Goal: Task Accomplishment & Management: Use online tool/utility

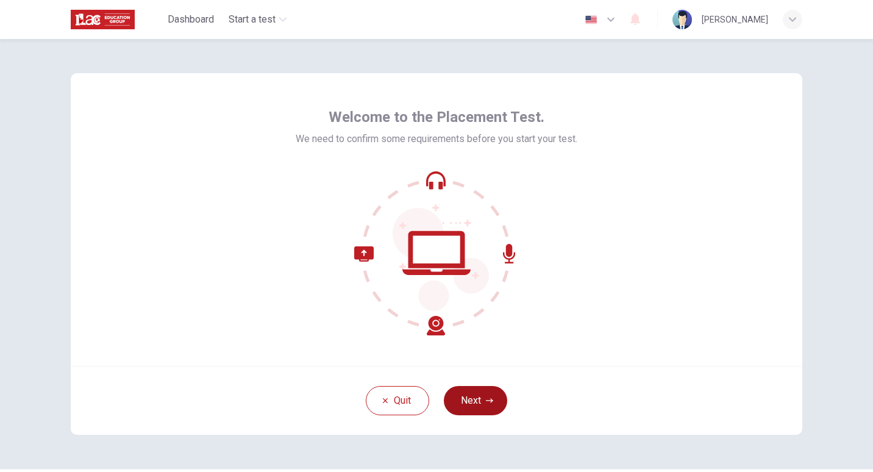
click at [476, 397] on button "Next" at bounding box center [475, 400] width 63 height 29
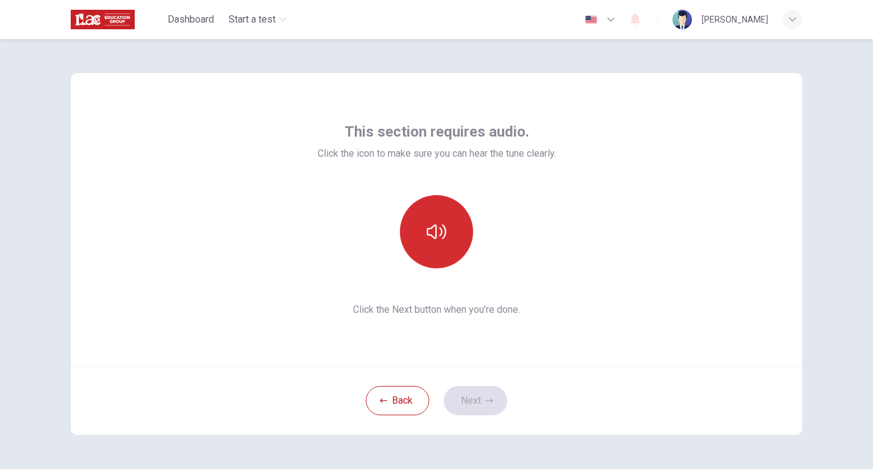
click at [431, 229] on icon "button" at bounding box center [437, 232] width 20 height 20
click at [436, 232] on icon "button" at bounding box center [437, 232] width 20 height 20
click at [439, 230] on icon "button" at bounding box center [437, 231] width 20 height 15
click at [432, 240] on icon "button" at bounding box center [437, 232] width 20 height 20
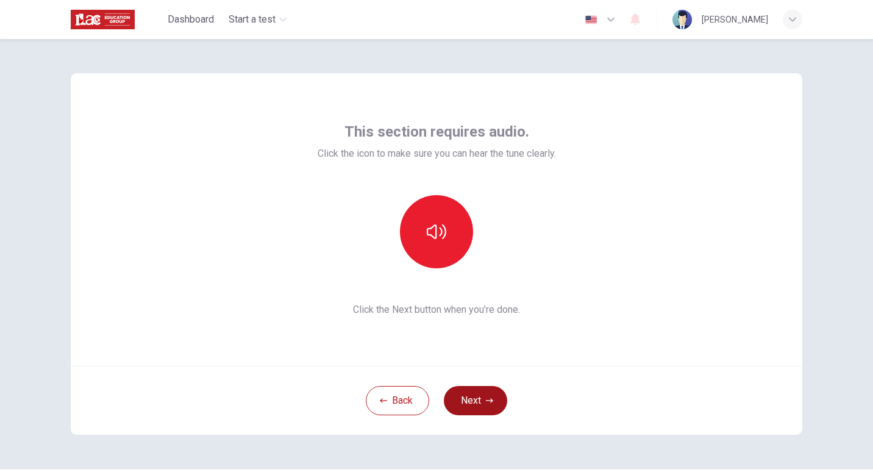
click at [486, 397] on icon "button" at bounding box center [489, 400] width 7 height 7
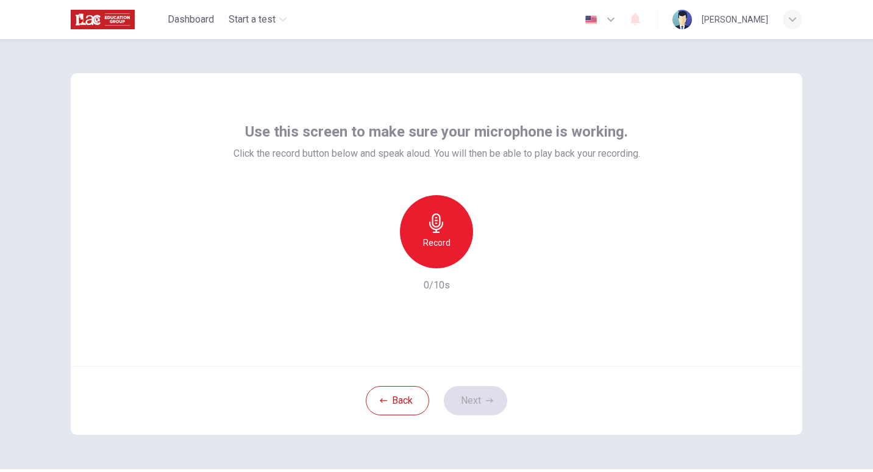
click at [440, 229] on icon "button" at bounding box center [437, 223] width 20 height 20
click at [439, 236] on h6 "Stop" at bounding box center [436, 242] width 18 height 15
click at [434, 243] on h6 "Record" at bounding box center [436, 242] width 27 height 15
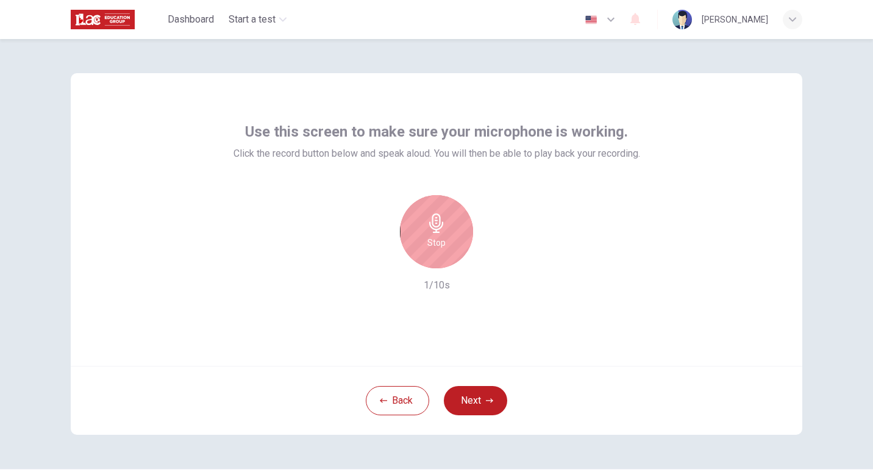
click at [430, 238] on h6 "Stop" at bounding box center [436, 242] width 18 height 15
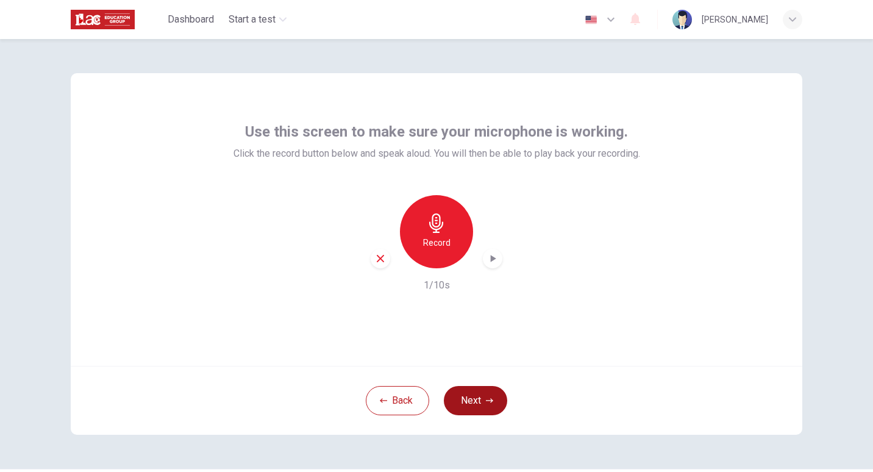
click at [480, 402] on button "Next" at bounding box center [475, 400] width 63 height 29
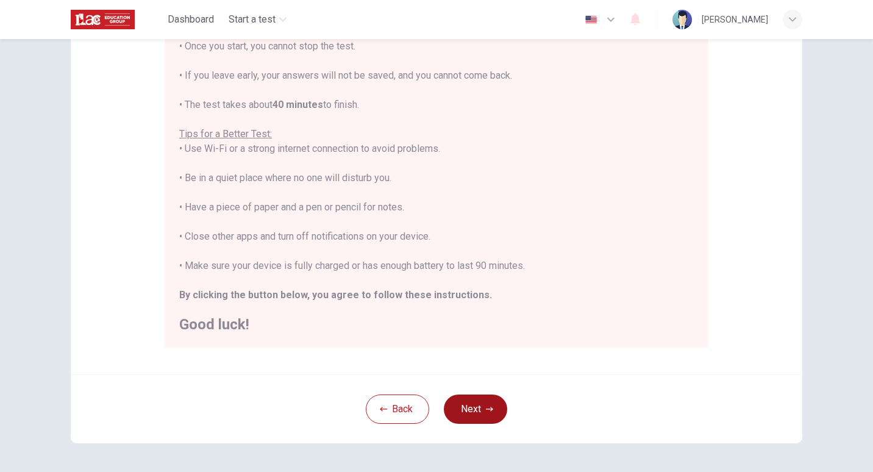
scroll to position [161, 0]
click at [486, 412] on icon "button" at bounding box center [489, 408] width 7 height 7
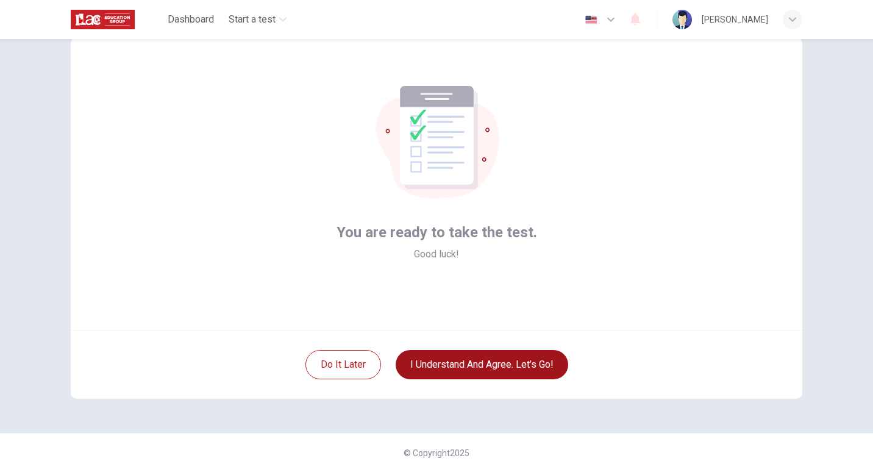
scroll to position [36, 0]
click at [510, 363] on button "I understand and agree. Let’s go!" at bounding box center [481, 364] width 172 height 29
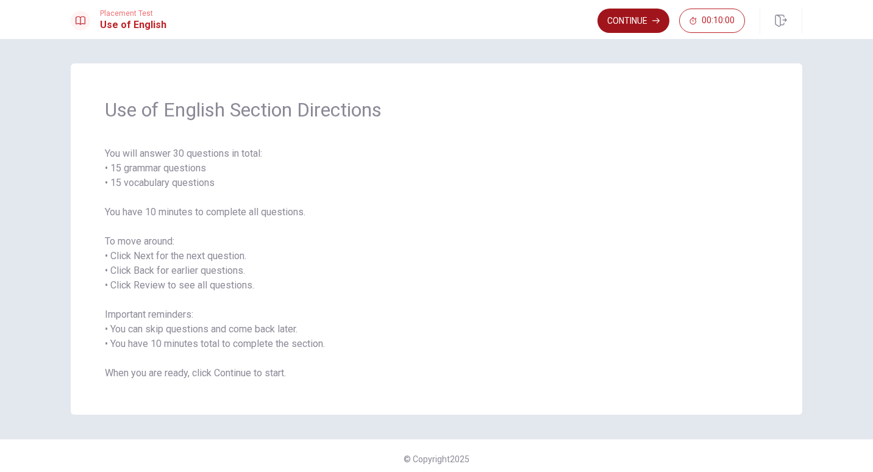
click at [634, 23] on button "Continue" at bounding box center [633, 21] width 72 height 24
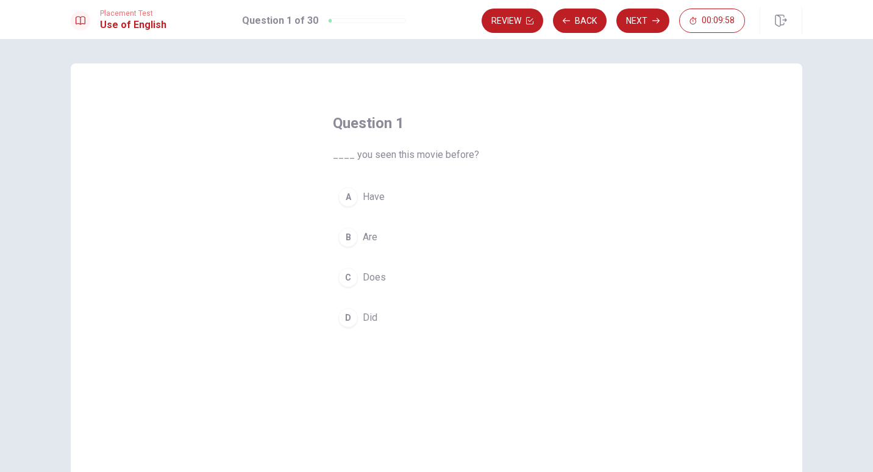
click at [343, 199] on div "A" at bounding box center [348, 197] width 20 height 20
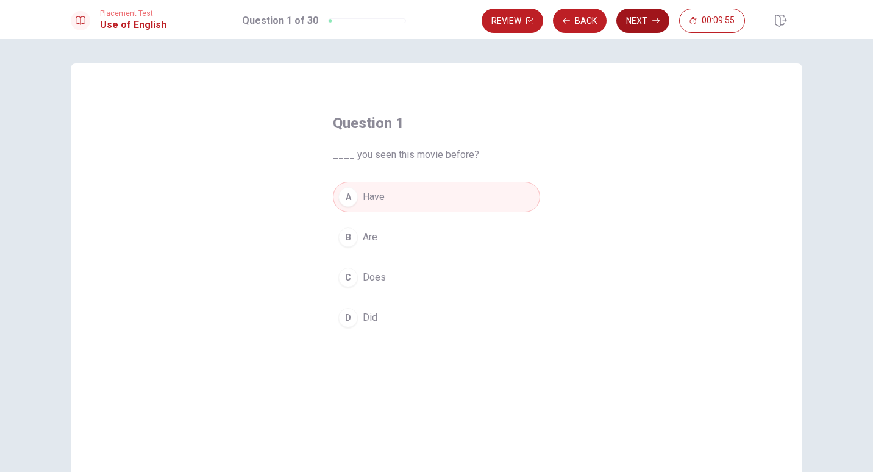
click at [645, 23] on button "Next" at bounding box center [642, 21] width 53 height 24
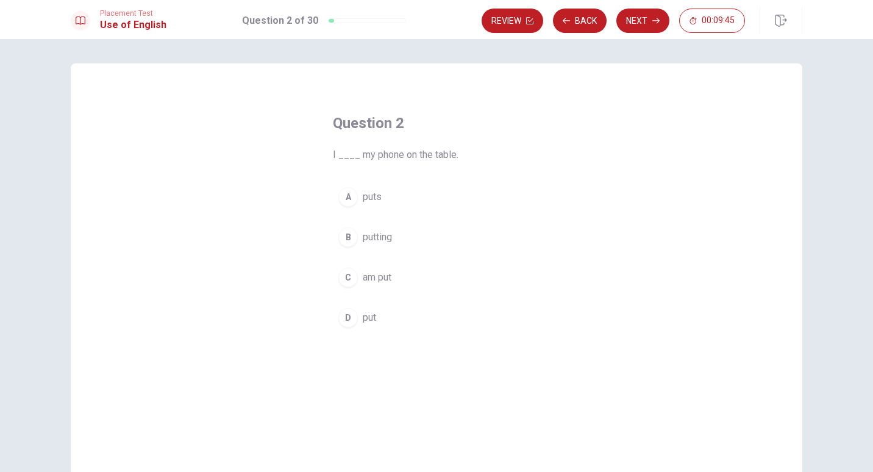
click at [353, 329] on button "D put" at bounding box center [436, 317] width 207 height 30
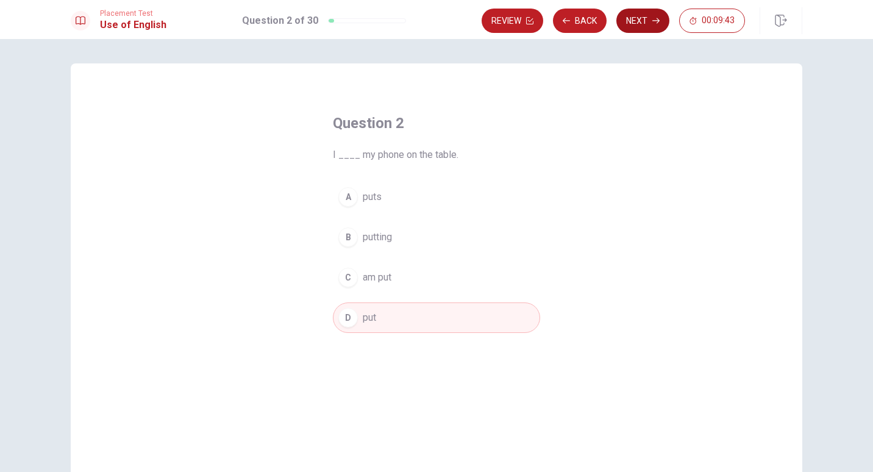
click at [648, 18] on button "Next" at bounding box center [642, 21] width 53 height 24
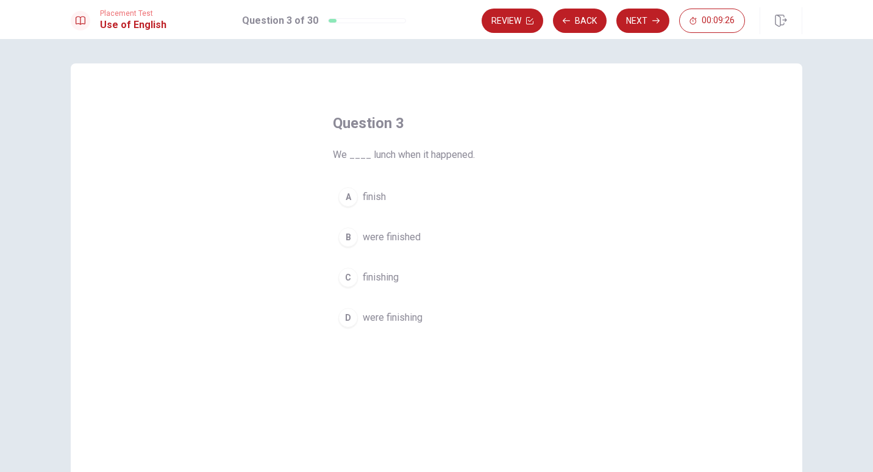
click at [352, 241] on div "B" at bounding box center [348, 237] width 20 height 20
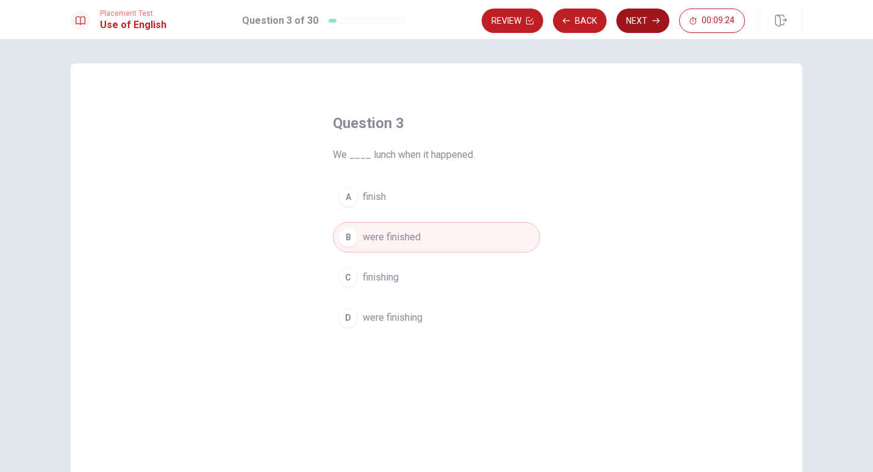
click at [641, 28] on button "Next" at bounding box center [642, 21] width 53 height 24
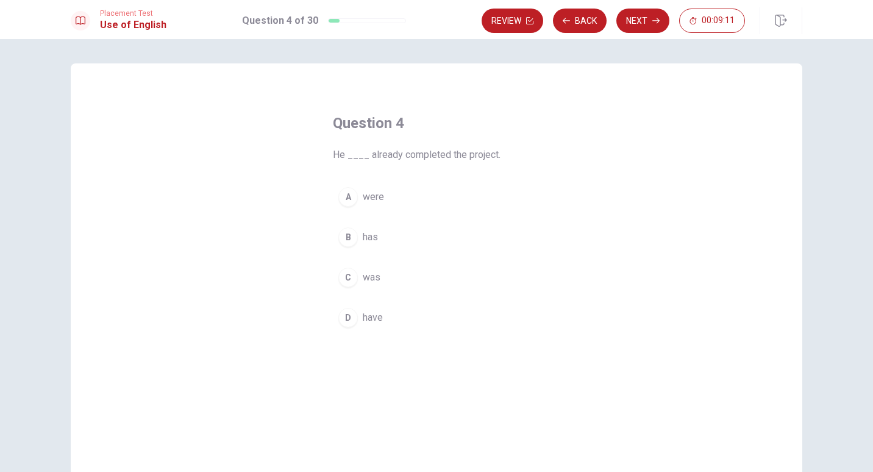
click at [353, 245] on button "B has" at bounding box center [436, 237] width 207 height 30
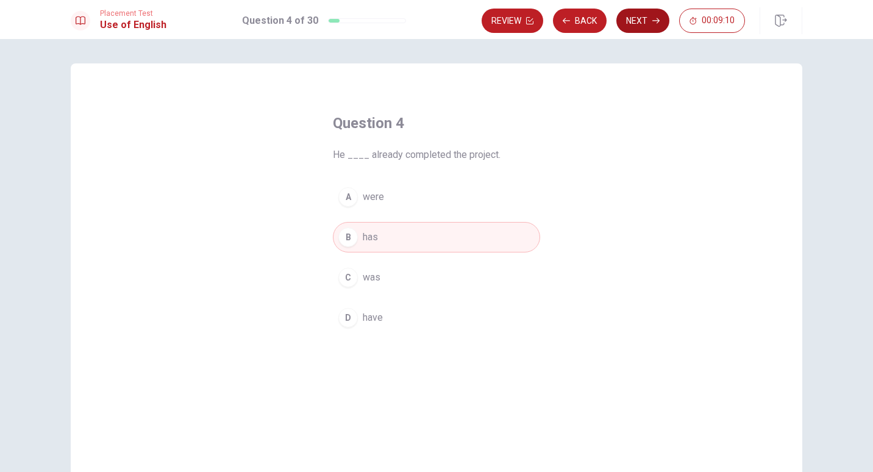
click at [647, 27] on button "Next" at bounding box center [642, 21] width 53 height 24
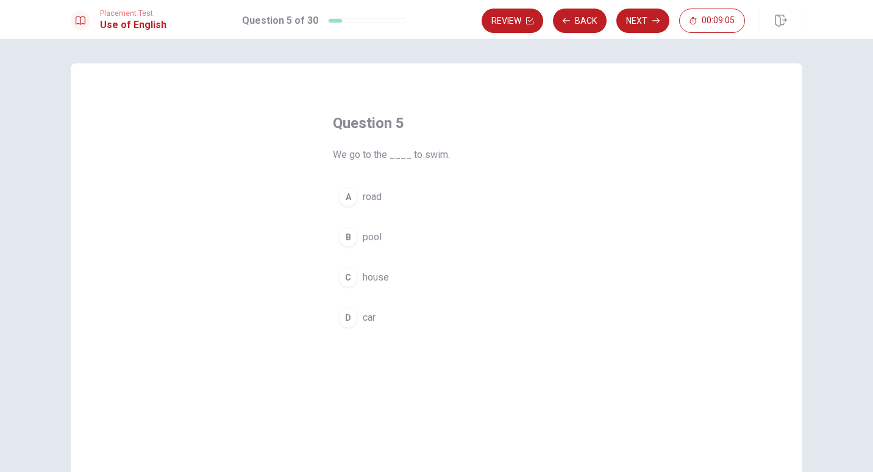
click at [351, 244] on div "B" at bounding box center [348, 237] width 20 height 20
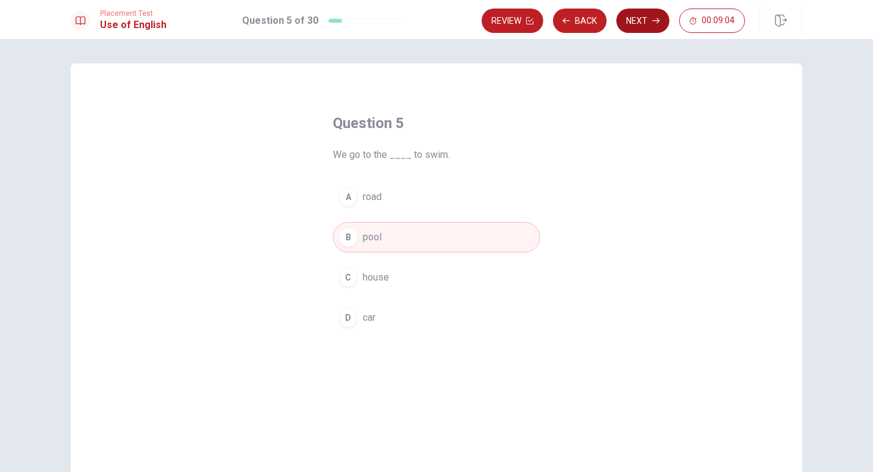
click at [640, 21] on button "Next" at bounding box center [642, 21] width 53 height 24
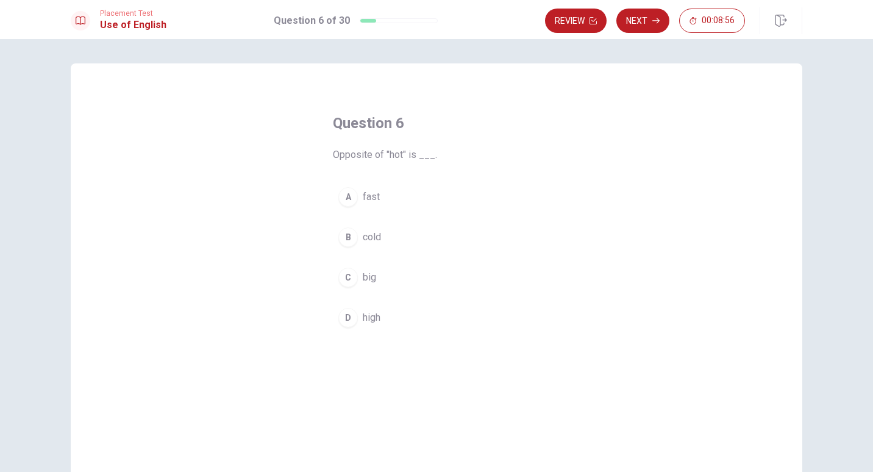
click at [349, 244] on div "B" at bounding box center [348, 237] width 20 height 20
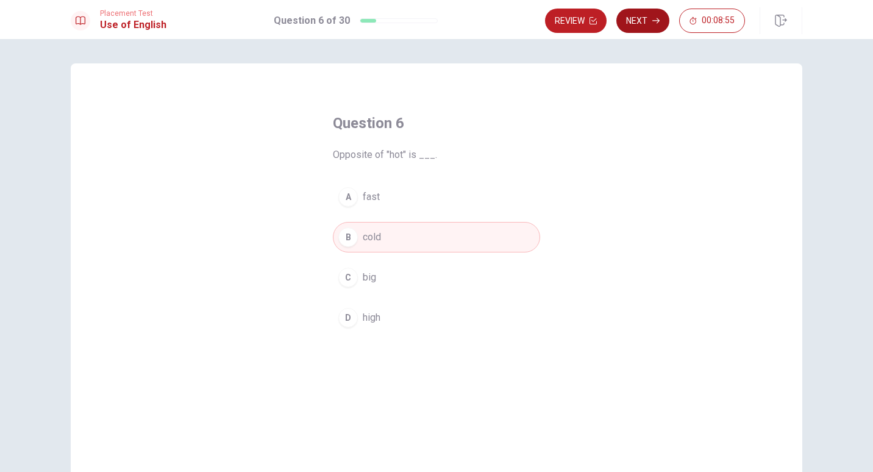
click at [637, 29] on button "Next" at bounding box center [642, 21] width 53 height 24
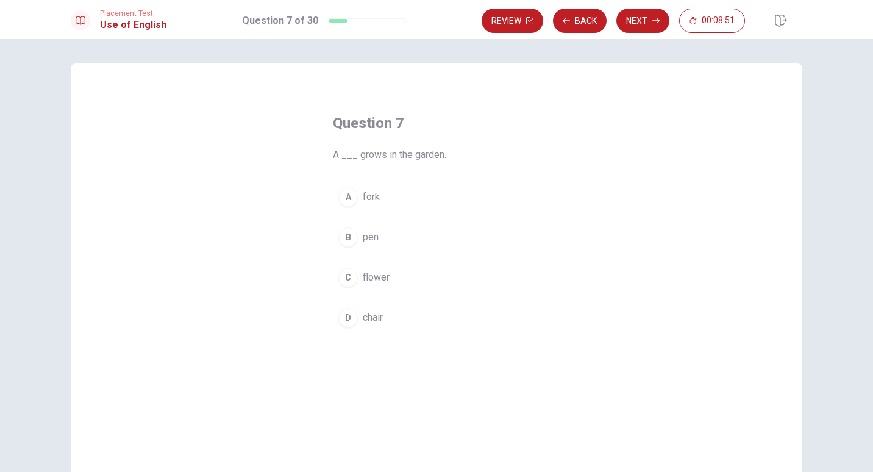
click at [350, 282] on div "C" at bounding box center [348, 278] width 20 height 20
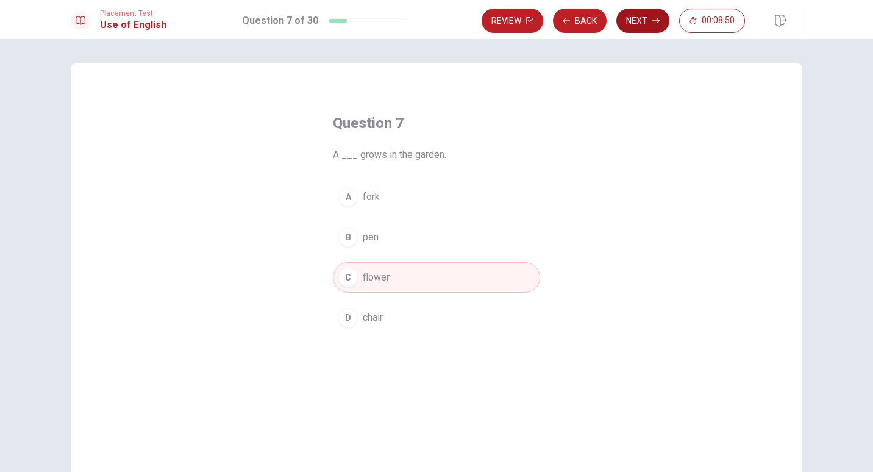
click at [656, 21] on icon "button" at bounding box center [655, 20] width 7 height 5
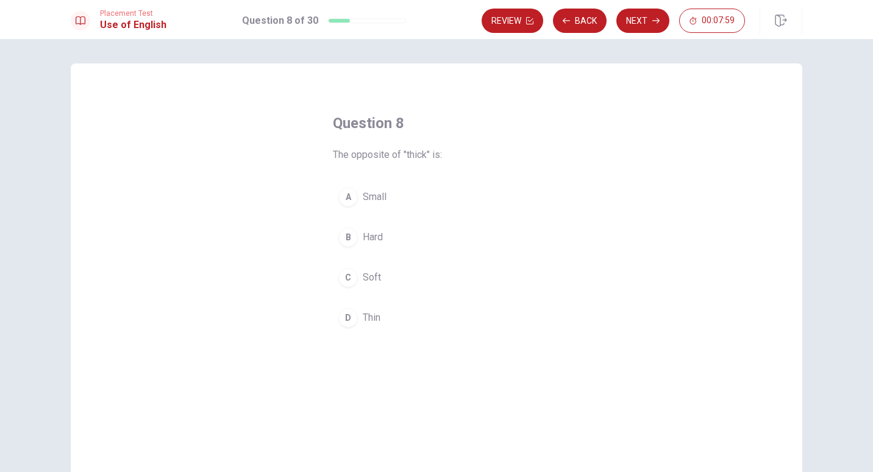
click at [352, 282] on div "C" at bounding box center [348, 278] width 20 height 20
click at [349, 310] on div "D" at bounding box center [348, 318] width 20 height 20
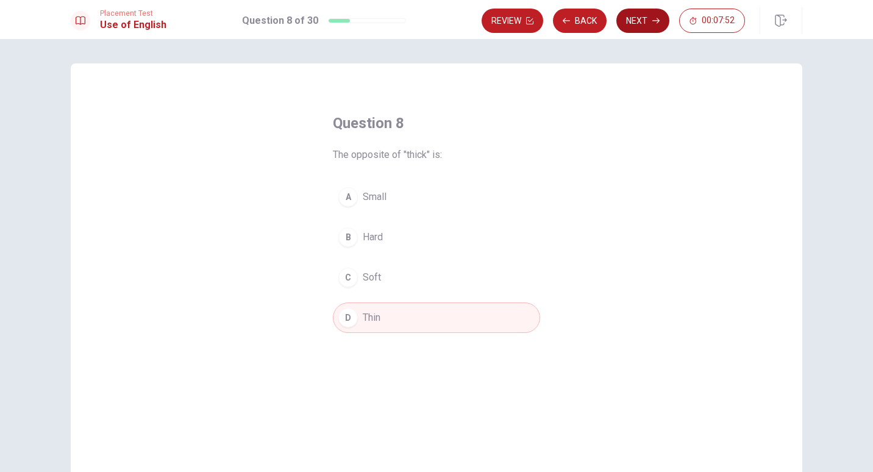
click at [645, 13] on button "Next" at bounding box center [642, 21] width 53 height 24
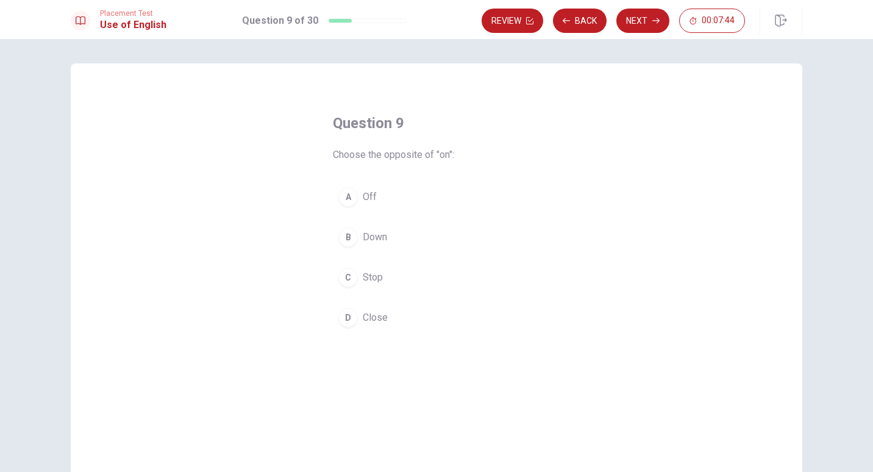
click at [352, 247] on button "B Down" at bounding box center [436, 237] width 207 height 30
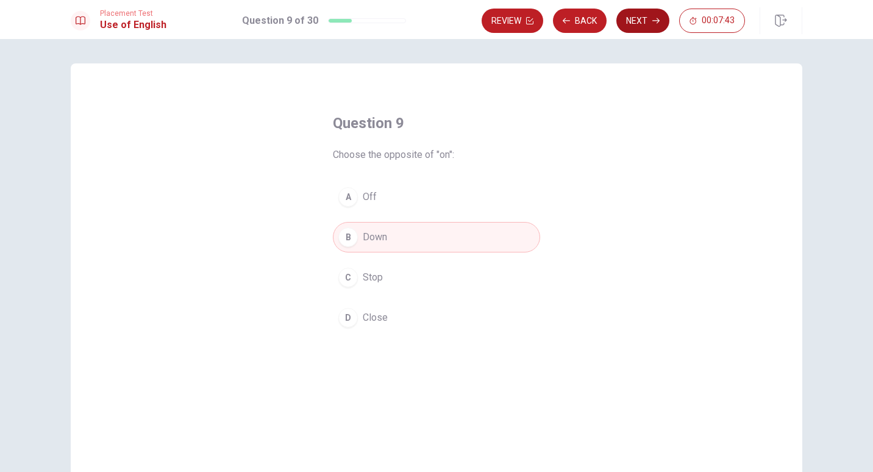
click at [642, 23] on button "Next" at bounding box center [642, 21] width 53 height 24
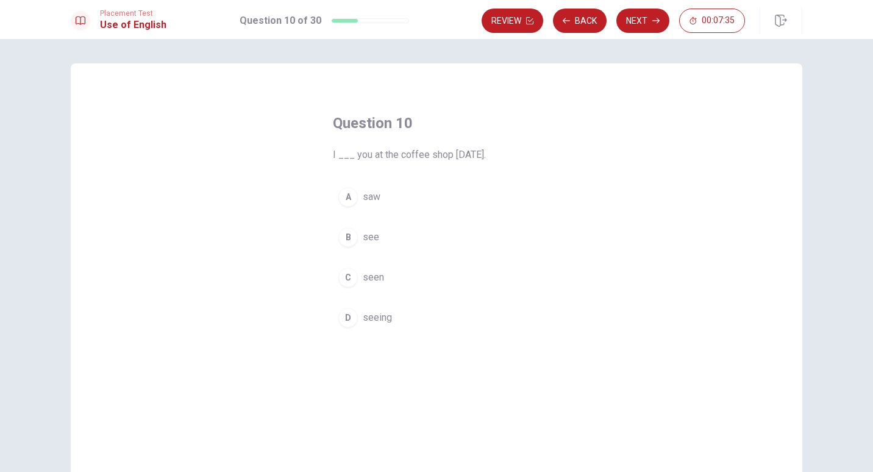
click at [352, 202] on div "A" at bounding box center [348, 197] width 20 height 20
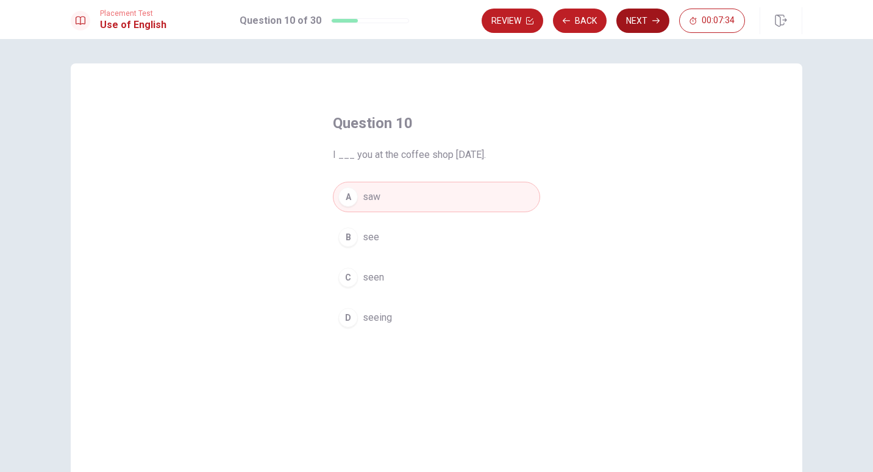
click at [642, 29] on button "Next" at bounding box center [642, 21] width 53 height 24
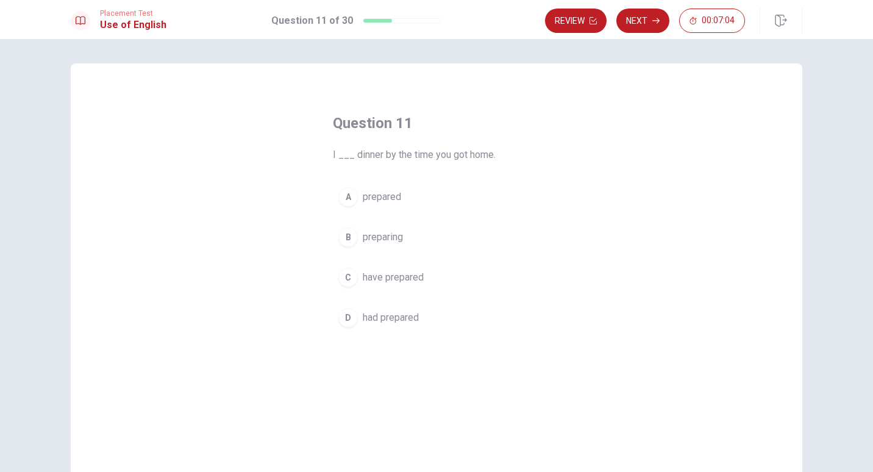
click at [351, 244] on div "B" at bounding box center [348, 237] width 20 height 20
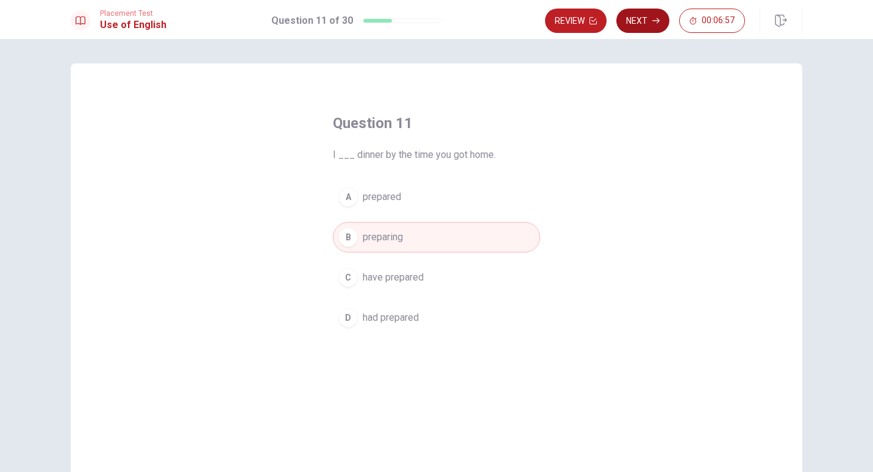
click at [656, 21] on icon "button" at bounding box center [655, 20] width 7 height 5
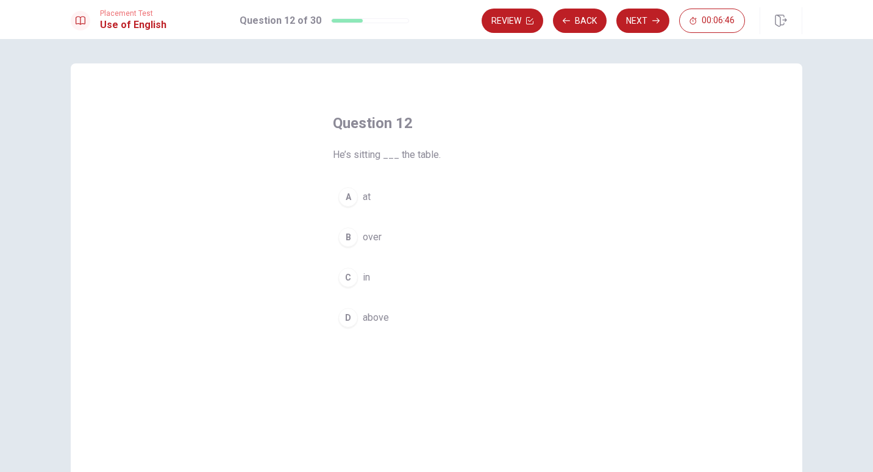
click at [352, 197] on div "A" at bounding box center [348, 197] width 20 height 20
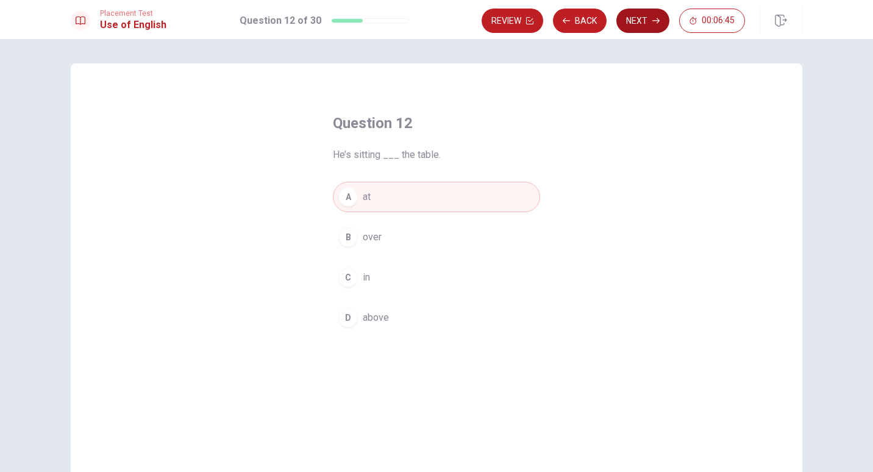
click at [648, 27] on button "Next" at bounding box center [642, 21] width 53 height 24
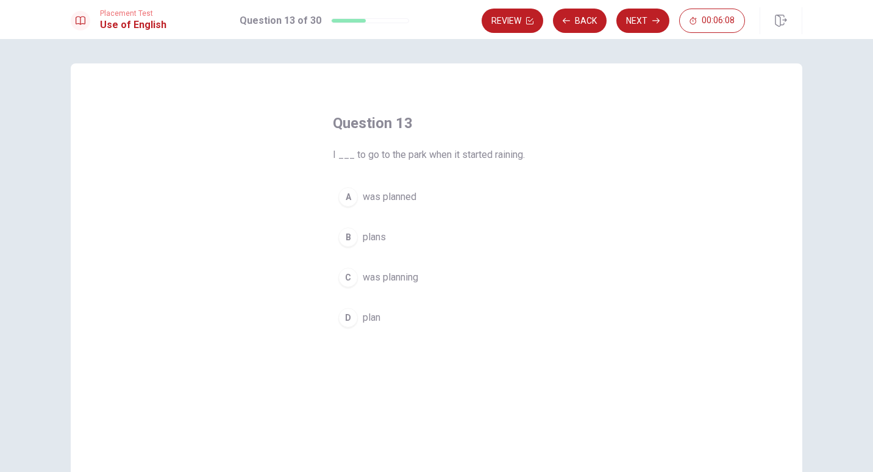
click at [350, 321] on div "D" at bounding box center [348, 318] width 20 height 20
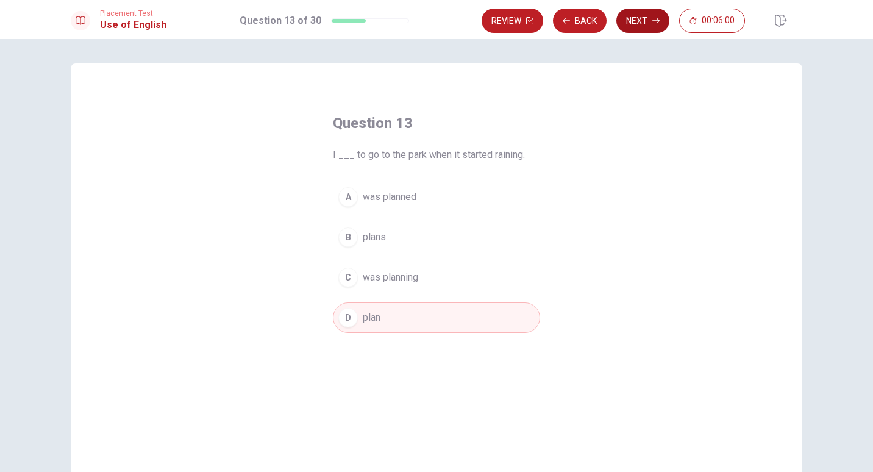
click at [645, 19] on button "Next" at bounding box center [642, 21] width 53 height 24
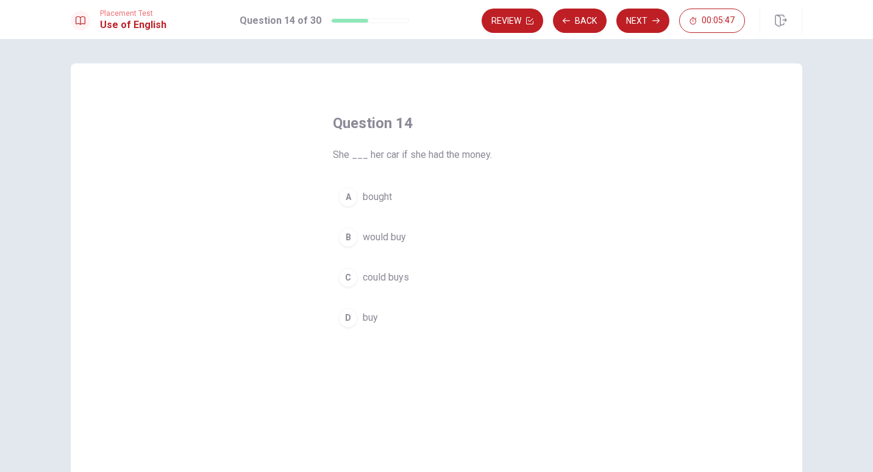
click at [347, 238] on div "B" at bounding box center [348, 237] width 20 height 20
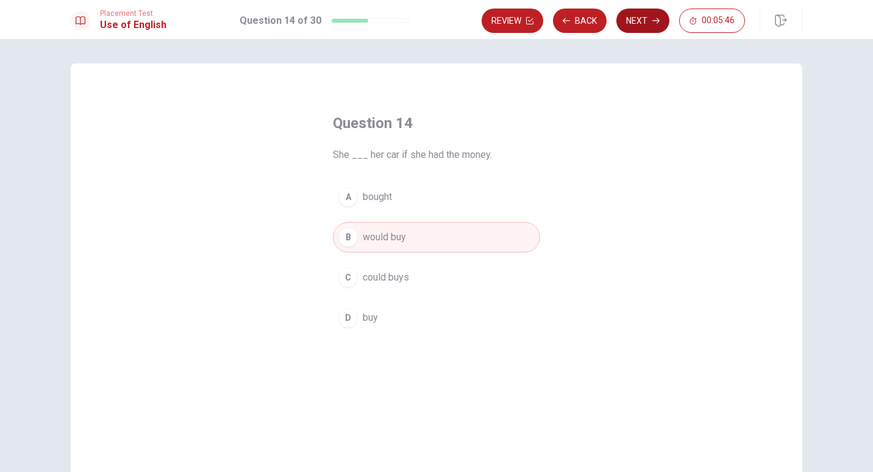
click at [641, 22] on button "Next" at bounding box center [642, 21] width 53 height 24
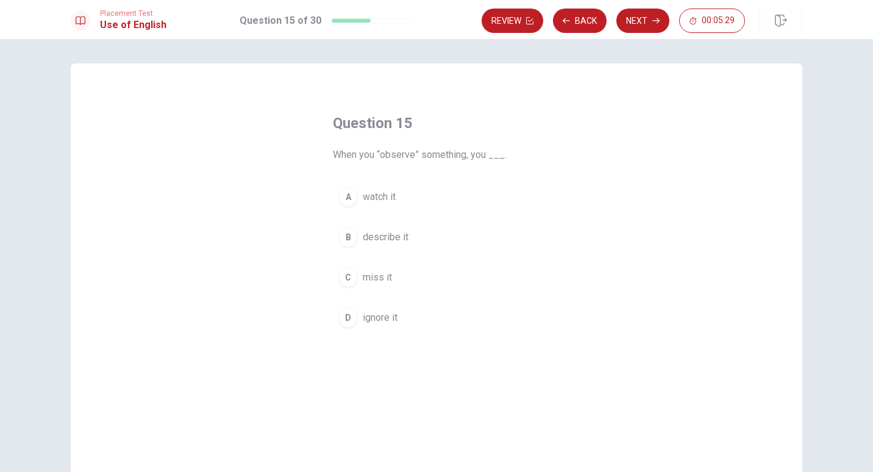
click at [352, 238] on div "B" at bounding box center [348, 237] width 20 height 20
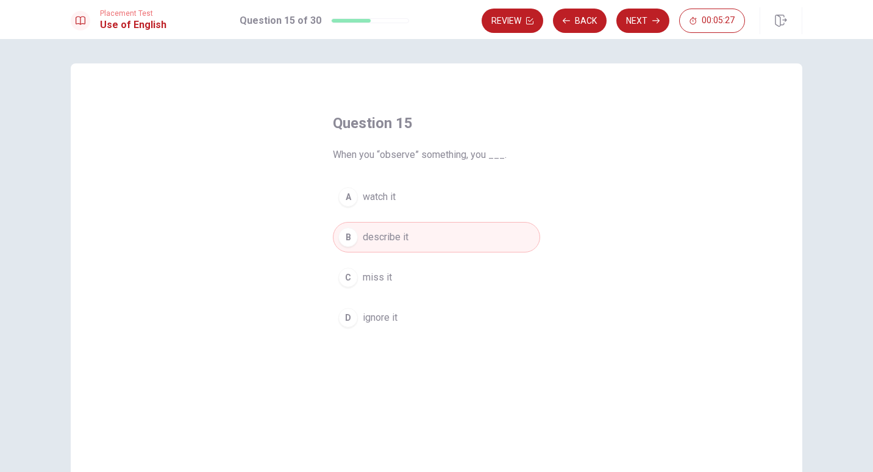
click at [343, 197] on div "A" at bounding box center [348, 197] width 20 height 20
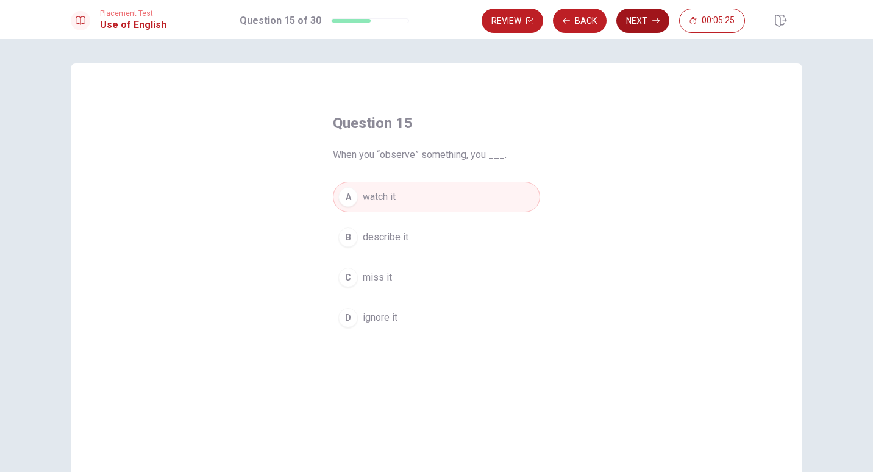
click at [646, 26] on button "Next" at bounding box center [642, 21] width 53 height 24
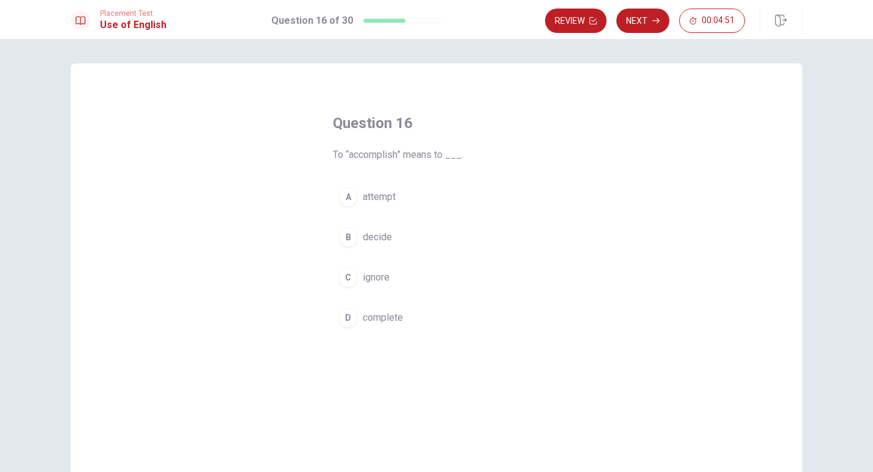
click at [352, 246] on button "B decide" at bounding box center [436, 237] width 207 height 30
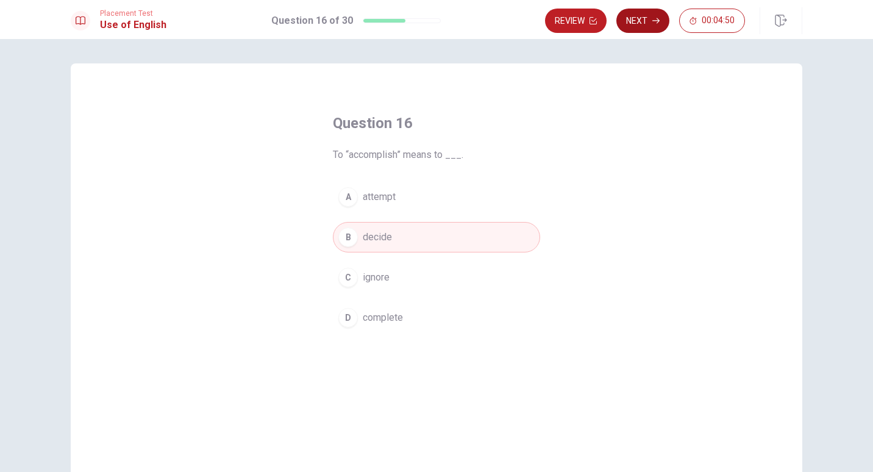
click at [645, 29] on button "Next" at bounding box center [642, 21] width 53 height 24
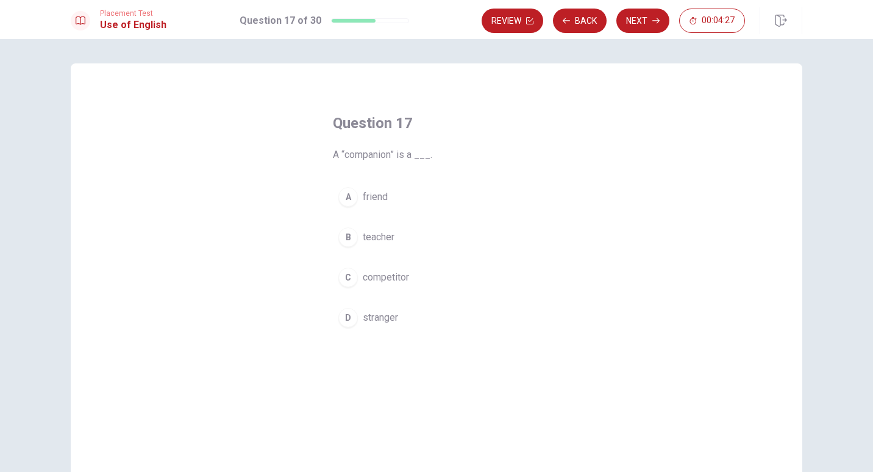
click at [345, 288] on button "C competitor" at bounding box center [436, 277] width 207 height 30
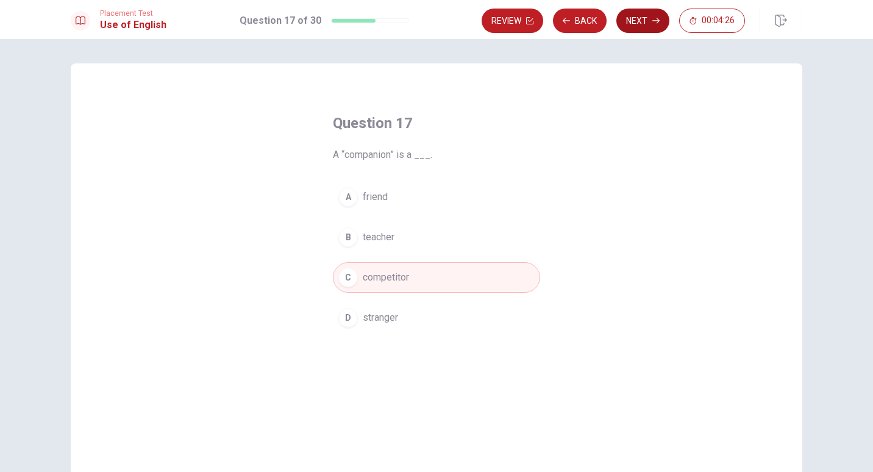
click at [645, 29] on button "Next" at bounding box center [642, 21] width 53 height 24
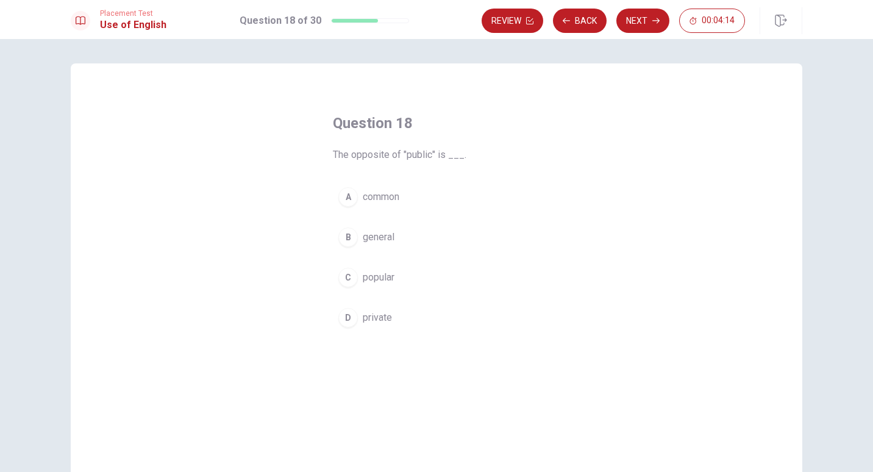
click at [344, 244] on div "B" at bounding box center [348, 237] width 20 height 20
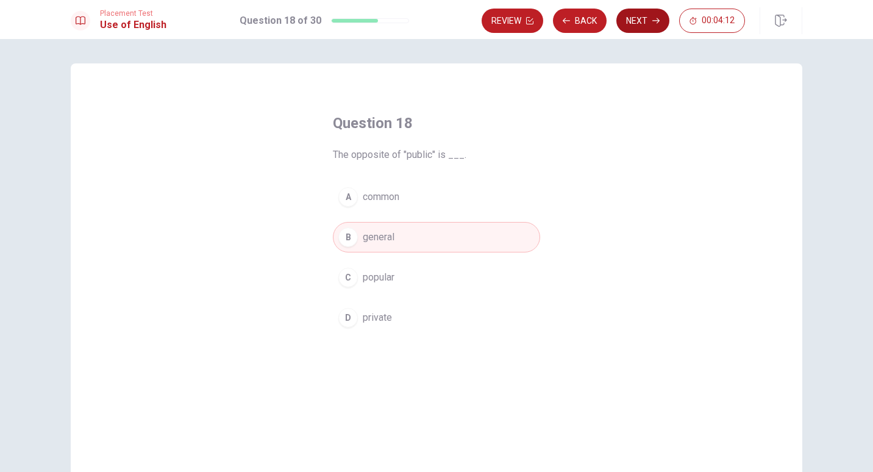
click at [639, 29] on button "Next" at bounding box center [642, 21] width 53 height 24
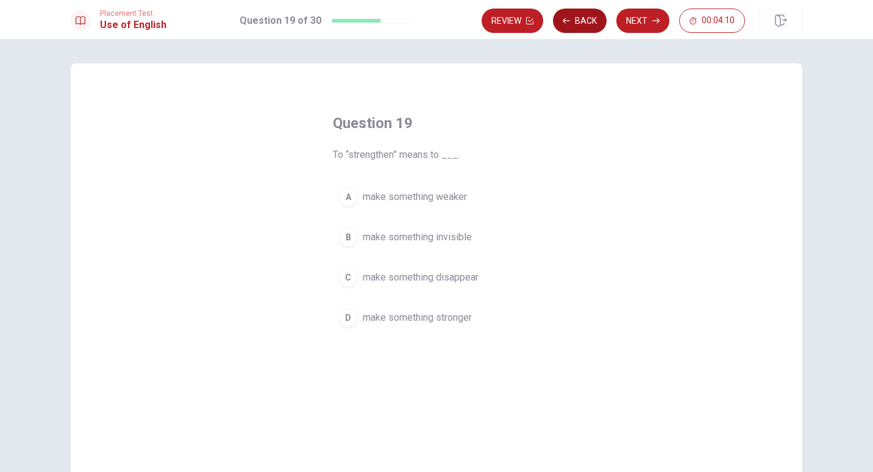
click at [574, 27] on button "Back" at bounding box center [580, 21] width 54 height 24
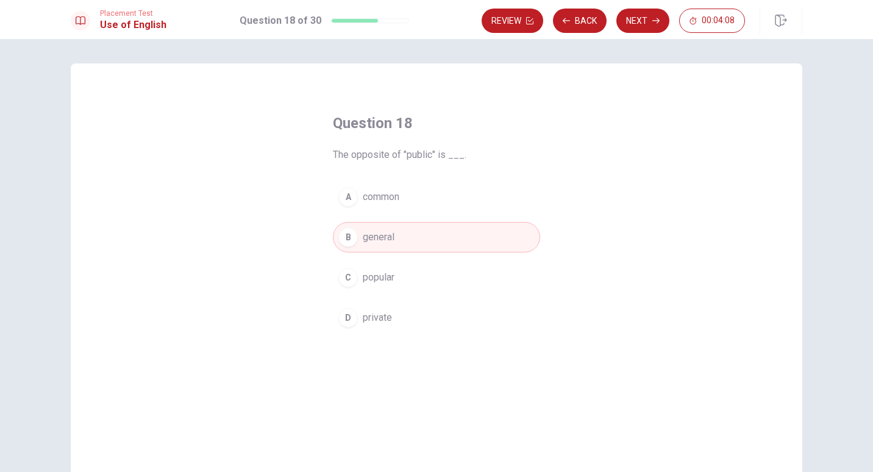
click at [352, 316] on div "D" at bounding box center [348, 318] width 20 height 20
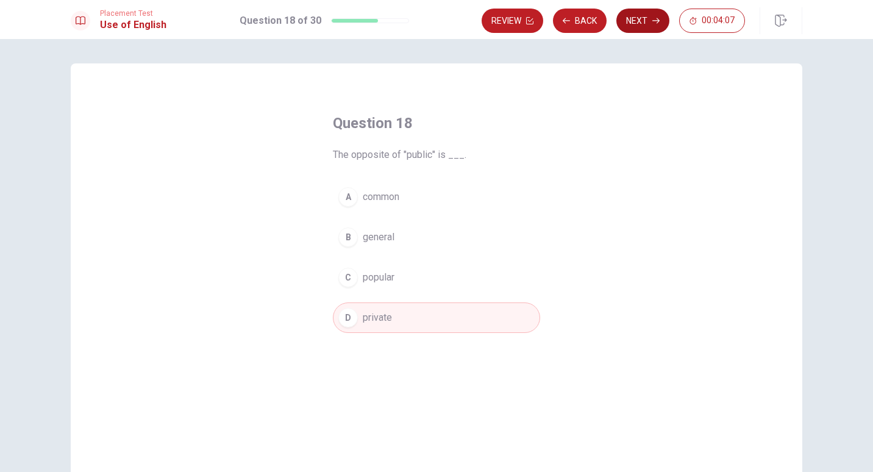
click at [641, 26] on button "Next" at bounding box center [642, 21] width 53 height 24
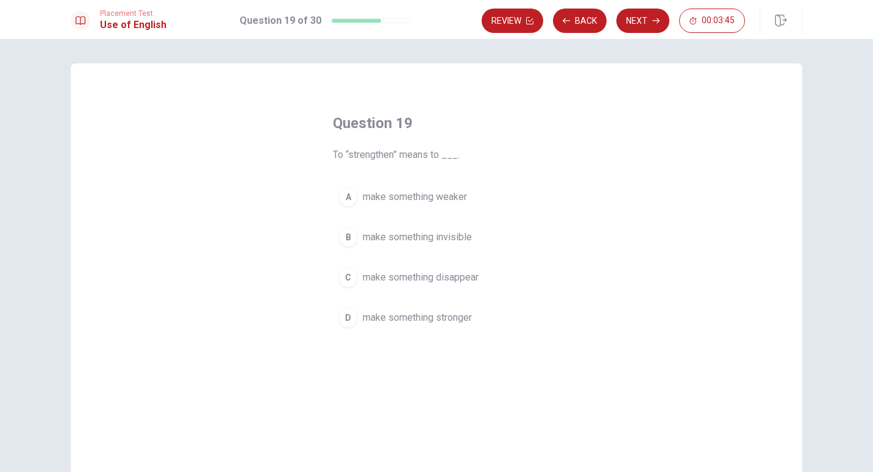
click at [413, 327] on button "D make something stronger" at bounding box center [436, 317] width 207 height 30
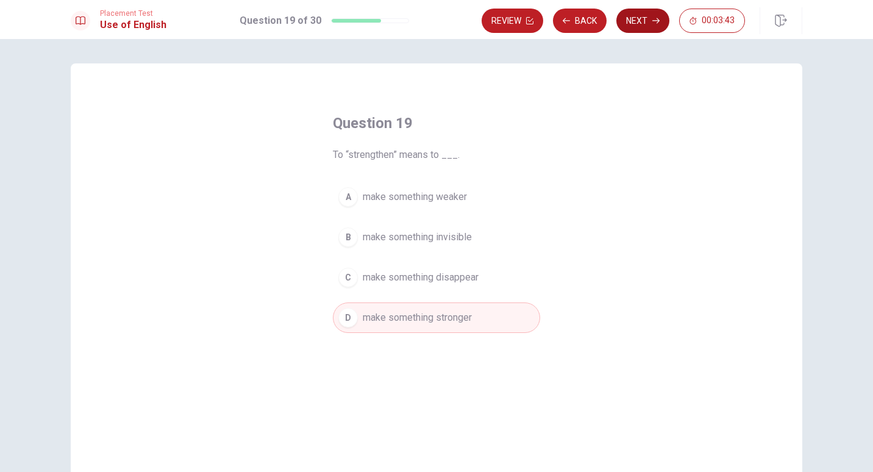
click at [648, 23] on button "Next" at bounding box center [642, 21] width 53 height 24
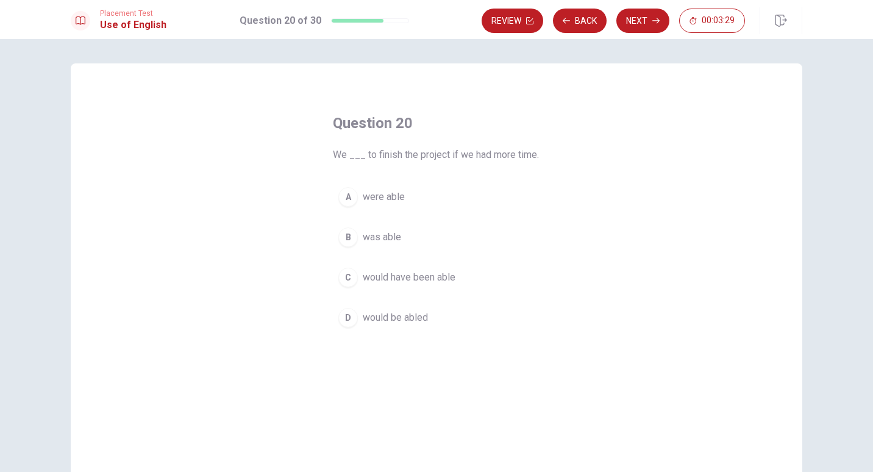
click at [384, 201] on span "were able" at bounding box center [384, 197] width 42 height 15
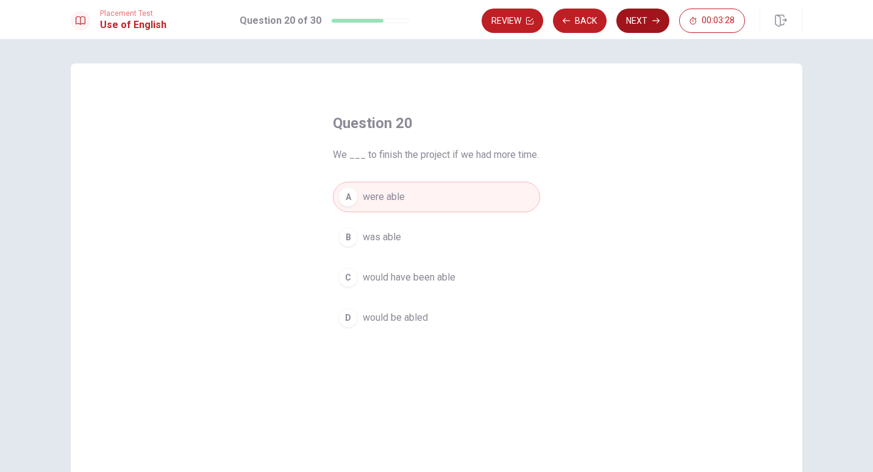
click at [642, 29] on button "Next" at bounding box center [642, 21] width 53 height 24
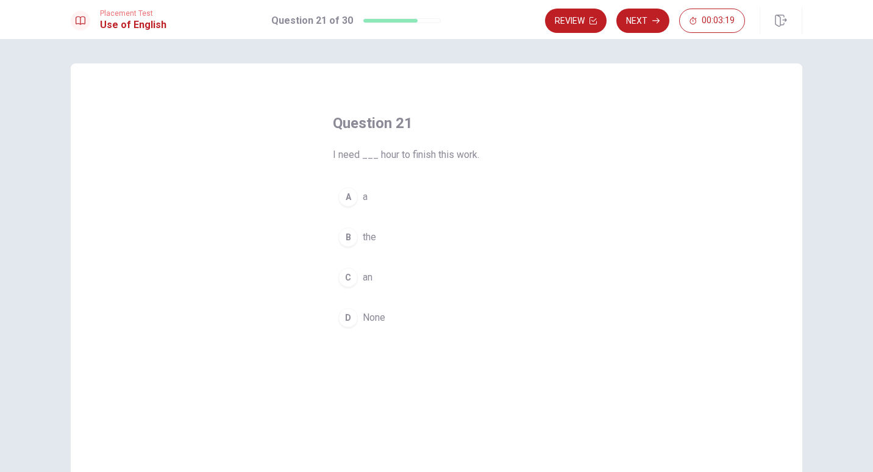
click at [363, 205] on button "A a" at bounding box center [436, 197] width 207 height 30
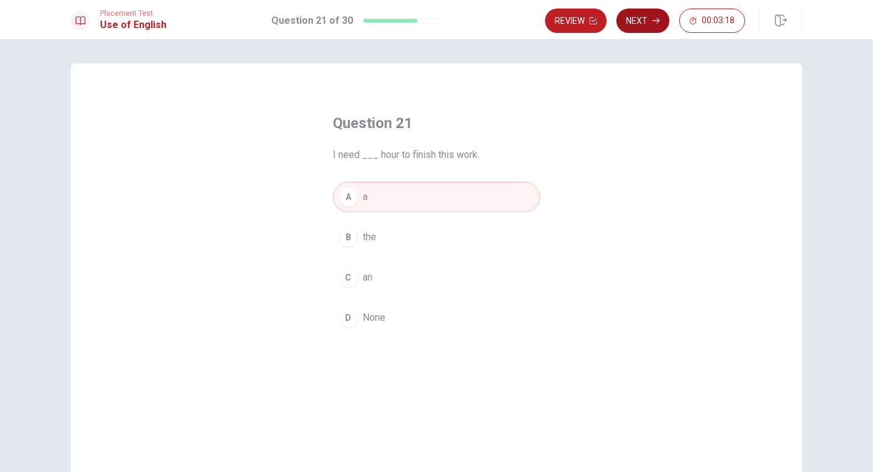
click at [648, 28] on button "Next" at bounding box center [642, 21] width 53 height 24
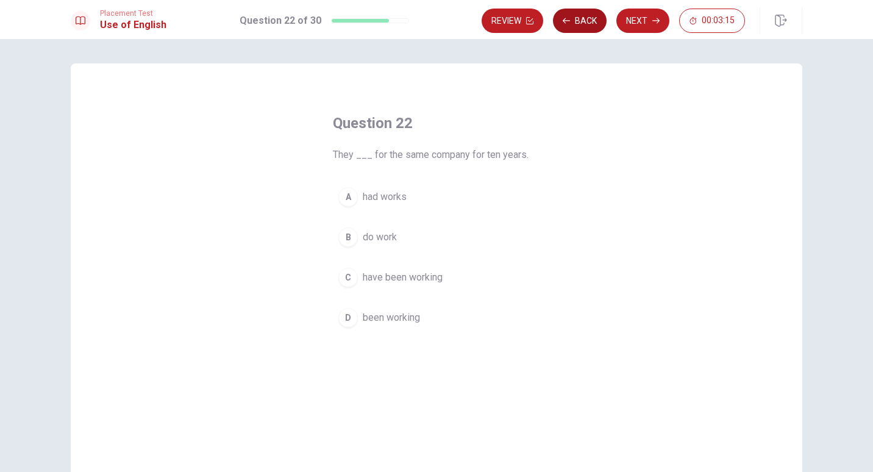
click at [581, 23] on button "Back" at bounding box center [580, 21] width 54 height 24
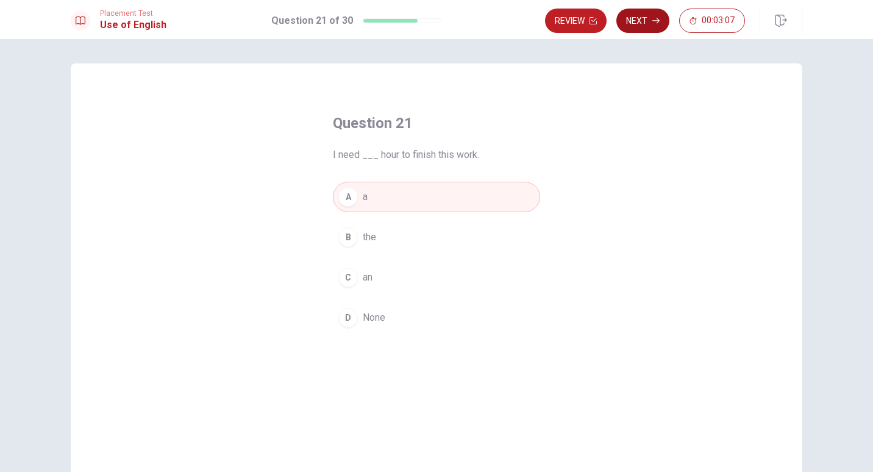
click at [655, 21] on icon "button" at bounding box center [655, 20] width 7 height 5
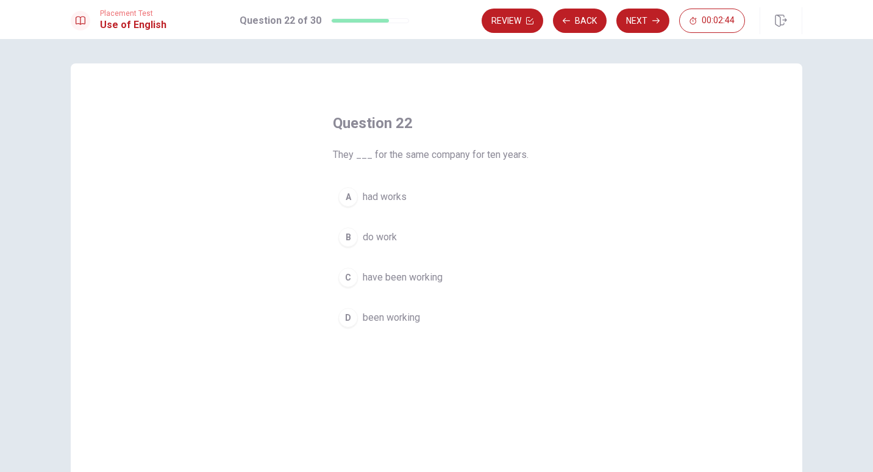
click at [408, 322] on span "been working" at bounding box center [391, 317] width 57 height 15
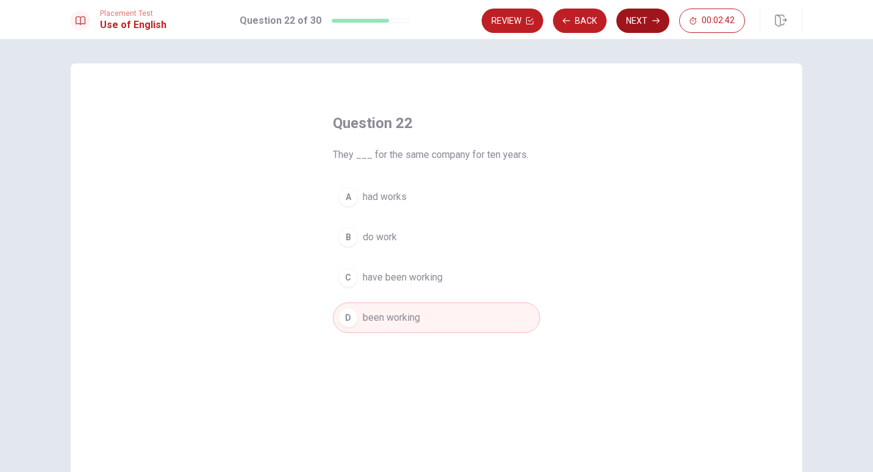
click at [648, 21] on button "Next" at bounding box center [642, 21] width 53 height 24
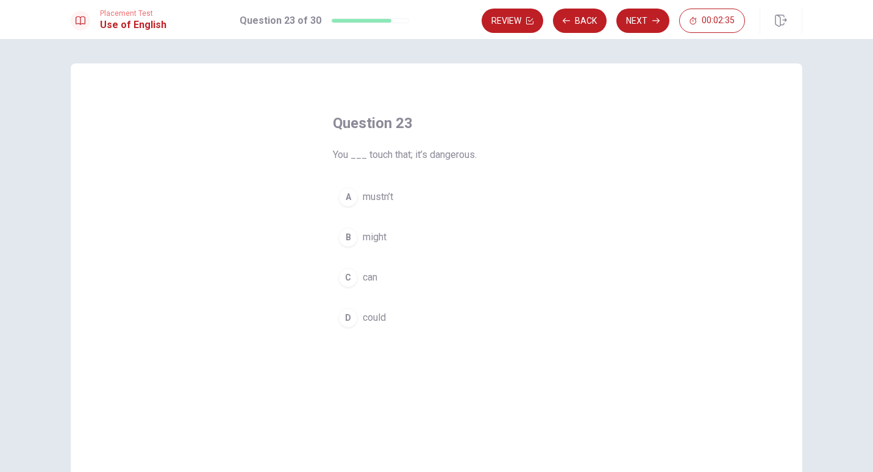
click at [382, 199] on span "mustn’t" at bounding box center [378, 197] width 30 height 15
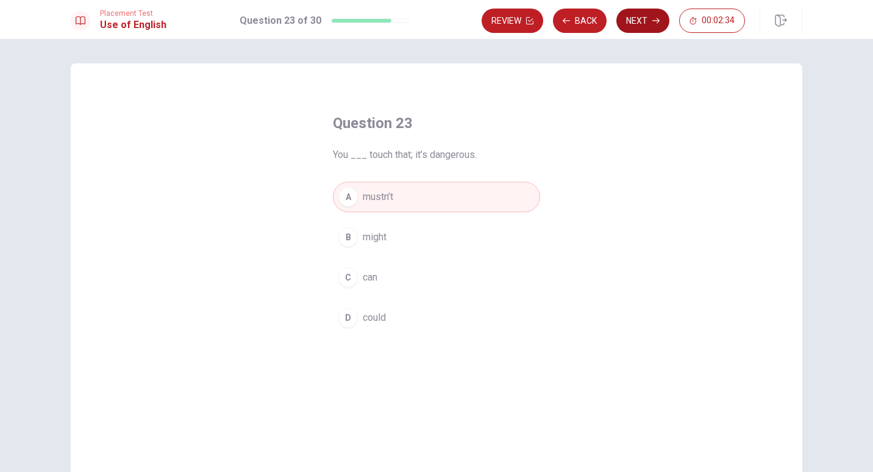
click at [647, 26] on button "Next" at bounding box center [642, 21] width 53 height 24
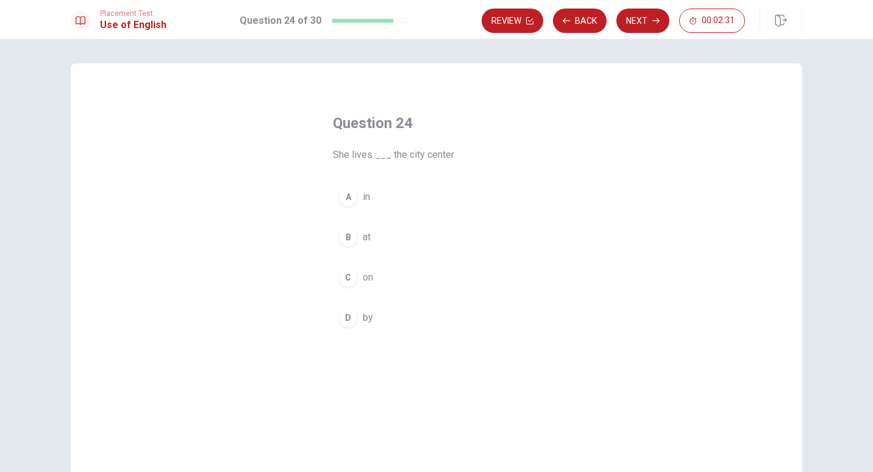
click at [359, 196] on button "A in" at bounding box center [436, 197] width 207 height 30
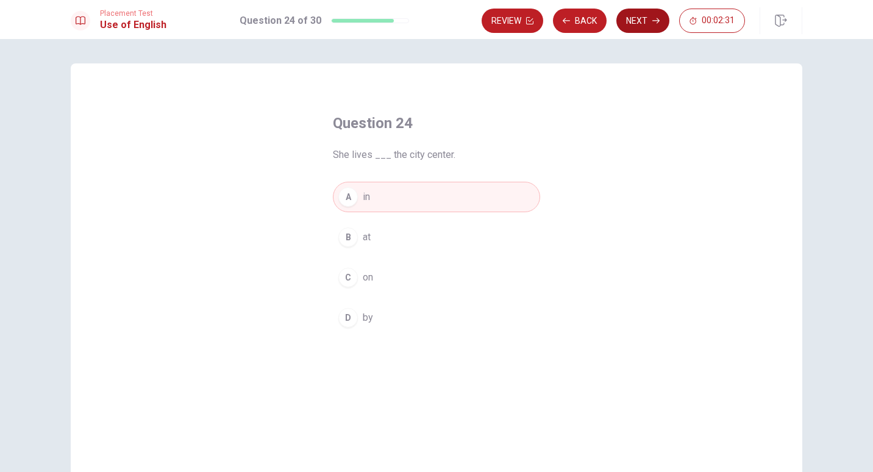
click at [643, 24] on button "Next" at bounding box center [642, 21] width 53 height 24
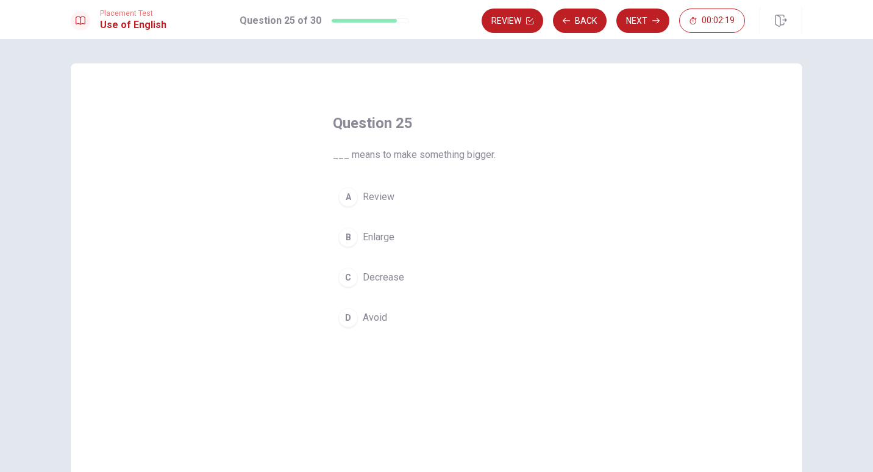
click at [363, 274] on span "Decrease" at bounding box center [383, 277] width 41 height 15
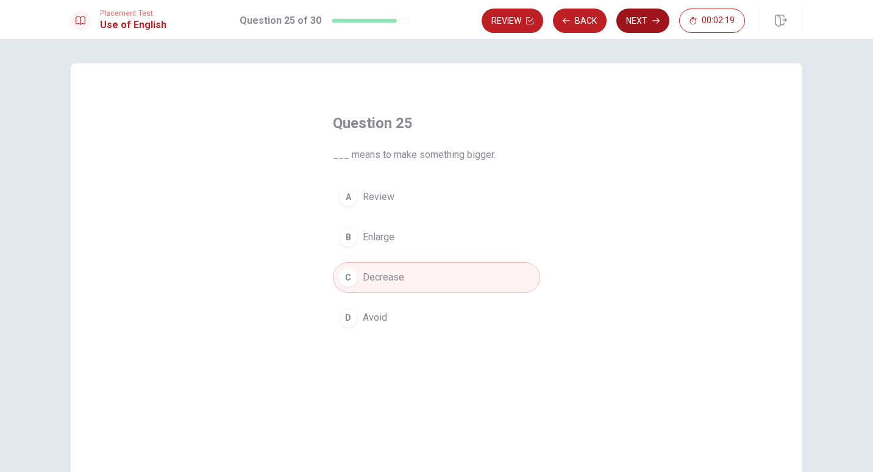
click at [649, 22] on button "Next" at bounding box center [642, 21] width 53 height 24
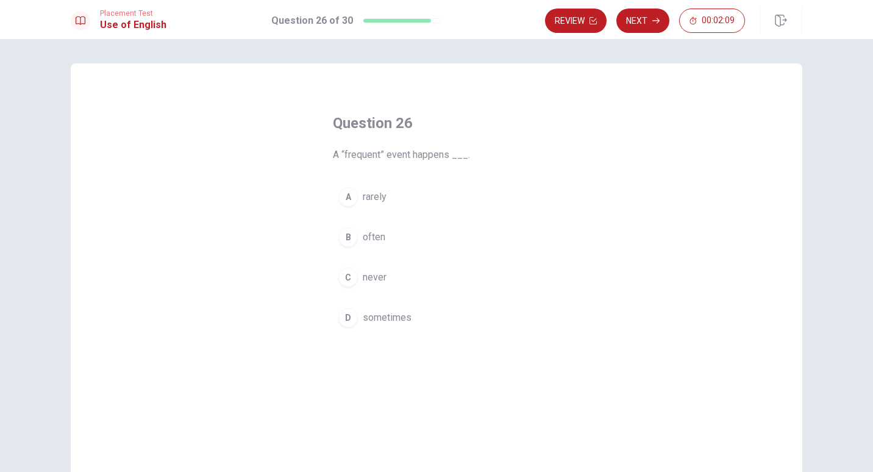
click at [349, 237] on div "B" at bounding box center [348, 237] width 20 height 20
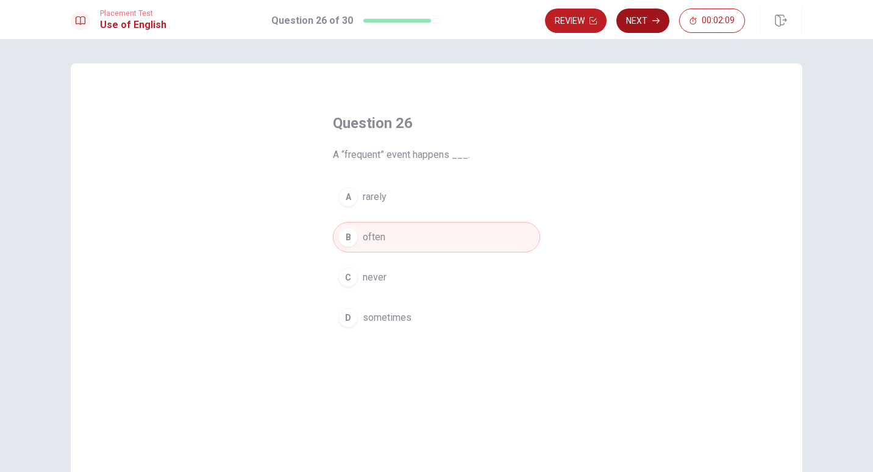
click at [655, 21] on icon "button" at bounding box center [655, 20] width 7 height 5
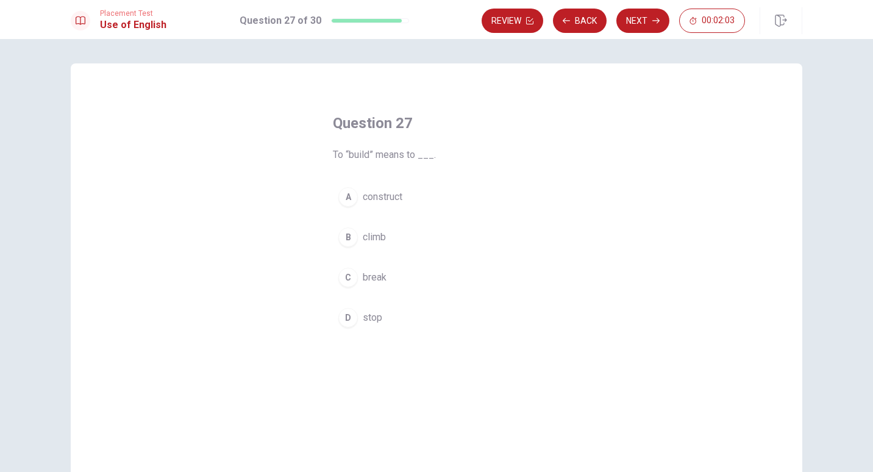
click at [351, 201] on div "A" at bounding box center [348, 197] width 20 height 20
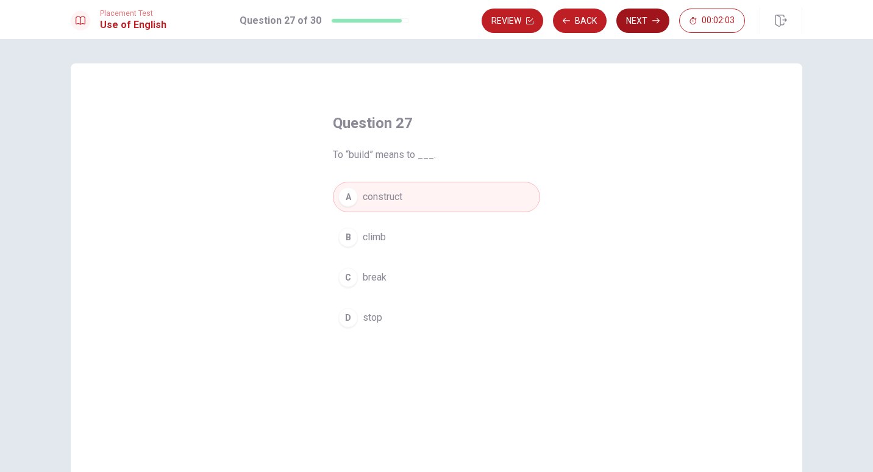
click at [646, 26] on button "Next" at bounding box center [642, 21] width 53 height 24
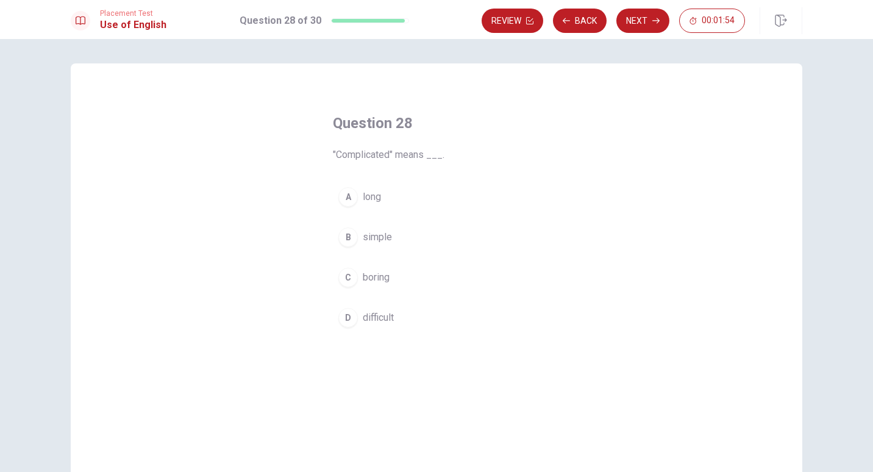
click at [347, 322] on div "D" at bounding box center [348, 318] width 20 height 20
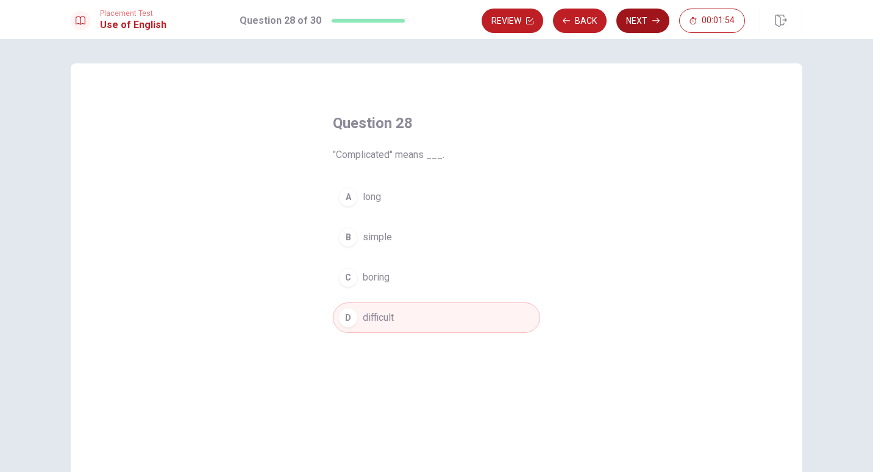
click at [639, 27] on button "Next" at bounding box center [642, 21] width 53 height 24
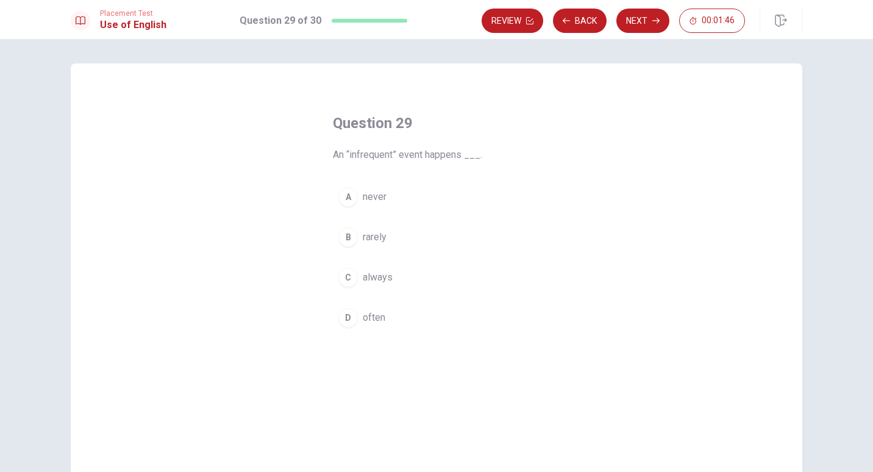
click at [352, 324] on div "D" at bounding box center [348, 318] width 20 height 20
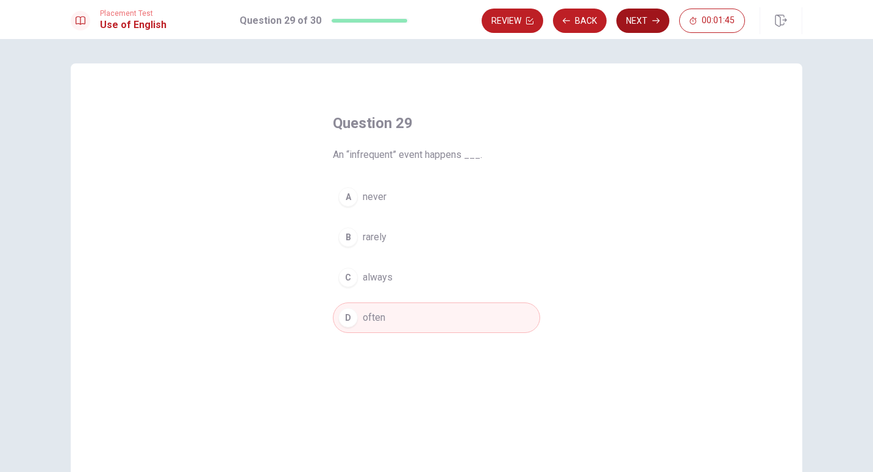
click at [642, 25] on button "Next" at bounding box center [642, 21] width 53 height 24
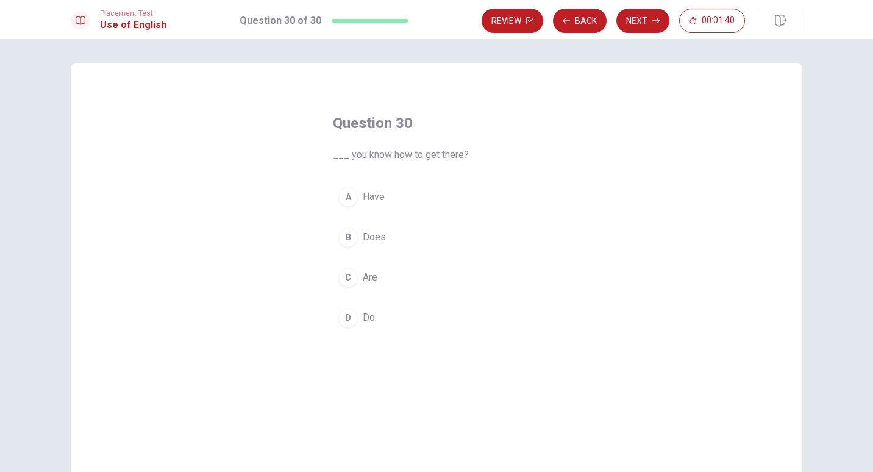
click at [354, 319] on div "D" at bounding box center [348, 318] width 20 height 20
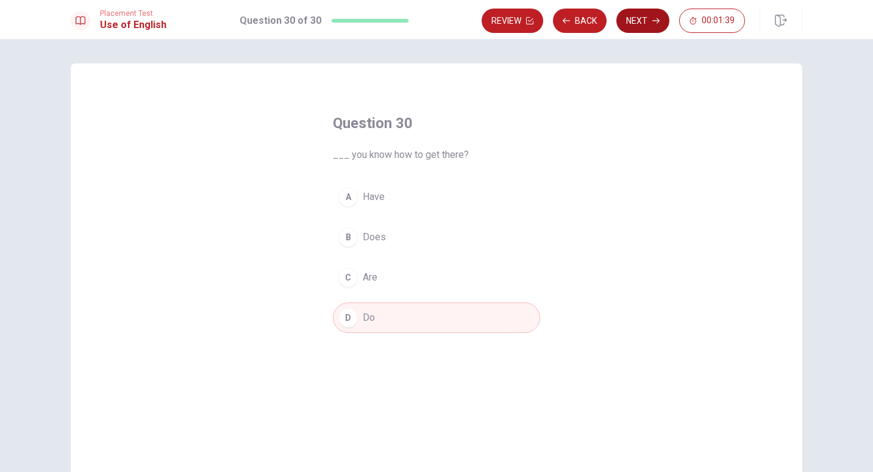
click at [645, 26] on button "Next" at bounding box center [642, 21] width 53 height 24
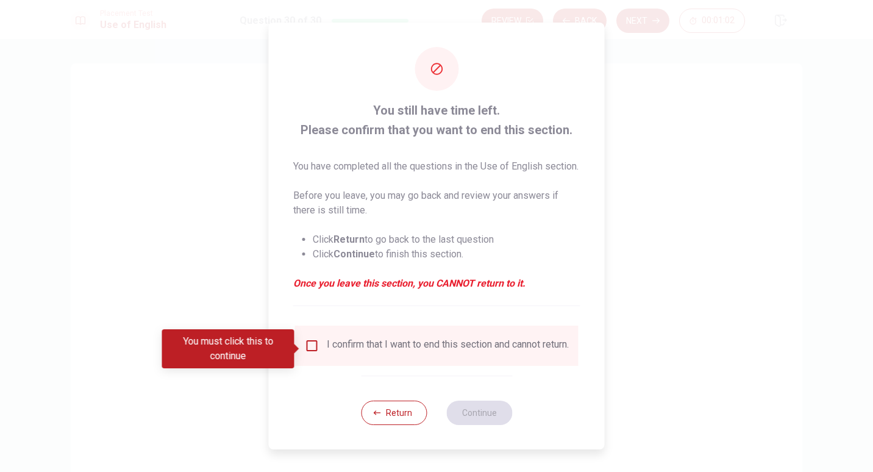
click at [705, 298] on div at bounding box center [436, 236] width 873 height 472
click at [396, 424] on button "Return" at bounding box center [394, 412] width 66 height 24
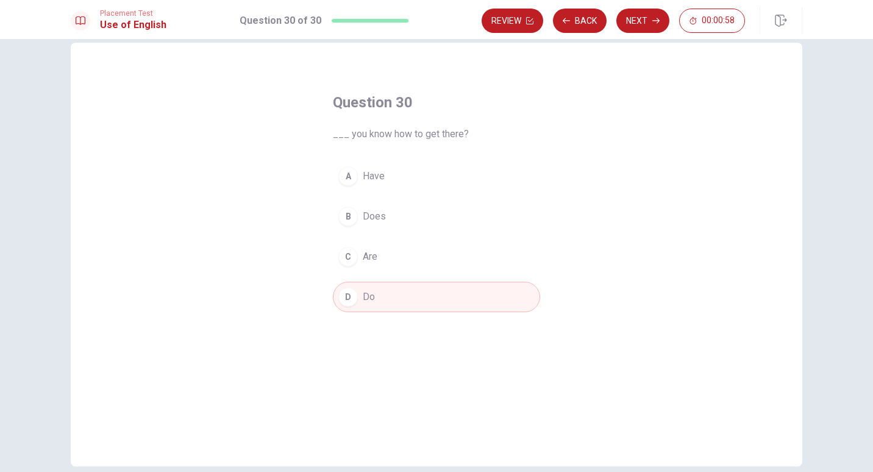
scroll to position [7, 0]
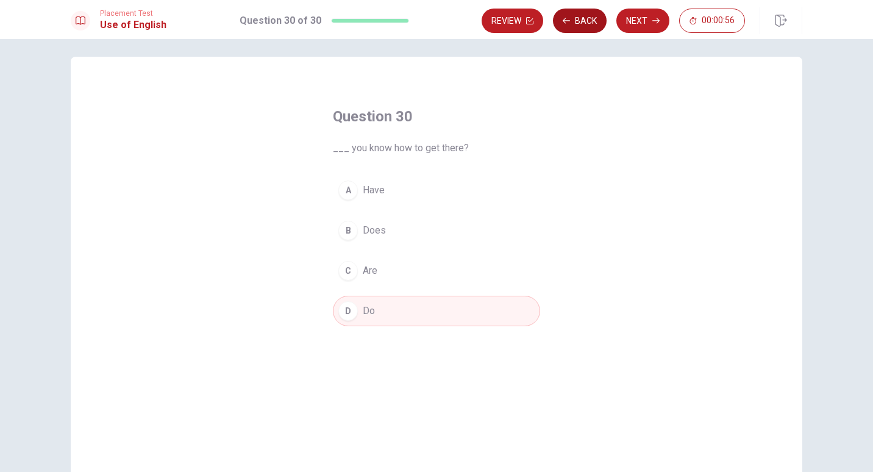
click at [585, 23] on button "Back" at bounding box center [580, 21] width 54 height 24
click at [578, 30] on button "Back" at bounding box center [580, 21] width 54 height 24
click at [584, 21] on button "Back" at bounding box center [580, 21] width 54 height 24
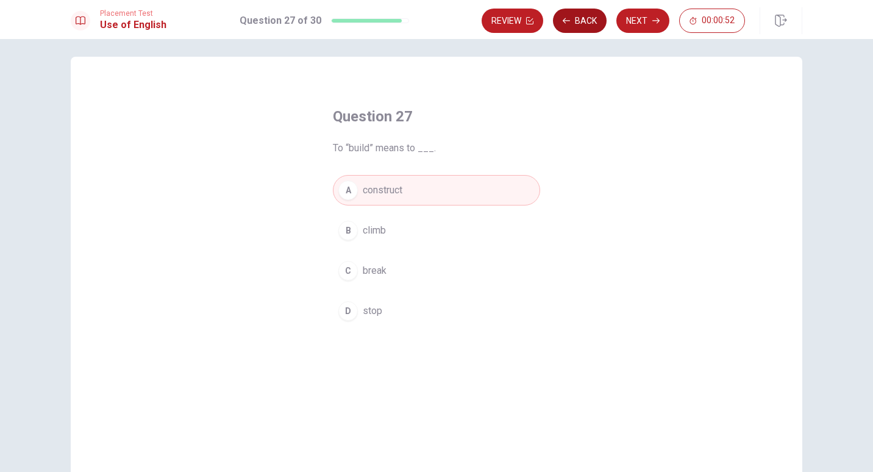
click at [575, 24] on button "Back" at bounding box center [580, 21] width 54 height 24
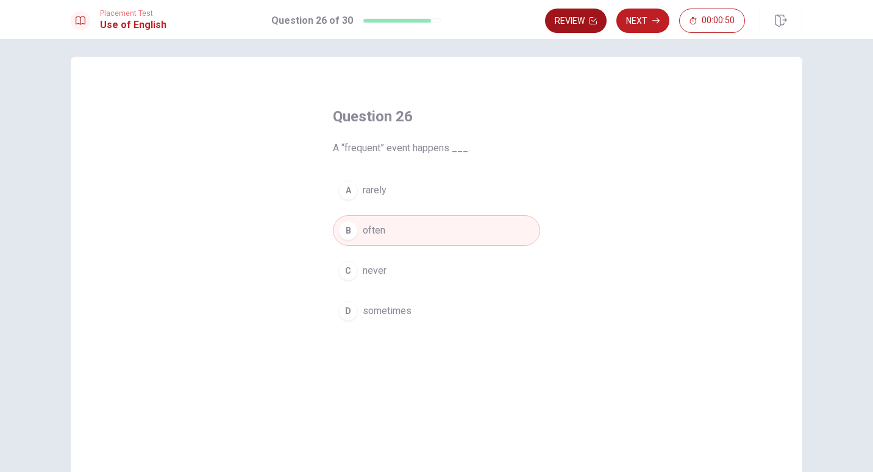
click at [579, 29] on button "Review" at bounding box center [576, 21] width 62 height 24
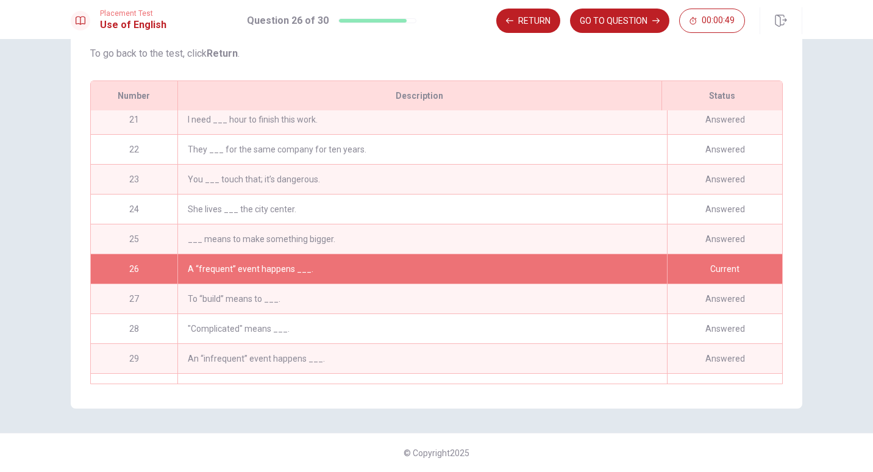
scroll to position [628, 0]
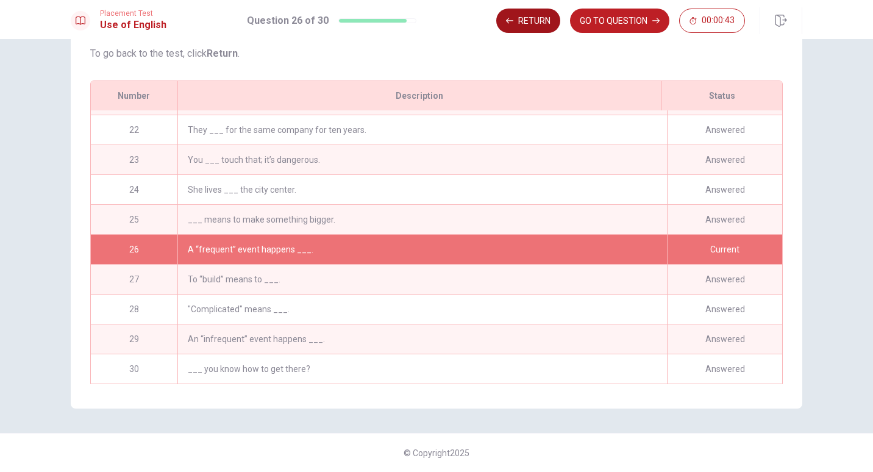
click at [530, 23] on button "Return" at bounding box center [528, 21] width 64 height 24
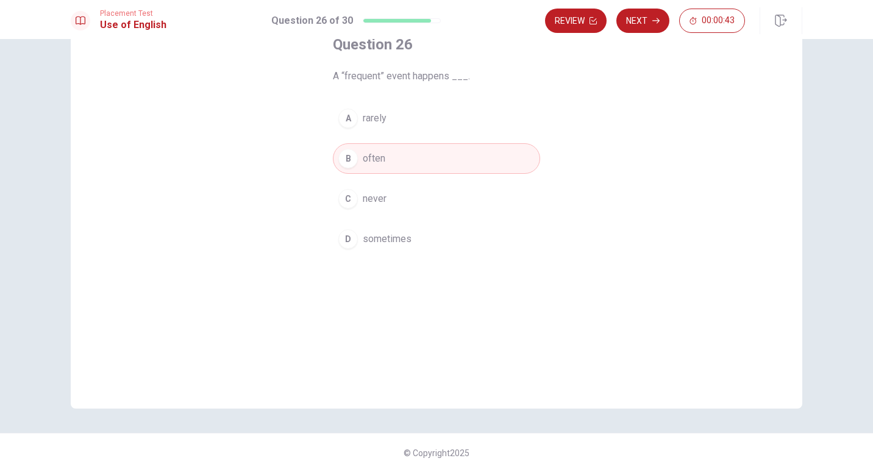
scroll to position [79, 0]
click at [642, 29] on button "Next" at bounding box center [642, 21] width 53 height 24
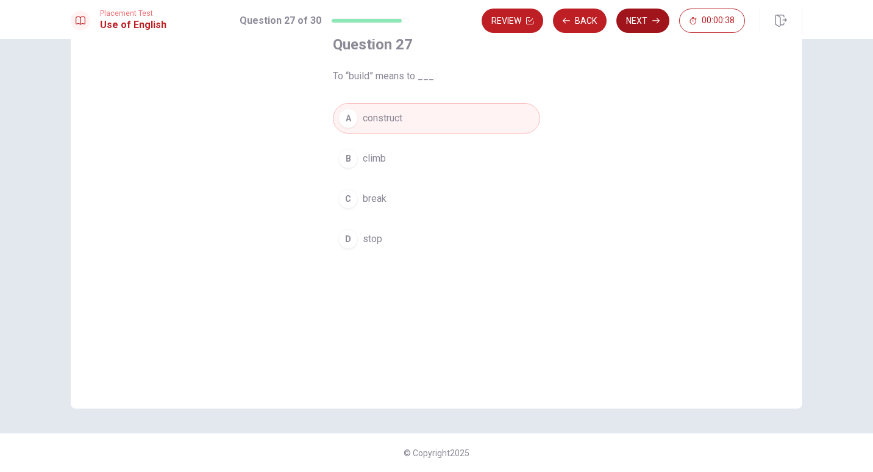
click at [640, 27] on button "Next" at bounding box center [642, 21] width 53 height 24
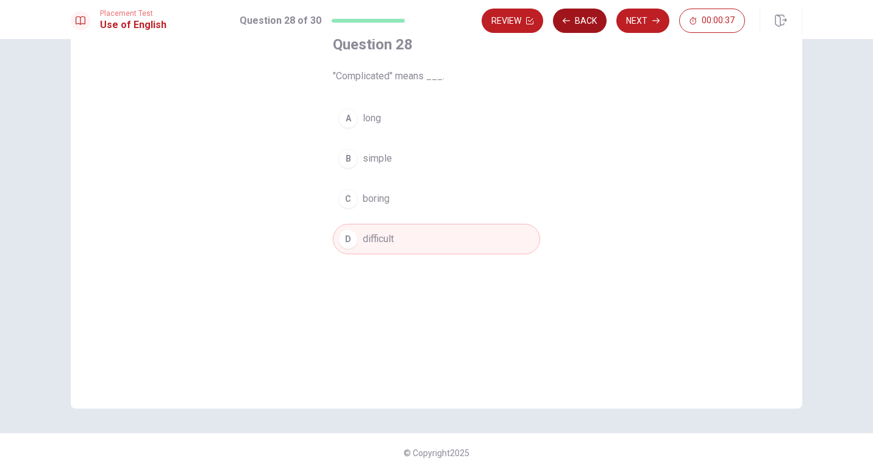
click at [580, 29] on button "Back" at bounding box center [580, 21] width 54 height 24
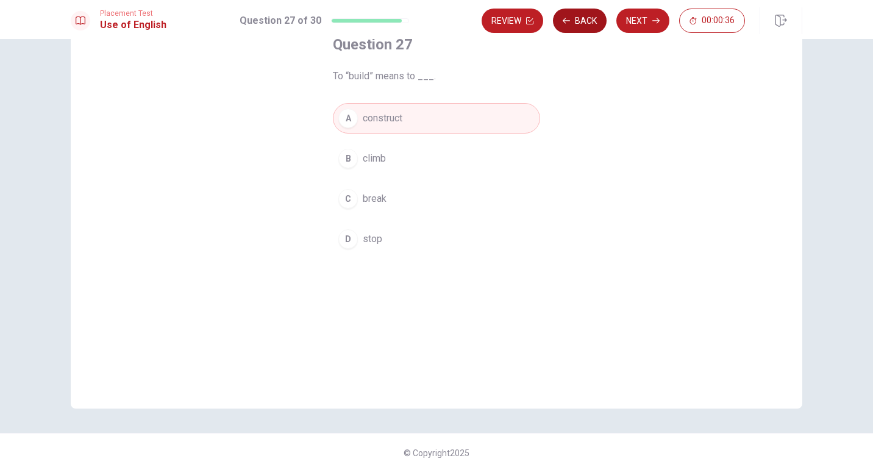
click at [580, 29] on button "Back" at bounding box center [580, 21] width 54 height 24
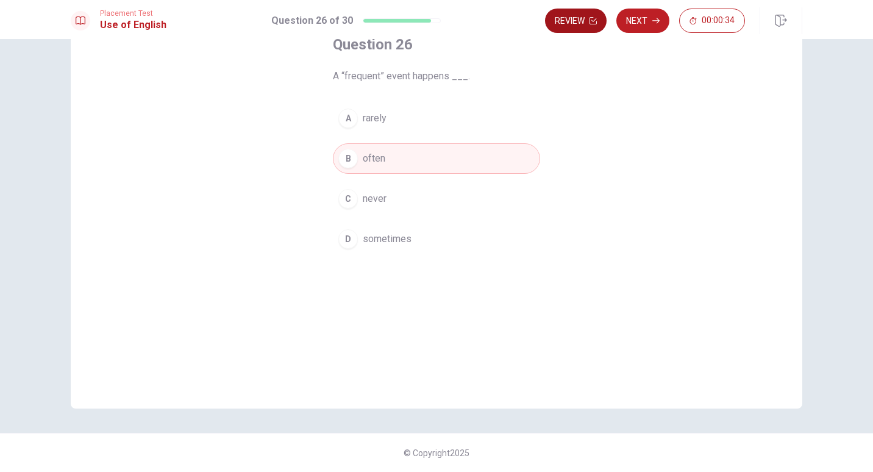
click at [582, 29] on button "Review" at bounding box center [576, 21] width 62 height 24
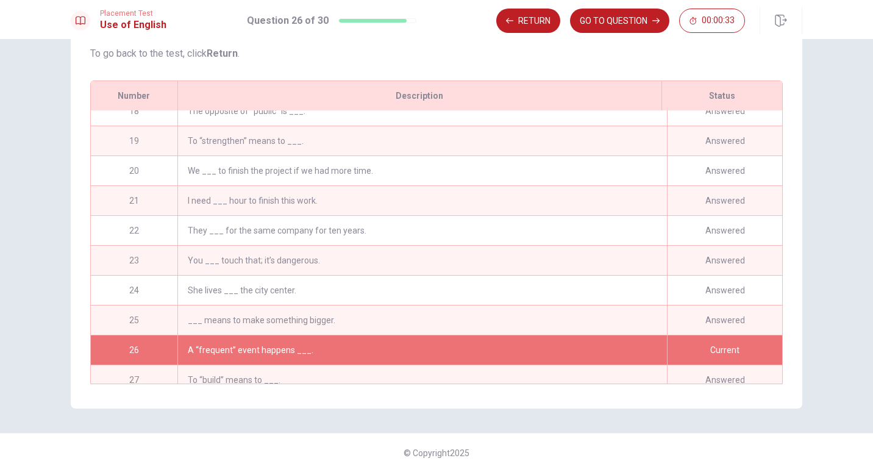
scroll to position [628, 0]
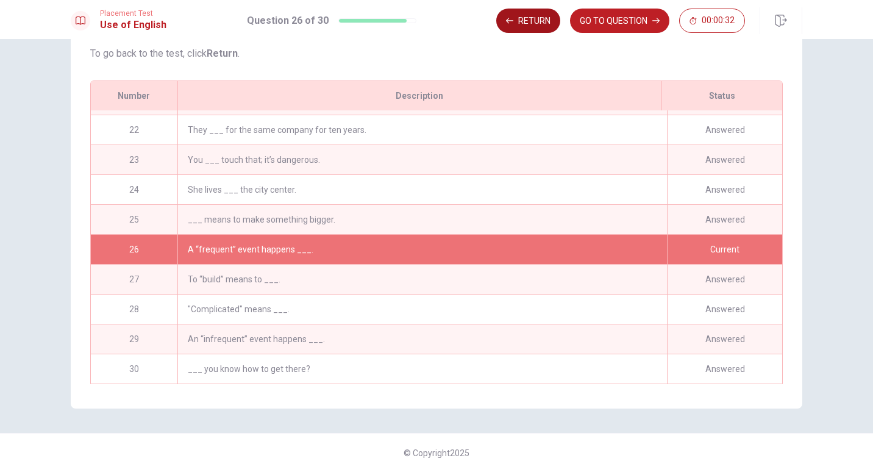
click at [530, 21] on button "Return" at bounding box center [528, 21] width 64 height 24
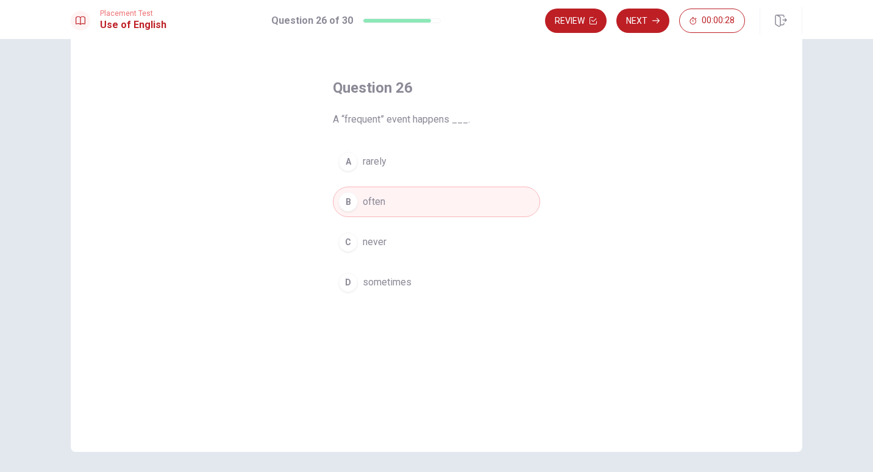
scroll to position [0, 0]
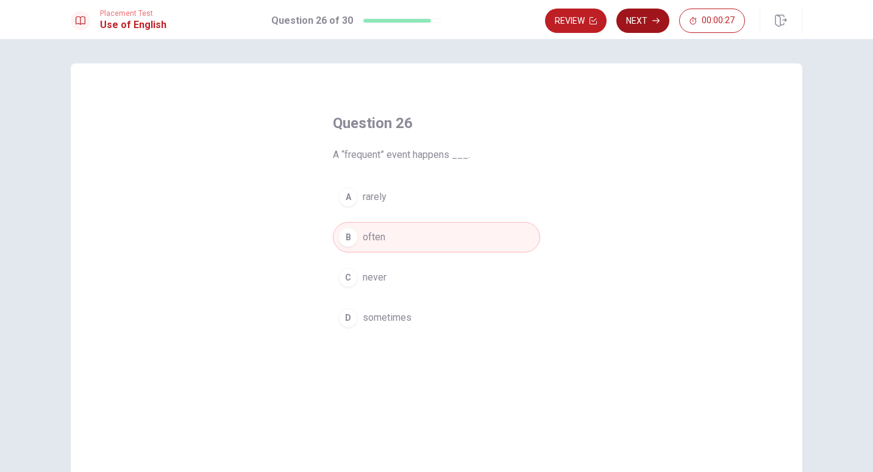
click at [645, 31] on button "Next" at bounding box center [642, 21] width 53 height 24
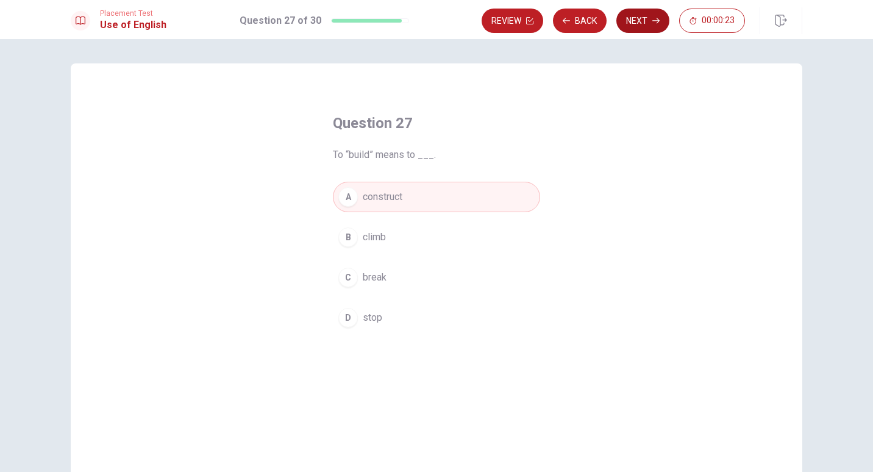
click at [643, 25] on button "Next" at bounding box center [642, 21] width 53 height 24
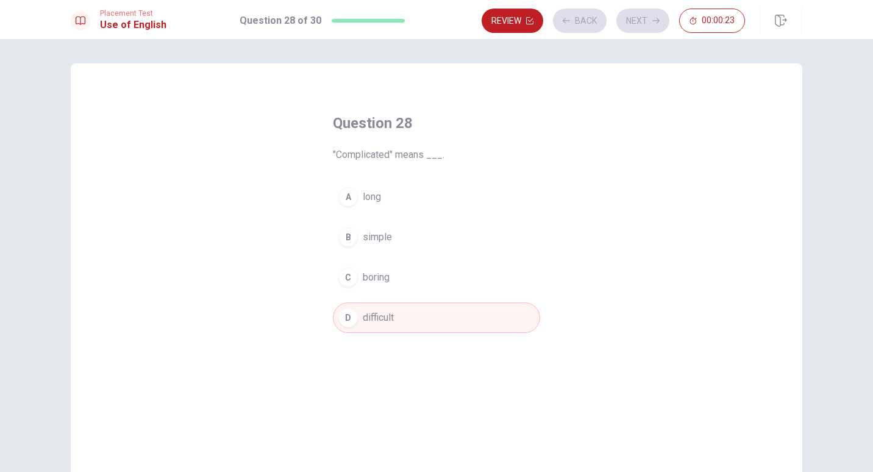
click at [639, 26] on div "Review Back Next 00:00:23" at bounding box center [612, 21] width 263 height 24
click at [642, 25] on button "Next" at bounding box center [642, 21] width 53 height 24
click at [639, 25] on button "Next" at bounding box center [642, 21] width 53 height 24
click at [639, 24] on button "Next" at bounding box center [642, 21] width 53 height 24
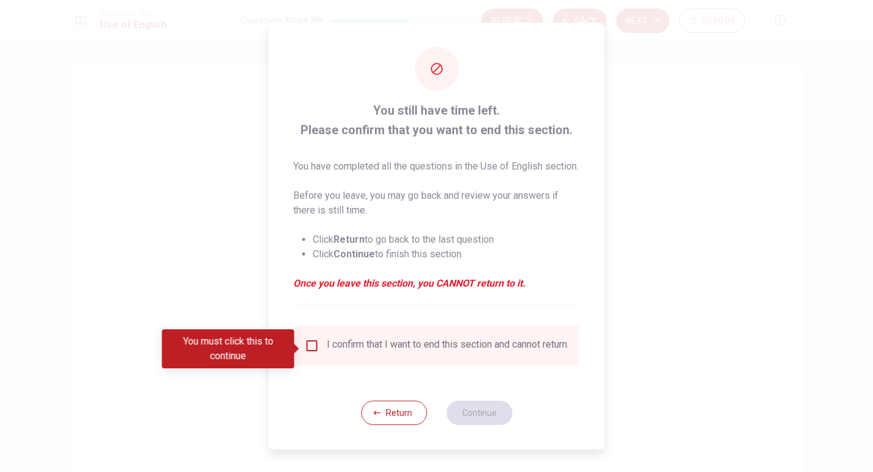
click at [310, 346] on input "You must click this to continue" at bounding box center [312, 345] width 15 height 15
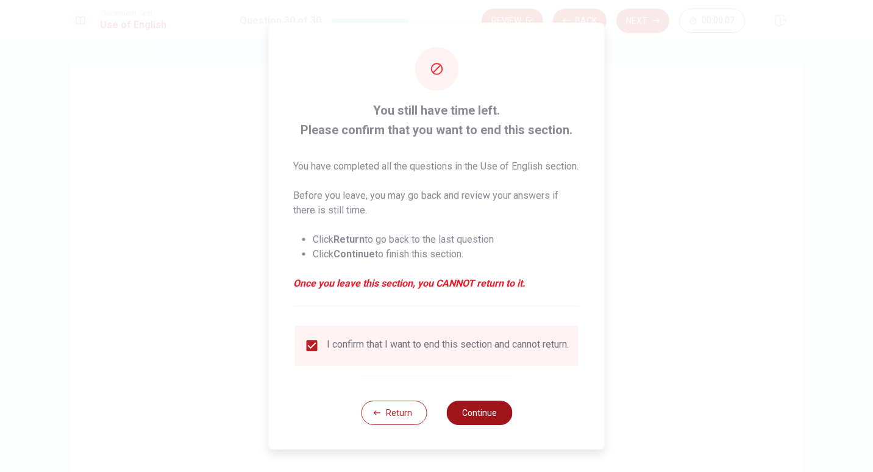
click at [482, 422] on button "Continue" at bounding box center [479, 412] width 66 height 24
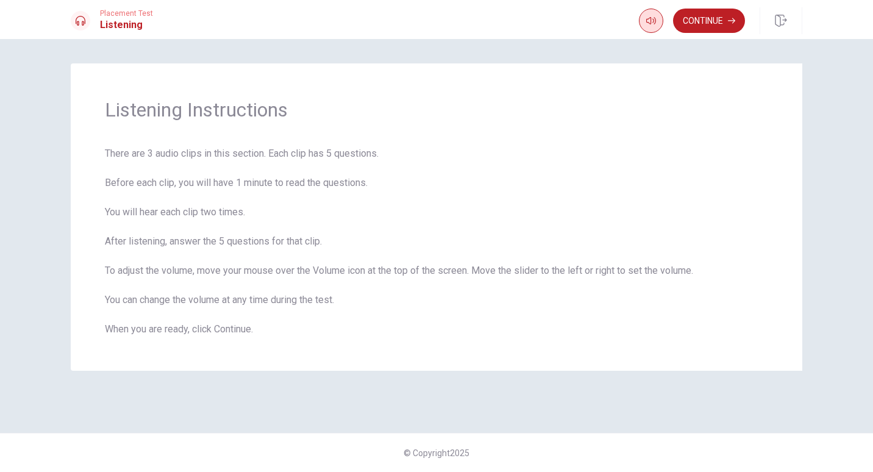
click at [647, 22] on icon "button" at bounding box center [651, 20] width 10 height 7
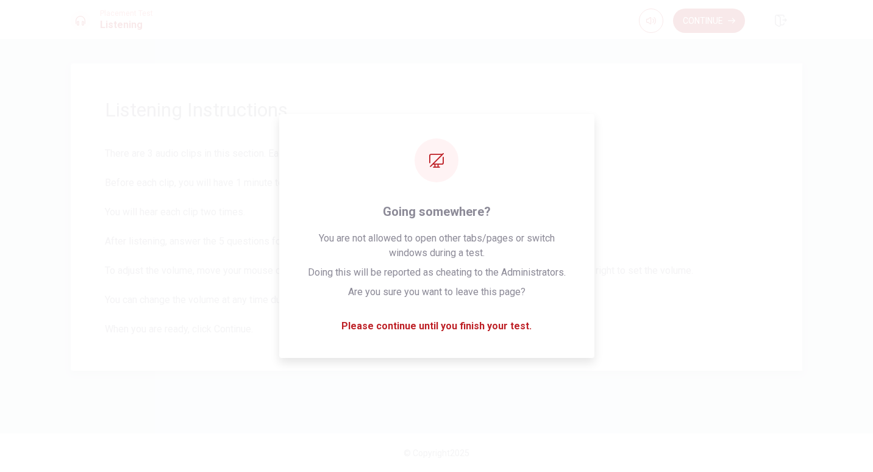
click at [682, 229] on span "There are 3 audio clips in this section. Each clip has 5 questions. Before each…" at bounding box center [436, 241] width 663 height 190
click at [509, 326] on span "There are 3 audio clips in this section. Each clip has 5 questions. Before each…" at bounding box center [436, 241] width 663 height 190
click at [432, 325] on span "There are 3 audio clips in this section. Each clip has 5 questions. Before each…" at bounding box center [436, 241] width 663 height 190
click at [665, 239] on span "There are 3 audio clips in this section. Each clip has 5 questions. Before each…" at bounding box center [436, 241] width 663 height 190
click at [765, 208] on span "There are 3 audio clips in this section. Each clip has 5 questions. Before each…" at bounding box center [436, 241] width 663 height 190
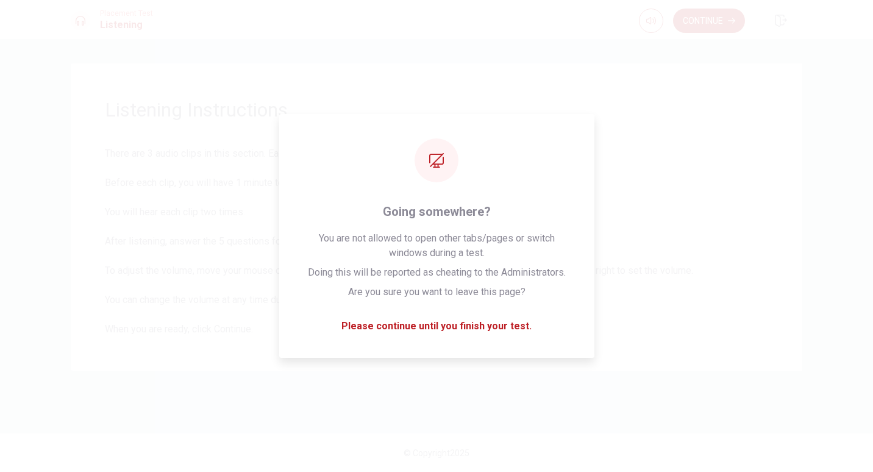
click at [708, 18] on button "Continue" at bounding box center [709, 21] width 72 height 24
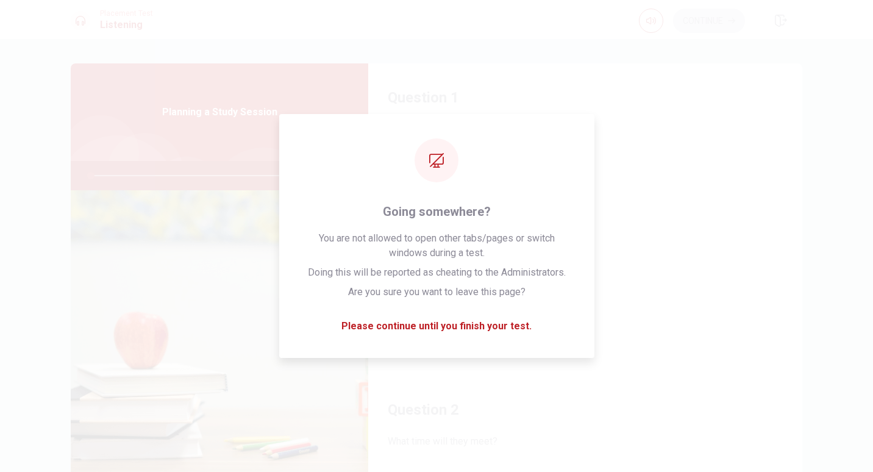
click at [520, 122] on span "Where do they decide to meet?" at bounding box center [585, 129] width 395 height 15
click at [531, 55] on div "Question 1 Where do they decide to meet? A At the woman’s house B At the man’s …" at bounding box center [436, 255] width 873 height 433
click at [830, 91] on div "Question 1 Where do they decide to meet? A At the woman’s house B At the man’s …" at bounding box center [436, 255] width 873 height 433
click at [831, 151] on div "Question 1 Where do they decide to meet? A At the woman’s house B At the man’s …" at bounding box center [436, 255] width 873 height 433
click at [507, 326] on button "D At a coffee shop" at bounding box center [585, 311] width 395 height 30
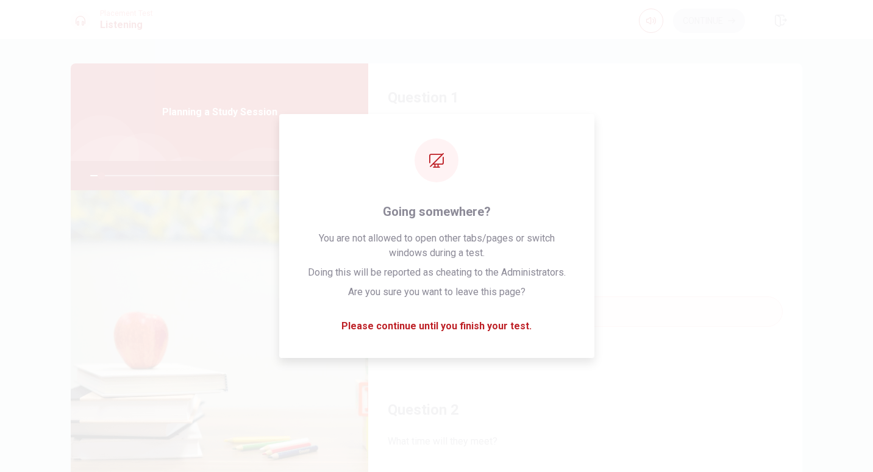
click at [678, 248] on div "A At the woman’s house B At the man’s house C At the library D At a coffee shop" at bounding box center [585, 256] width 395 height 190
click at [820, 170] on div "Question 1 Where do they decide to meet? A At the woman’s house B At the man’s …" at bounding box center [436, 255] width 873 height 433
click at [154, 208] on img at bounding box center [219, 338] width 297 height 297
click at [675, 124] on span "Where do they decide to meet?" at bounding box center [585, 129] width 395 height 15
click at [709, 34] on div "Continue" at bounding box center [720, 20] width 163 height 27
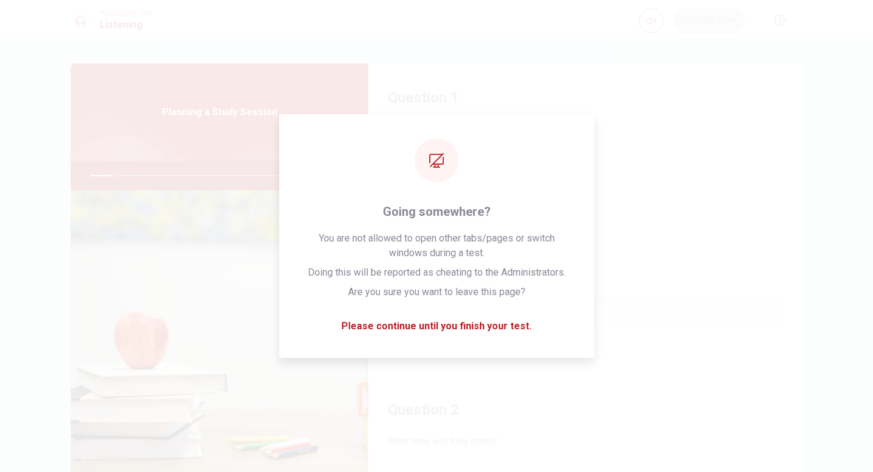
click at [508, 326] on button "D At a coffee shop" at bounding box center [585, 311] width 395 height 30
click at [380, 320] on div "Question 1 Where do they decide to meet? A At the woman’s house B At the man’s …" at bounding box center [585, 219] width 434 height 312
click at [223, 359] on img at bounding box center [219, 338] width 297 height 297
click at [369, 319] on div "Question 1 Where do they decide to meet? A At the woman’s house B At the man’s …" at bounding box center [585, 219] width 434 height 312
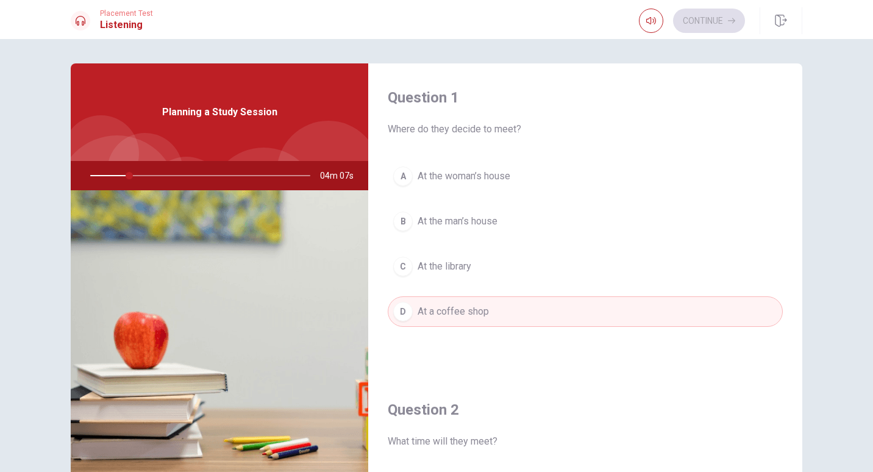
click at [121, 179] on div at bounding box center [198, 175] width 244 height 29
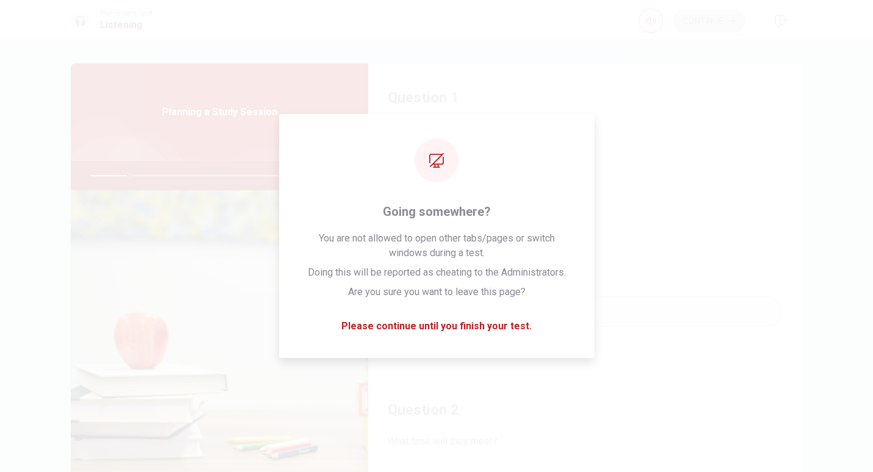
click at [678, 217] on button "B At the man’s house" at bounding box center [585, 221] width 395 height 30
click at [815, 194] on div "Question 1 Where do they decide to meet? A At the woman’s house B At the man’s …" at bounding box center [436, 275] width 770 height 424
click at [488, 160] on div "Question 1 Where do they decide to meet? A At the woman’s house B At the man’s …" at bounding box center [585, 219] width 434 height 312
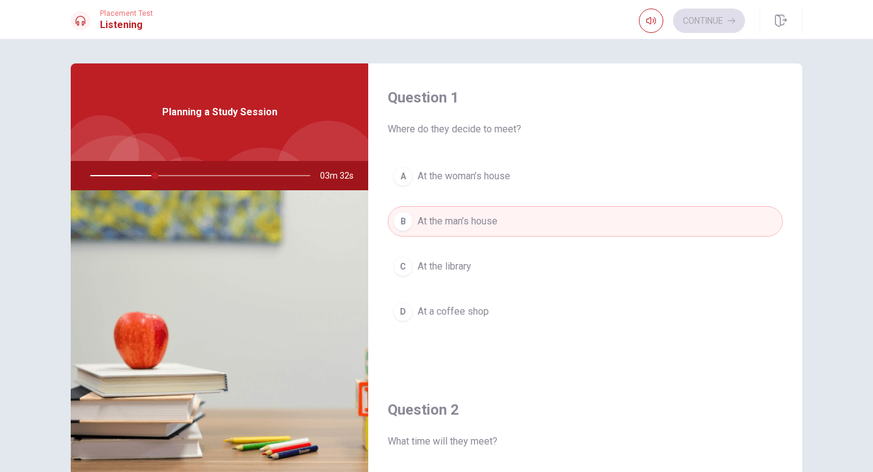
click at [654, 125] on span "Where do they decide to meet?" at bounding box center [585, 129] width 395 height 15
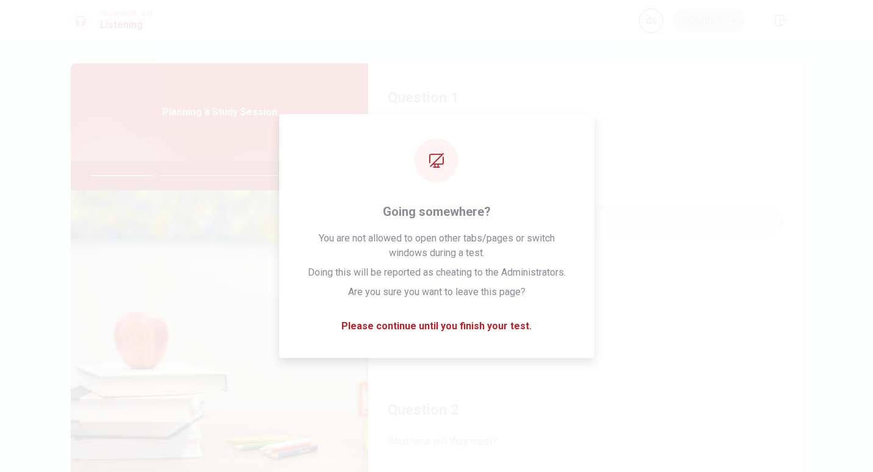
click at [719, 164] on button "A At the woman’s house" at bounding box center [585, 176] width 395 height 30
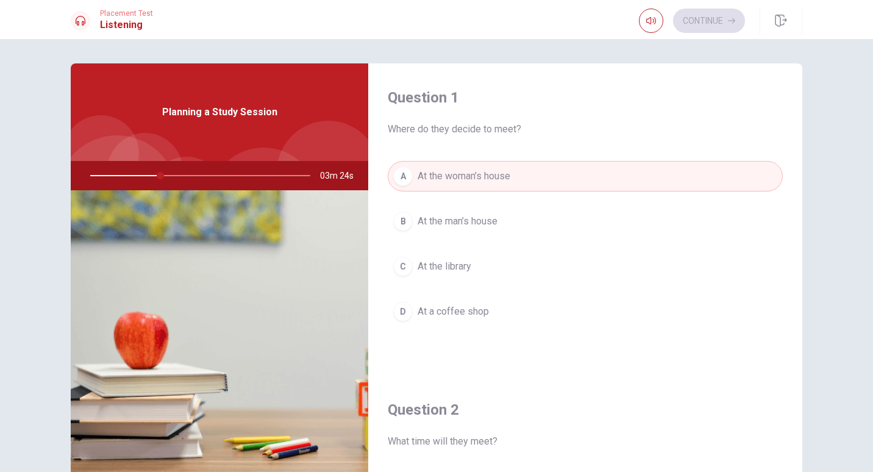
scroll to position [1, 0]
click at [705, 288] on div "A At the woman’s house B At the man’s house C At the library D At a coffee shop" at bounding box center [585, 255] width 395 height 190
click at [592, 262] on button "C At the library" at bounding box center [585, 264] width 395 height 30
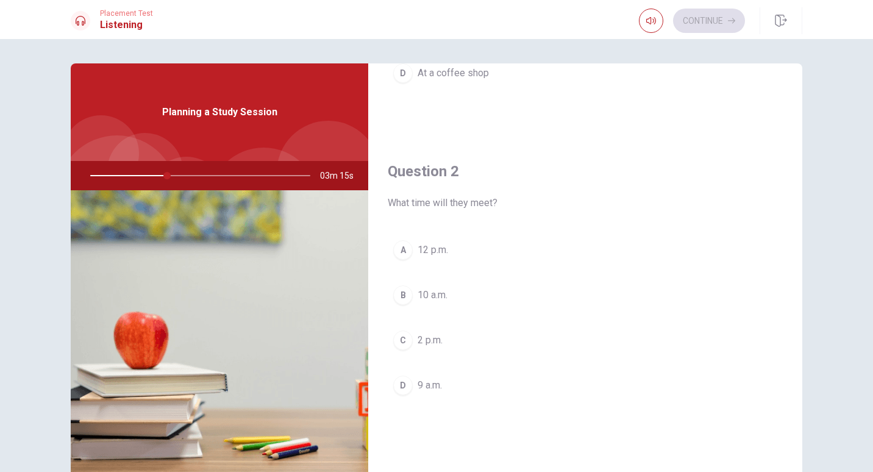
scroll to position [238, 0]
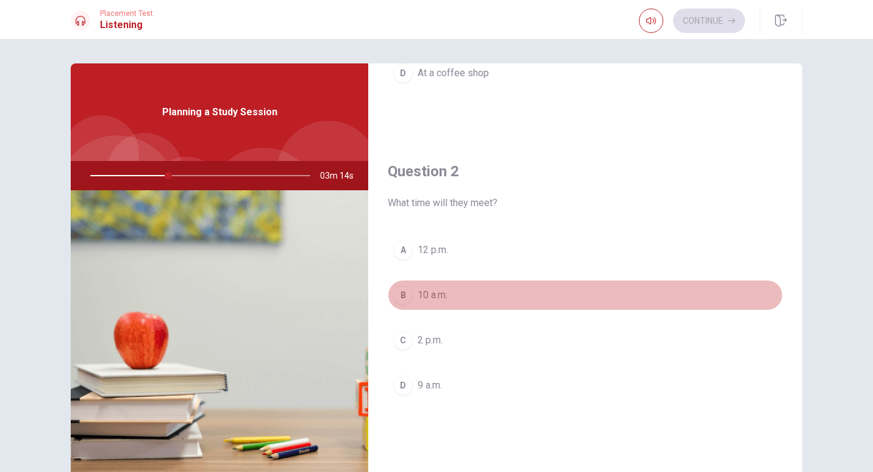
click at [642, 288] on button "B 10 a.m." at bounding box center [585, 295] width 395 height 30
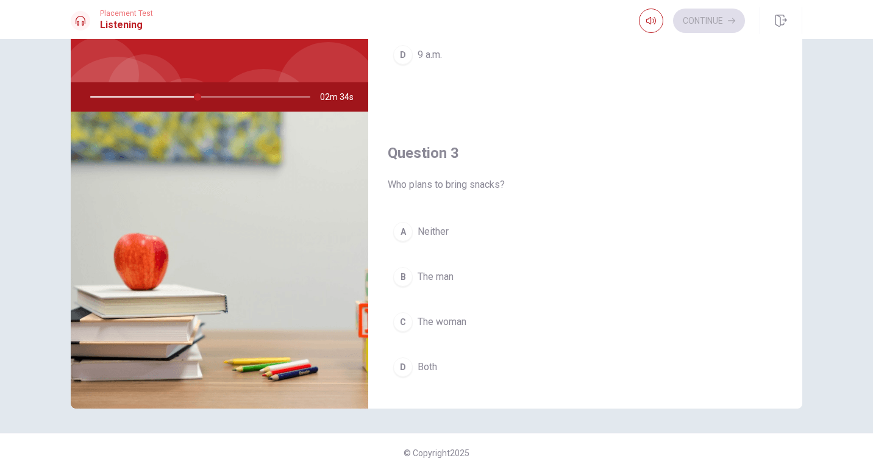
scroll to position [491, 0]
click at [547, 321] on button "C The woman" at bounding box center [585, 321] width 395 height 30
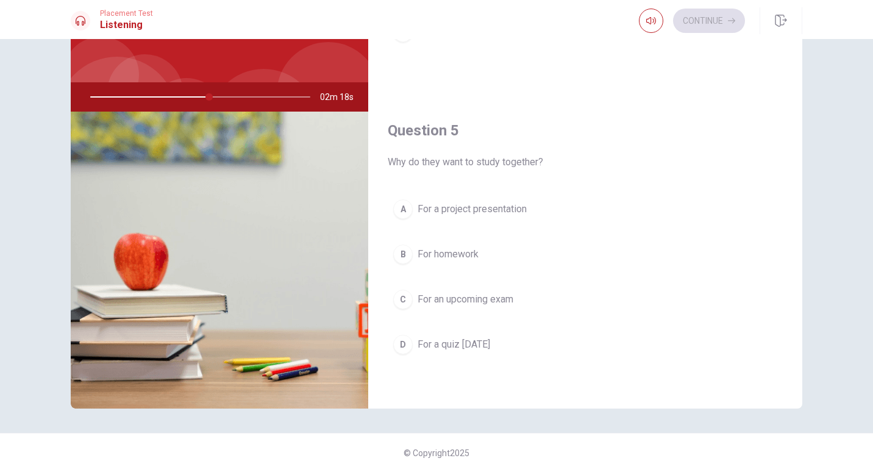
scroll to position [1135, 0]
click at [616, 296] on button "C For an upcoming exam" at bounding box center [585, 300] width 395 height 30
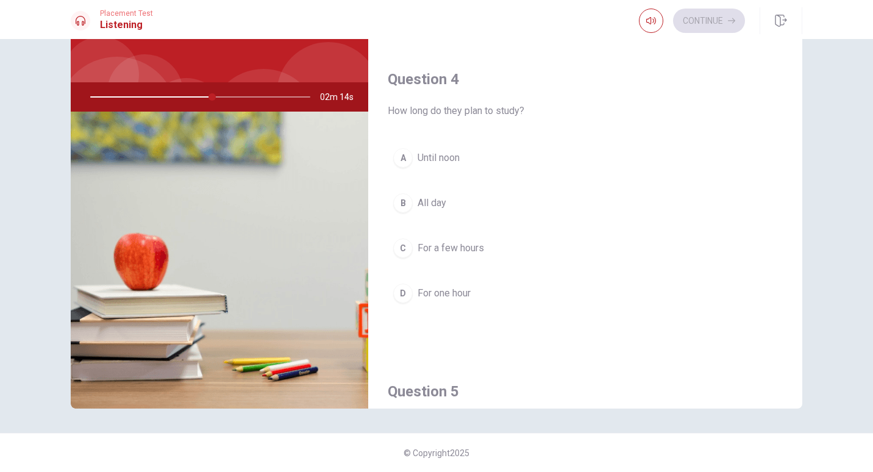
scroll to position [864, 0]
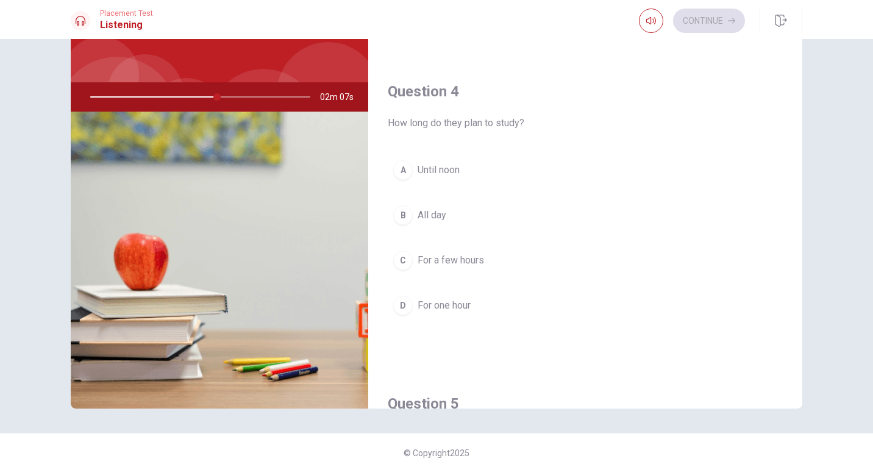
click at [619, 207] on button "B All day" at bounding box center [585, 215] width 395 height 30
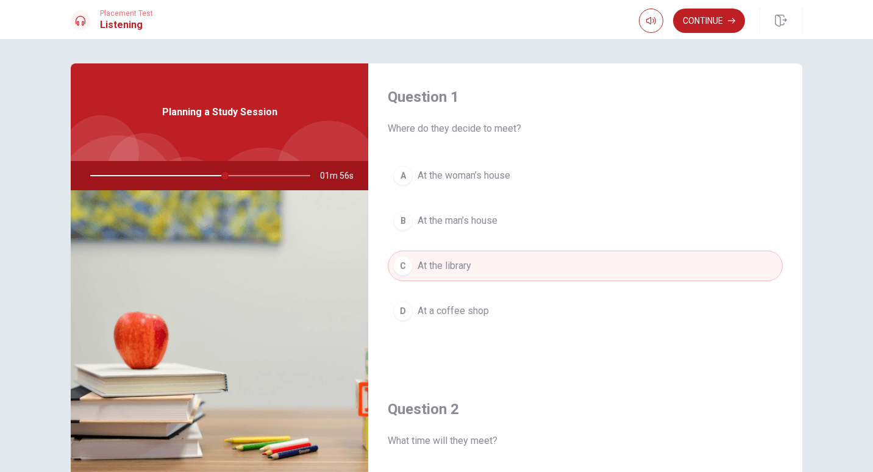
scroll to position [0, 0]
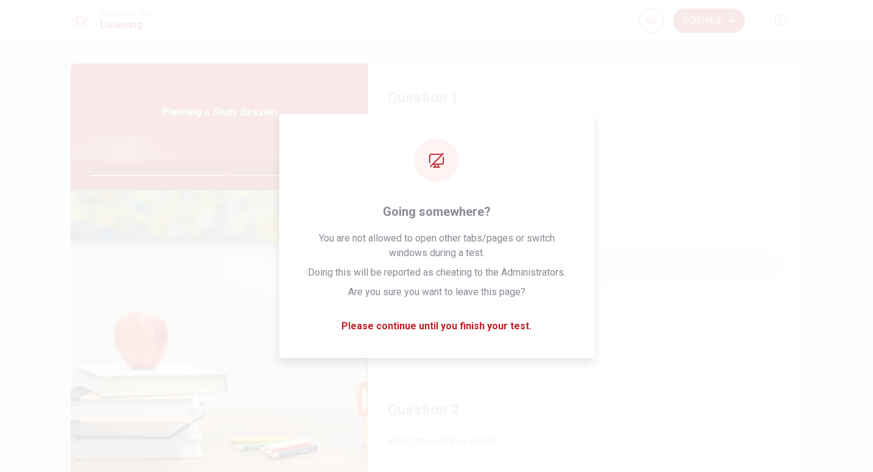
click at [740, 336] on div "A At the woman’s house B At the man’s house C At the library D At a coffee shop" at bounding box center [585, 256] width 395 height 190
click at [779, 18] on icon "button" at bounding box center [781, 21] width 12 height 12
click at [718, 205] on div "A At the woman’s house B At the man’s house C At the library D At a coffee shop" at bounding box center [585, 169] width 395 height 190
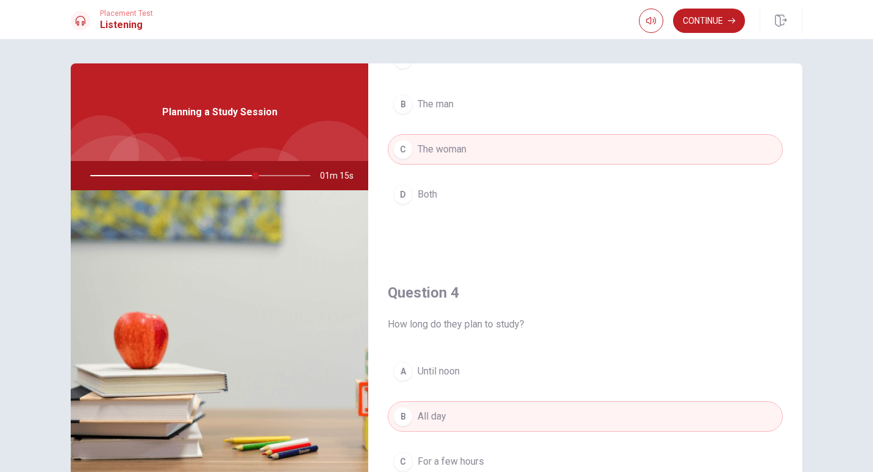
scroll to position [741, 0]
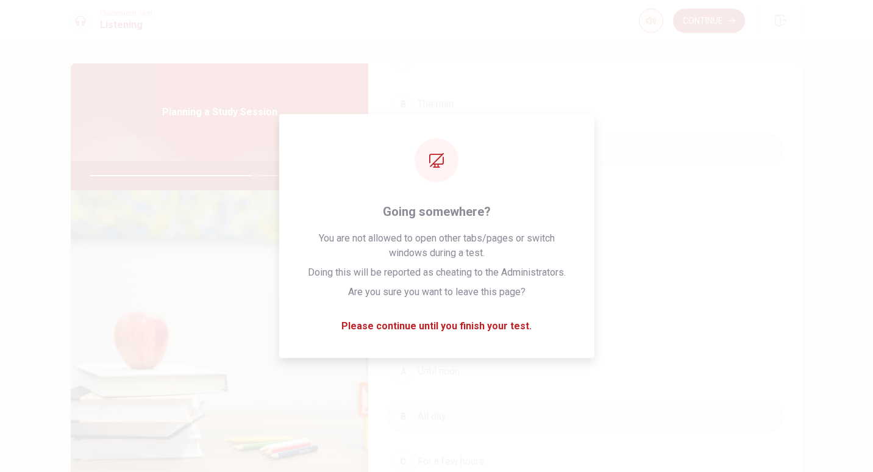
click at [642, 27] on button "button" at bounding box center [651, 21] width 24 height 24
click at [576, 202] on button "D Both" at bounding box center [585, 194] width 395 height 30
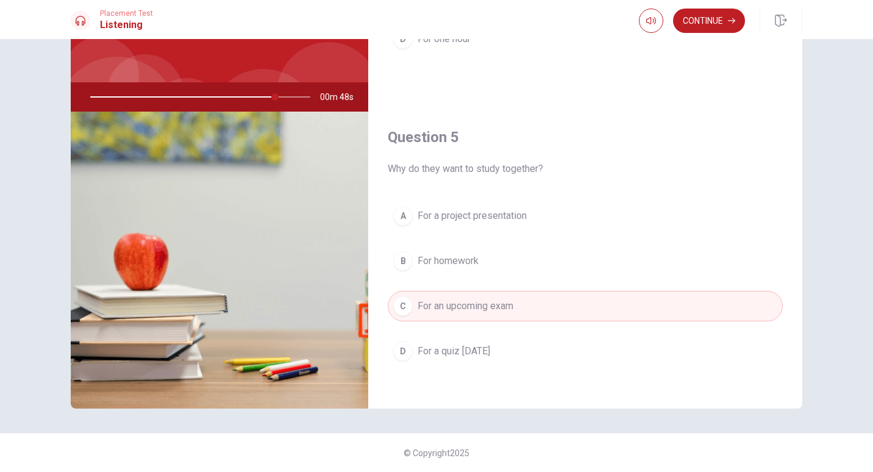
scroll to position [1137, 0]
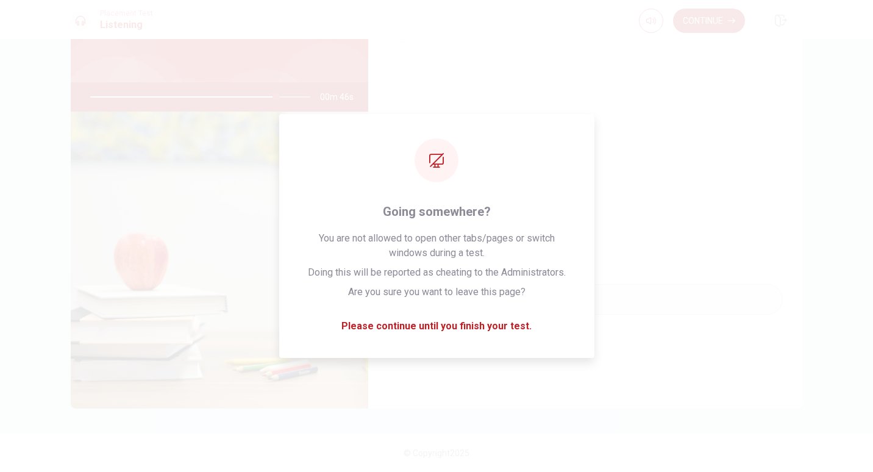
click at [129, 92] on div at bounding box center [198, 96] width 244 height 29
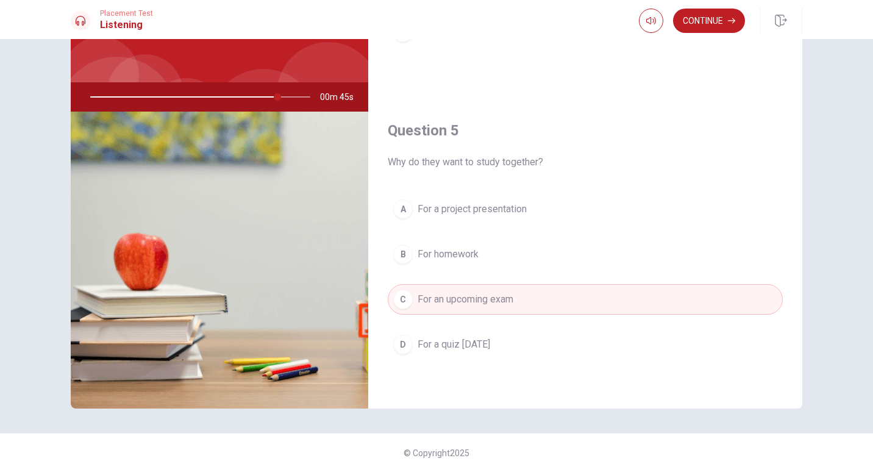
click at [104, 101] on div at bounding box center [198, 96] width 244 height 29
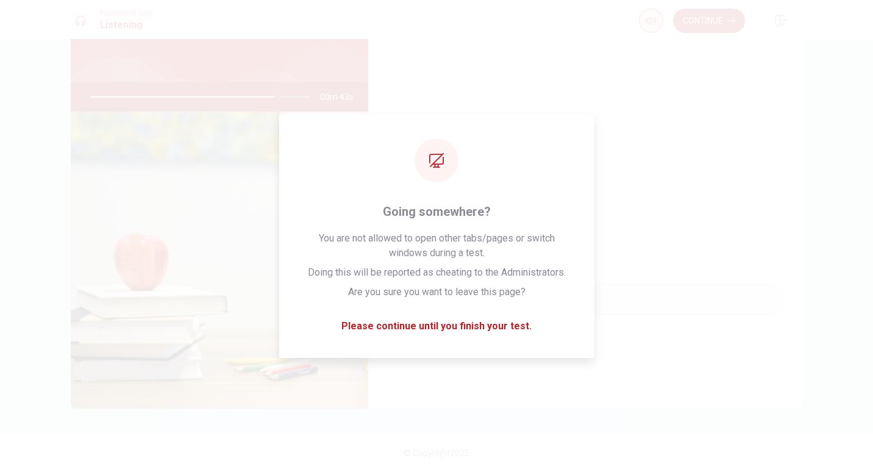
click at [652, 18] on icon "button" at bounding box center [651, 21] width 10 height 10
click at [696, 177] on div "Question 5 Why do they want to study together? A For a project presentation B F…" at bounding box center [585, 252] width 434 height 312
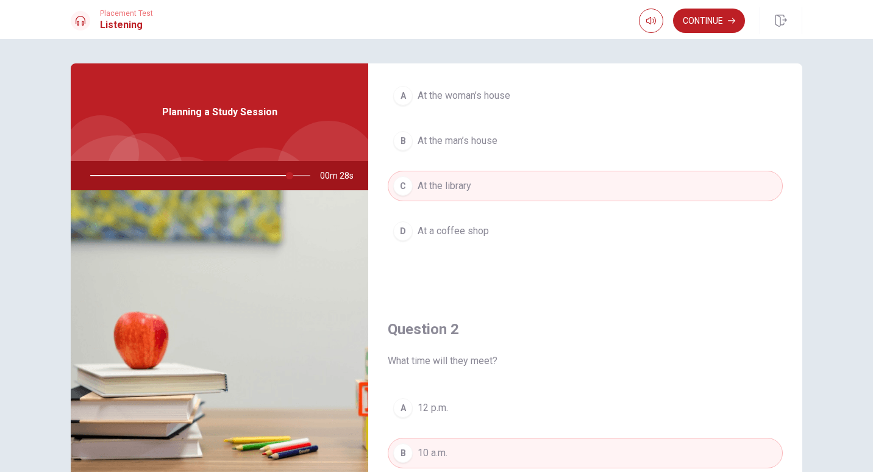
scroll to position [90, 0]
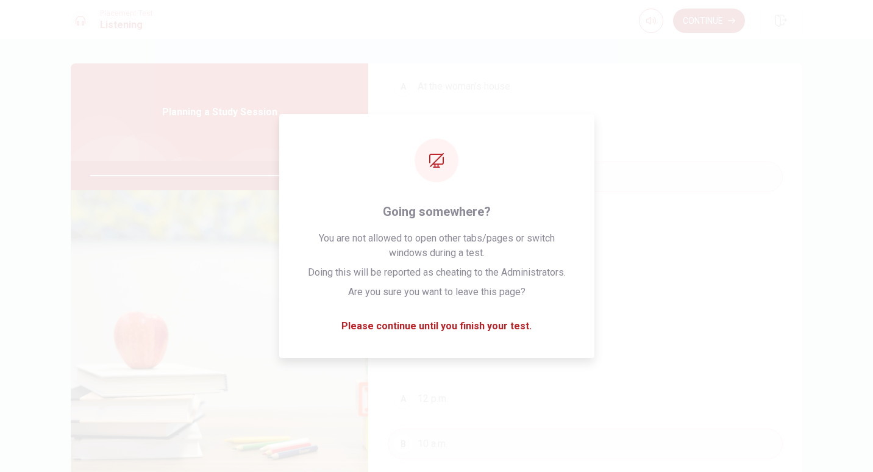
click at [704, 19] on button "Continue" at bounding box center [709, 21] width 72 height 24
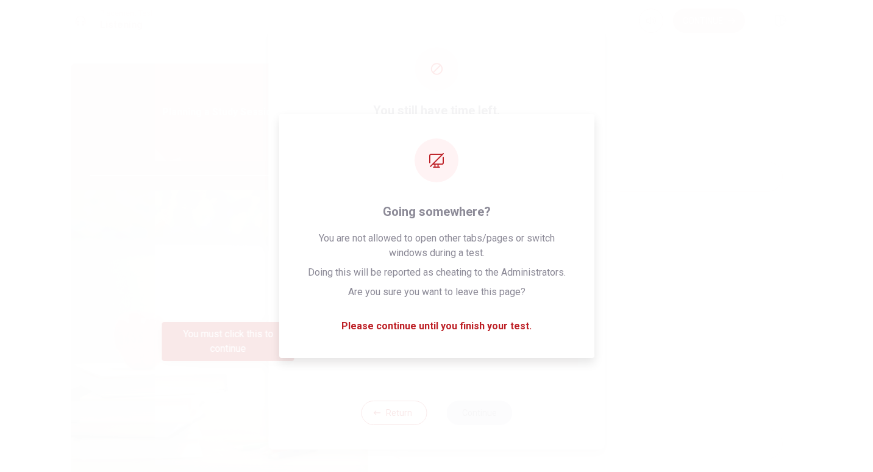
click at [469, 317] on div "You still have time left. Please confirm that you want to end this section. You…" at bounding box center [437, 236] width 336 height 427
click at [474, 327] on div "I confirm that I want to end this section and cannot return." at bounding box center [436, 345] width 283 height 40
click at [541, 226] on ul "Click Return to go back to the last question Click Continue to finish this sect…" at bounding box center [436, 246] width 287 height 49
click at [693, 240] on div at bounding box center [436, 236] width 873 height 472
click at [665, 290] on div at bounding box center [436, 236] width 873 height 472
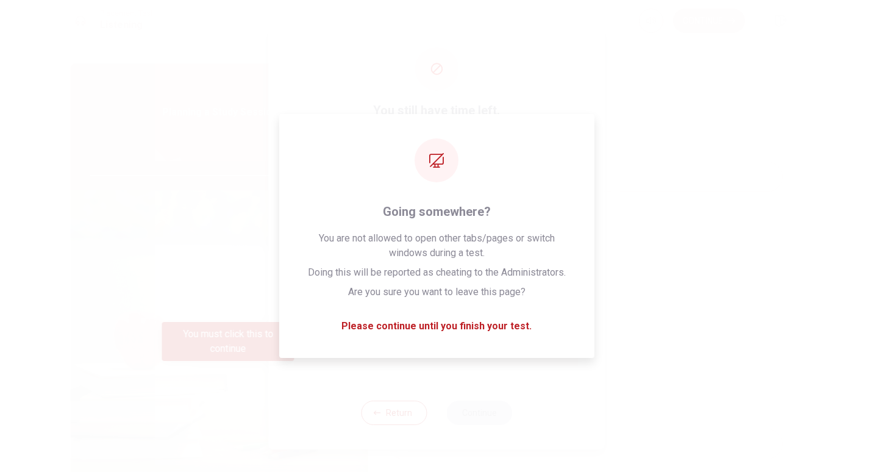
click at [655, 296] on div at bounding box center [436, 236] width 873 height 472
click at [664, 252] on div at bounding box center [436, 236] width 873 height 472
click at [680, 286] on div at bounding box center [436, 236] width 873 height 472
click at [389, 423] on button "Return" at bounding box center [394, 412] width 66 height 24
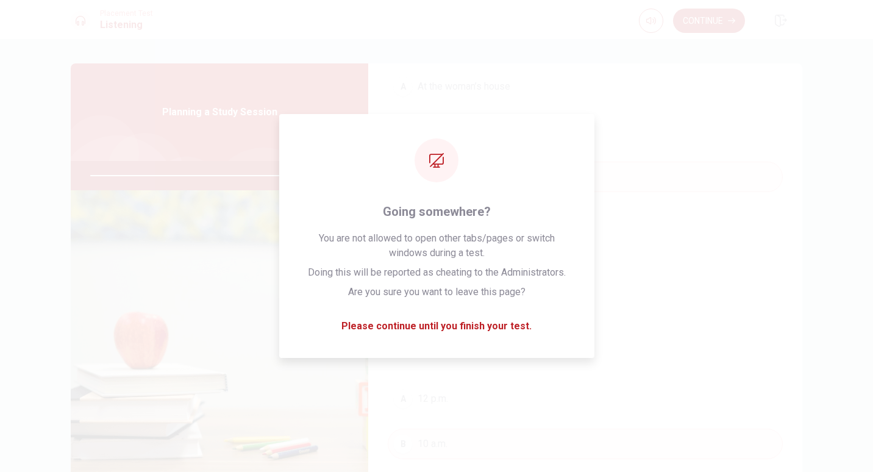
click at [668, 282] on div "Question 1 Where do they decide to meet? A At the woman’s house B At the man’s …" at bounding box center [585, 130] width 434 height 312
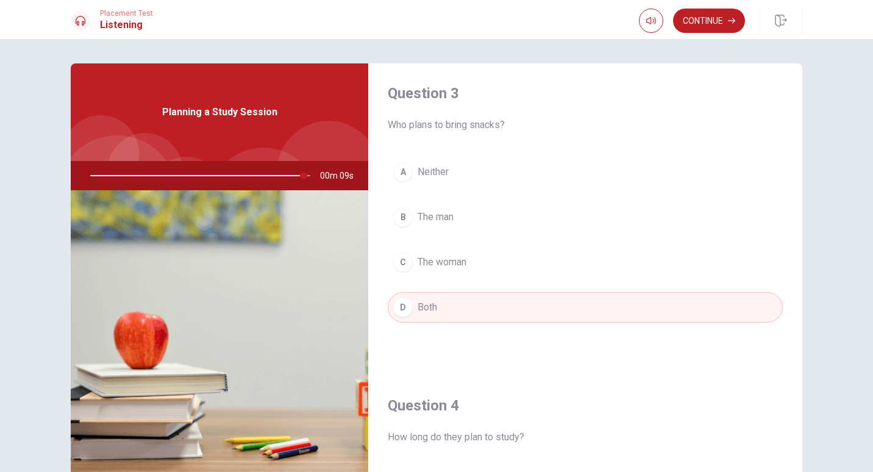
scroll to position [628, 0]
click at [672, 259] on button "C The woman" at bounding box center [585, 262] width 395 height 30
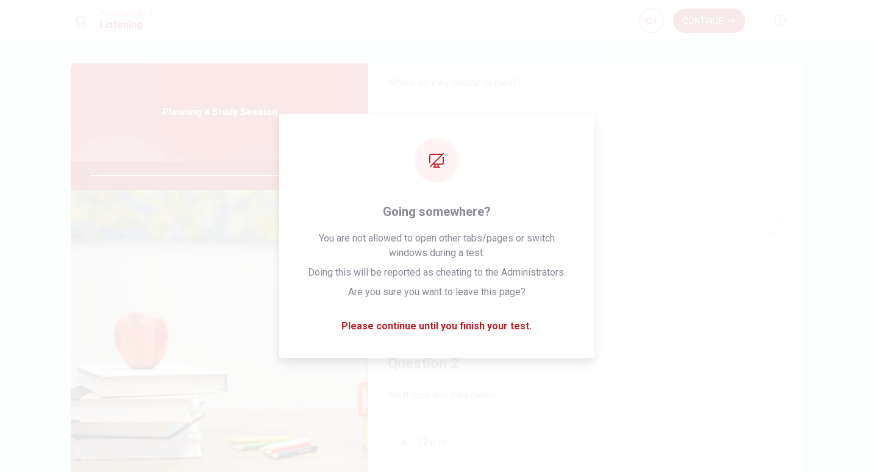
scroll to position [0, 0]
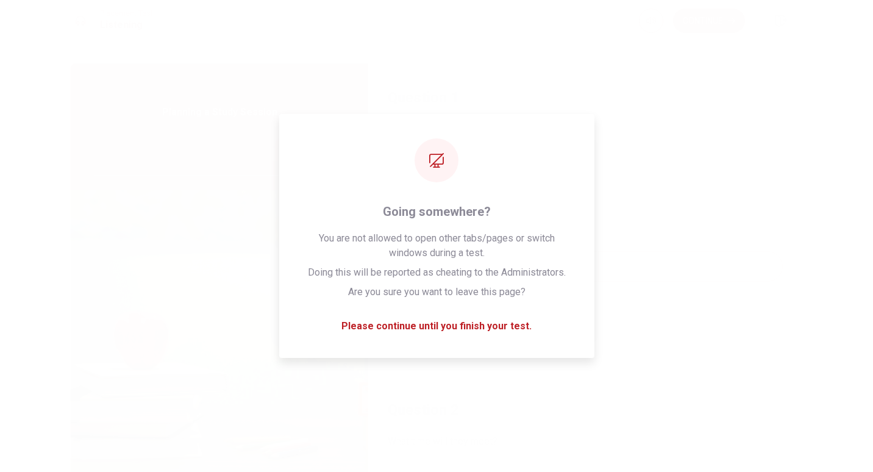
type input "0"
click at [495, 325] on div "You have run out of time Click on continue to move on to the next passage Conti…" at bounding box center [436, 236] width 315 height 200
click at [686, 263] on div "You have run out of time Click on continue to move on to the next passage Conti…" at bounding box center [436, 236] width 873 height 472
click at [734, 212] on div "You have run out of time Click on continue to move on to the next passage Conti…" at bounding box center [436, 236] width 873 height 472
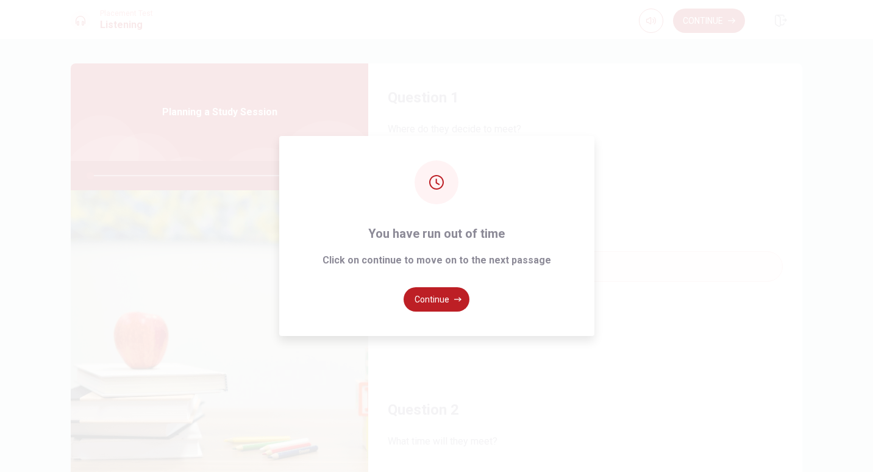
click at [430, 291] on button "Continue" at bounding box center [436, 299] width 66 height 24
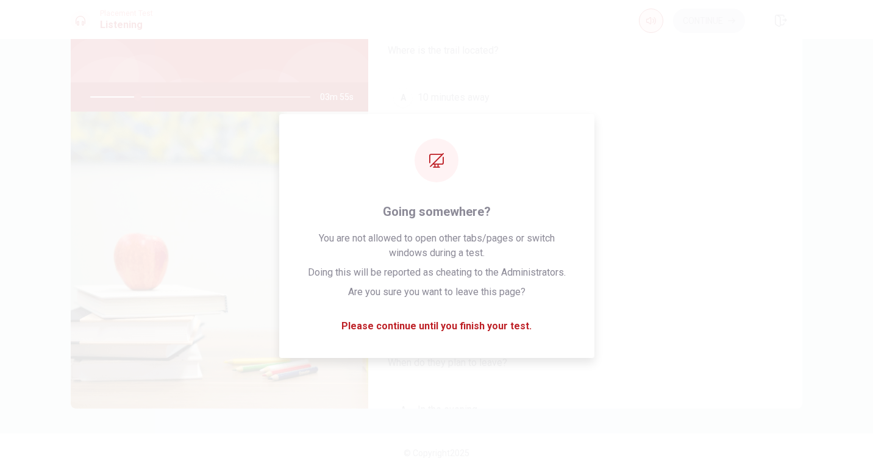
click at [647, 23] on icon "button" at bounding box center [651, 20] width 10 height 7
click at [661, 228] on button "D 20 minutes away" at bounding box center [585, 233] width 395 height 30
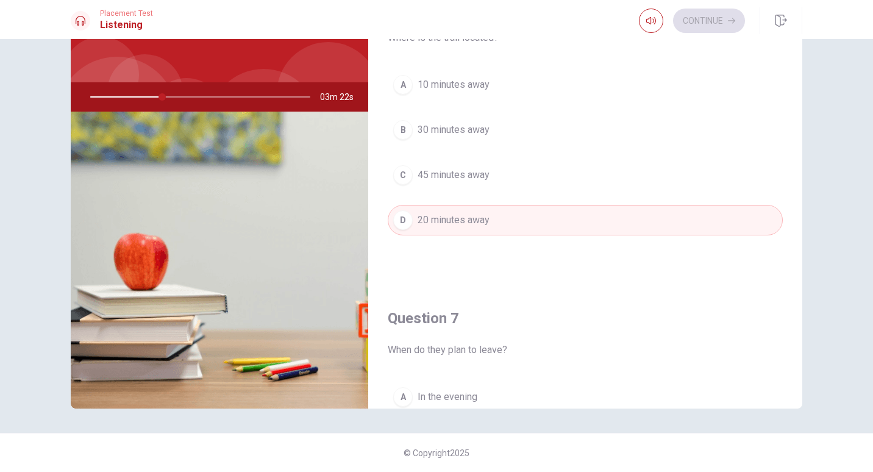
scroll to position [12, 0]
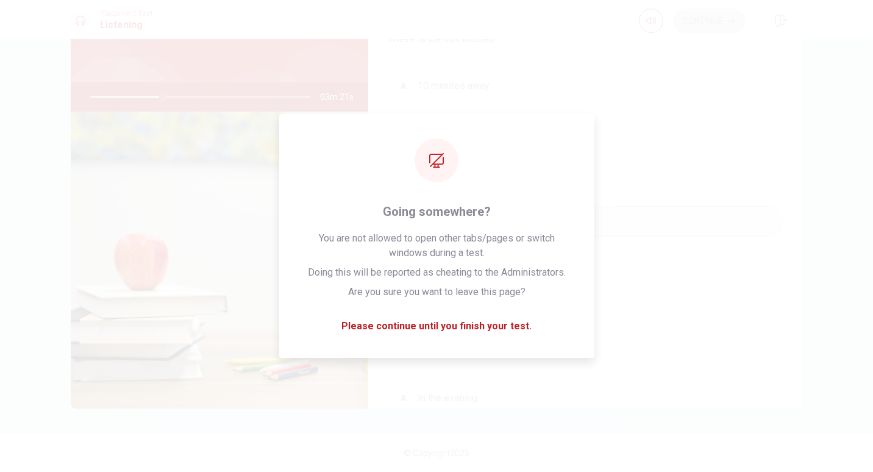
click at [608, 127] on button "B 30 minutes away" at bounding box center [585, 131] width 395 height 30
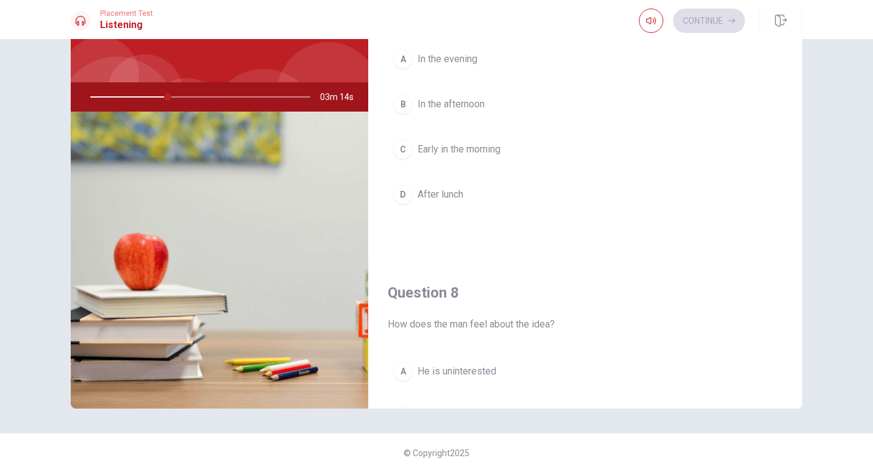
scroll to position [350, 0]
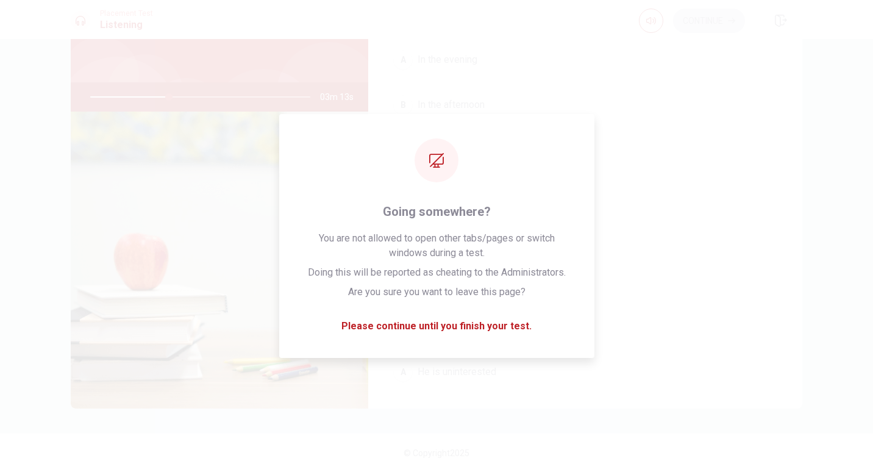
click at [650, 154] on button "C Early in the morning" at bounding box center [585, 150] width 395 height 30
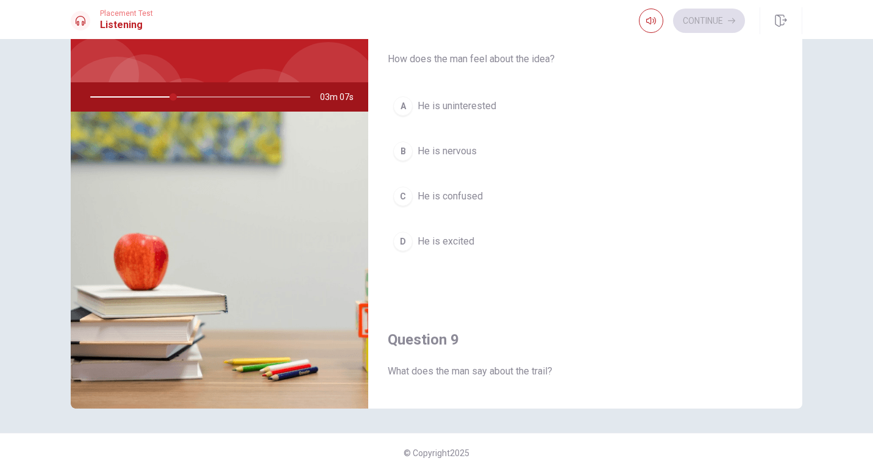
scroll to position [615, 0]
click at [633, 235] on button "D He is excited" at bounding box center [585, 241] width 395 height 30
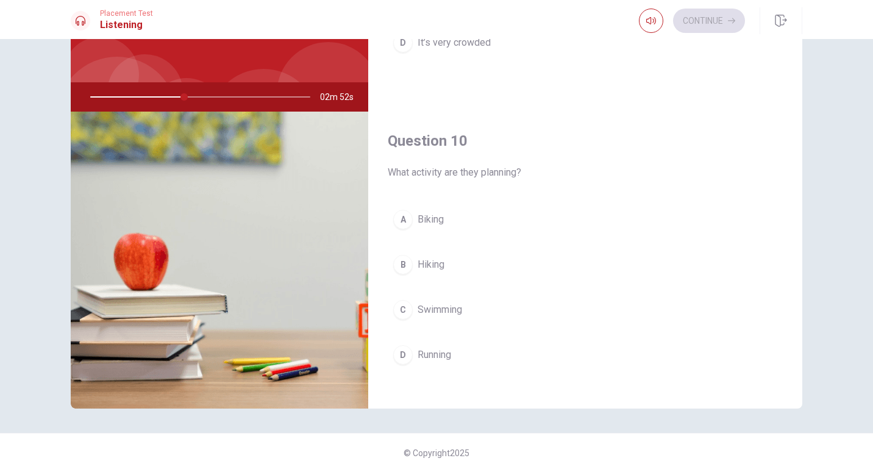
scroll to position [1126, 0]
click at [656, 233] on button "A Biking" at bounding box center [585, 220] width 395 height 30
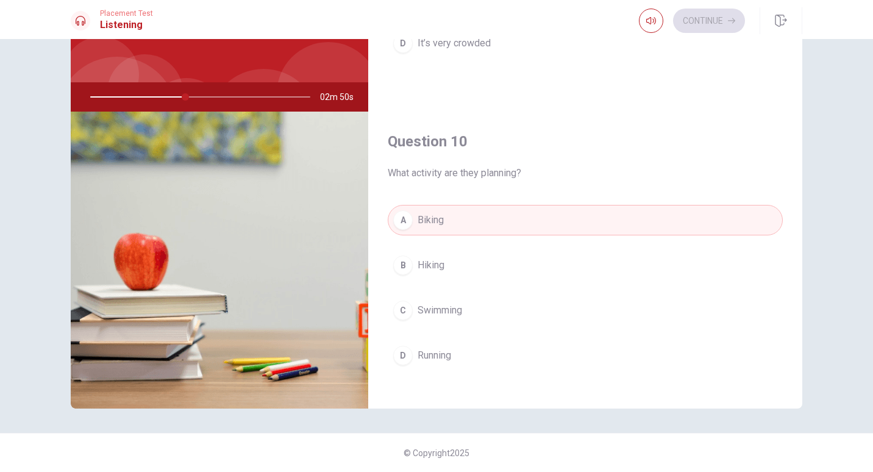
click at [634, 244] on div "A Biking B Hiking C Swimming D Running" at bounding box center [585, 300] width 395 height 190
click at [396, 267] on div "B" at bounding box center [403, 265] width 20 height 20
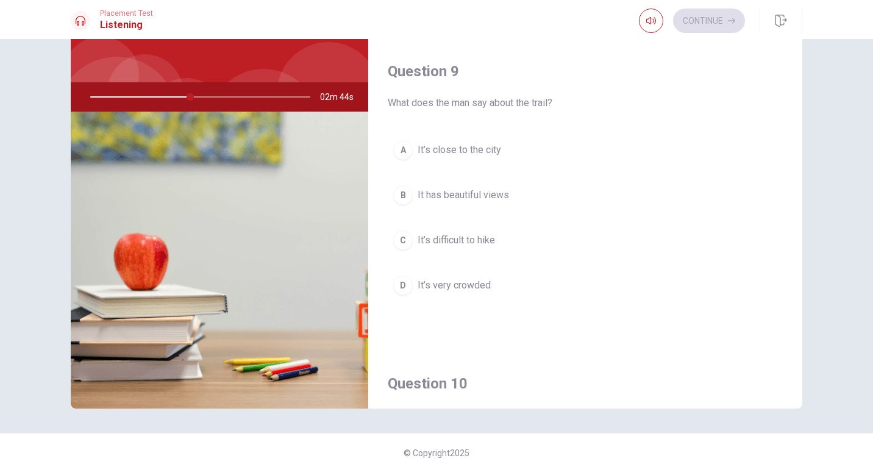
scroll to position [882, 0]
click at [516, 194] on button "B It has beautiful views" at bounding box center [585, 196] width 395 height 30
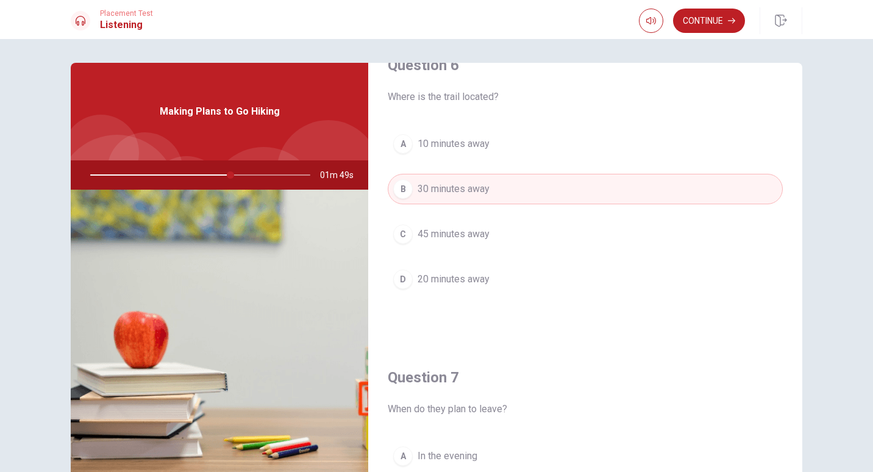
scroll to position [0, 0]
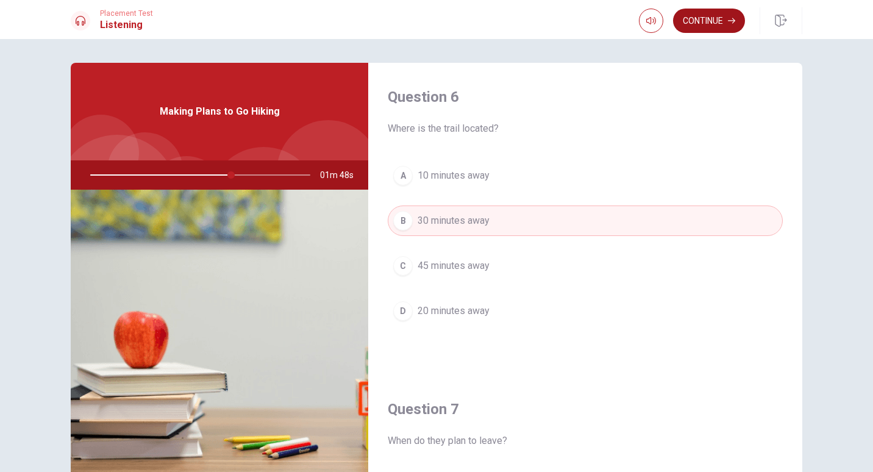
click at [721, 24] on button "Continue" at bounding box center [709, 21] width 72 height 24
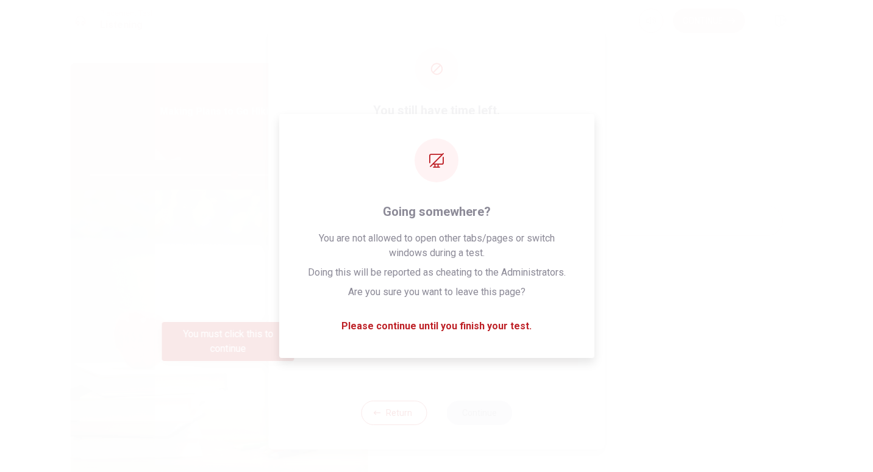
click at [478, 325] on div "I confirm that I want to end this section and cannot return." at bounding box center [436, 345] width 283 height 40
click at [506, 329] on div "I confirm that I want to end this section and cannot return." at bounding box center [436, 345] width 283 height 40
click at [472, 327] on div "I confirm that I want to end this section and cannot return." at bounding box center [436, 345] width 283 height 40
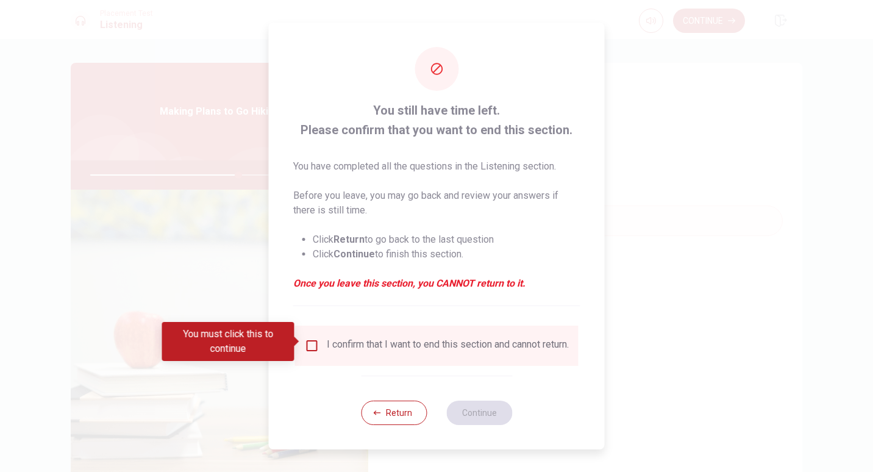
click at [311, 342] on input "You must click this to continue" at bounding box center [312, 345] width 15 height 15
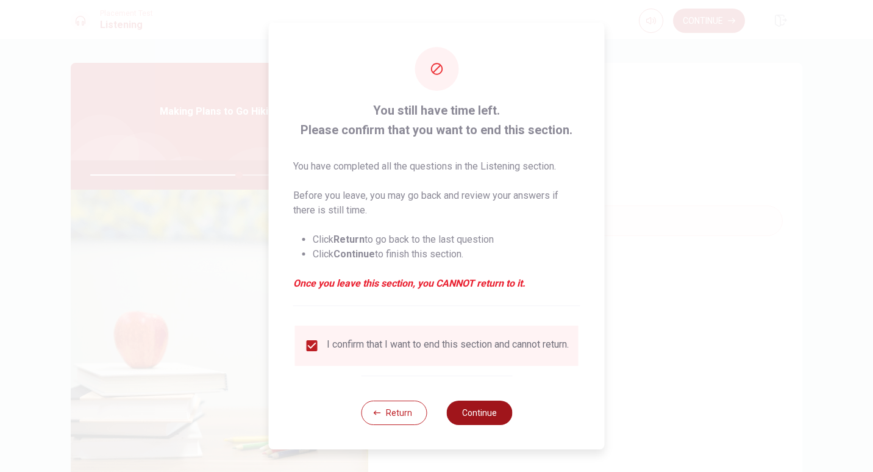
click at [483, 408] on button "Continue" at bounding box center [479, 412] width 66 height 24
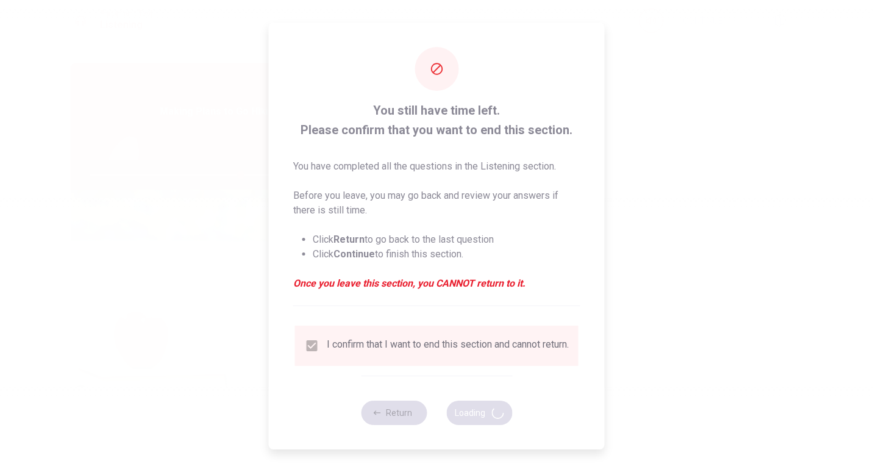
type input "69"
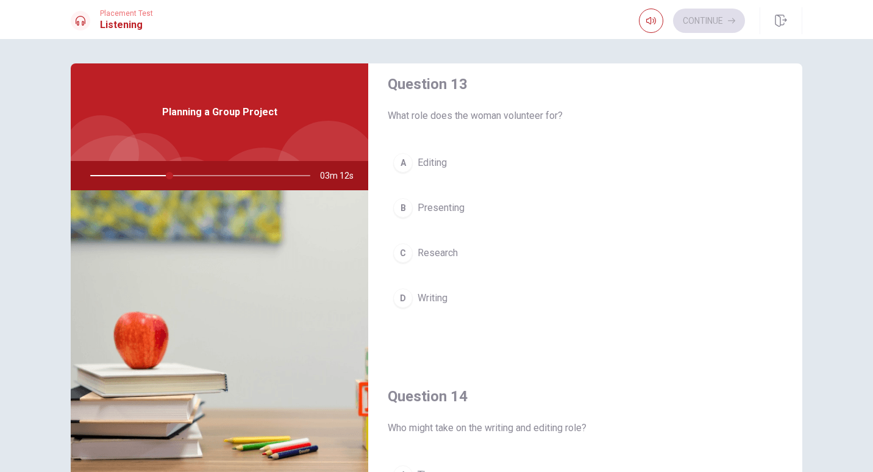
scroll to position [640, 0]
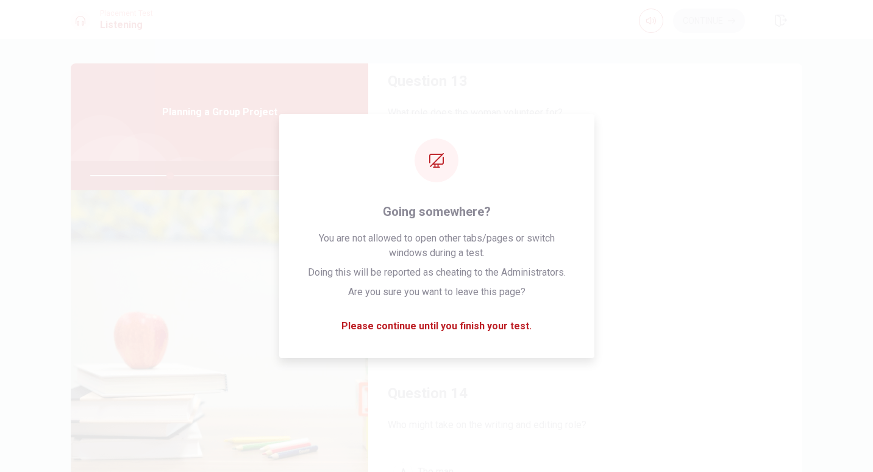
click at [612, 283] on button "D Writing" at bounding box center [585, 295] width 395 height 30
click at [706, 268] on button "C She is indifferent" at bounding box center [585, 266] width 395 height 30
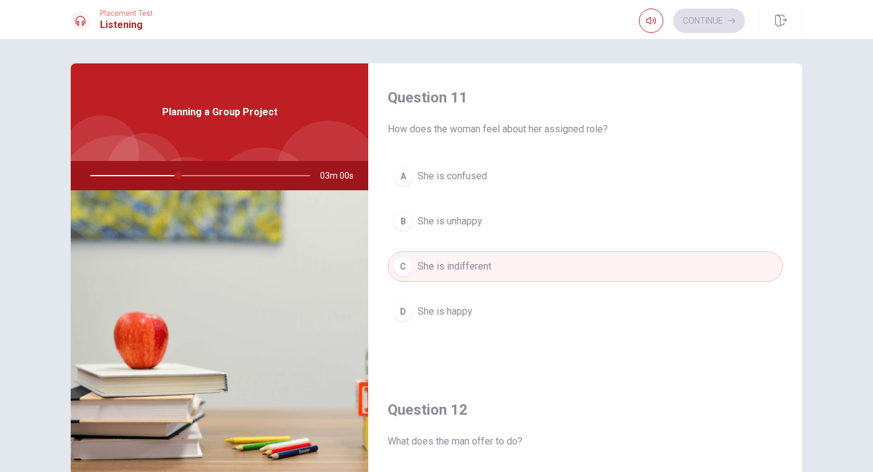
click at [667, 296] on div "A She is confused B She is unhappy C She is indifferent D She is happy" at bounding box center [585, 256] width 395 height 190
click at [398, 310] on div "D" at bounding box center [403, 312] width 20 height 20
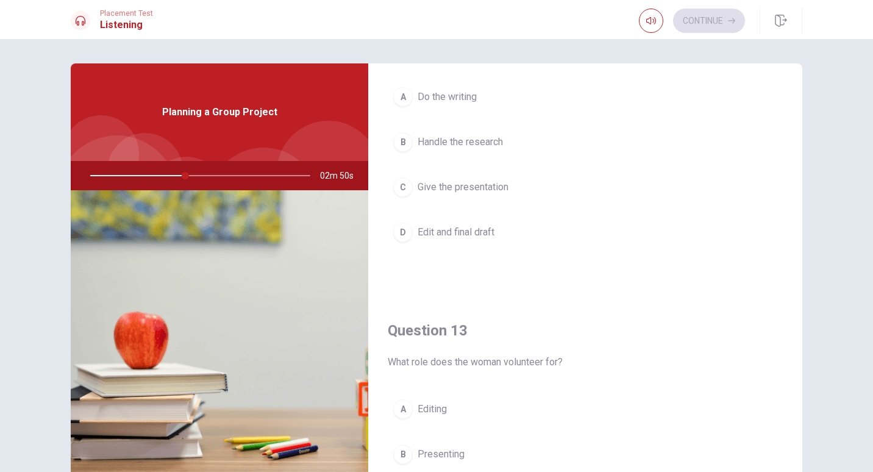
scroll to position [395, 0]
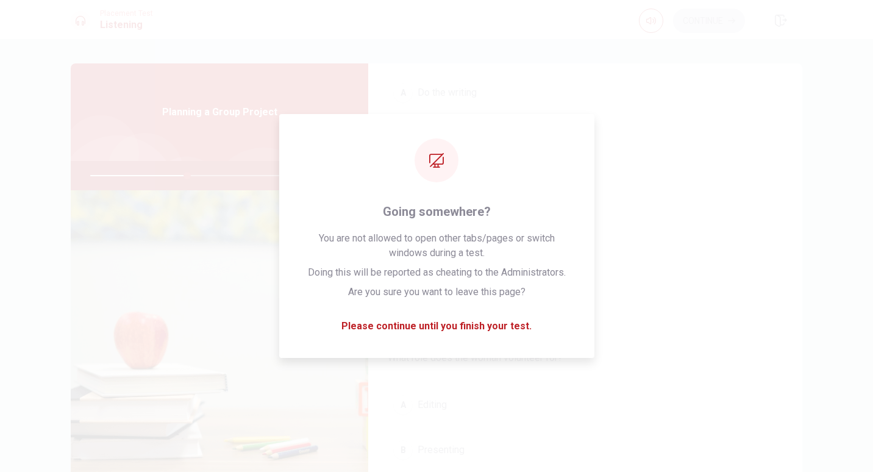
click at [628, 143] on button "B Handle the research" at bounding box center [585, 137] width 395 height 30
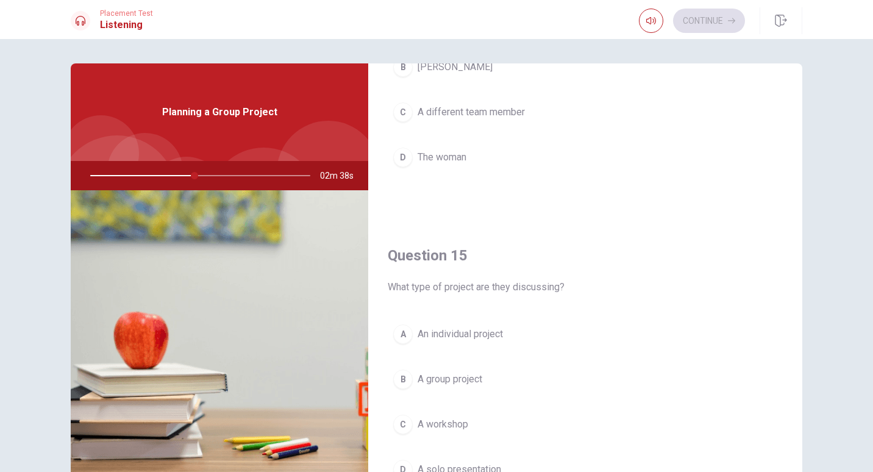
scroll to position [1094, 0]
click at [681, 328] on button "A An individual project" at bounding box center [585, 330] width 395 height 30
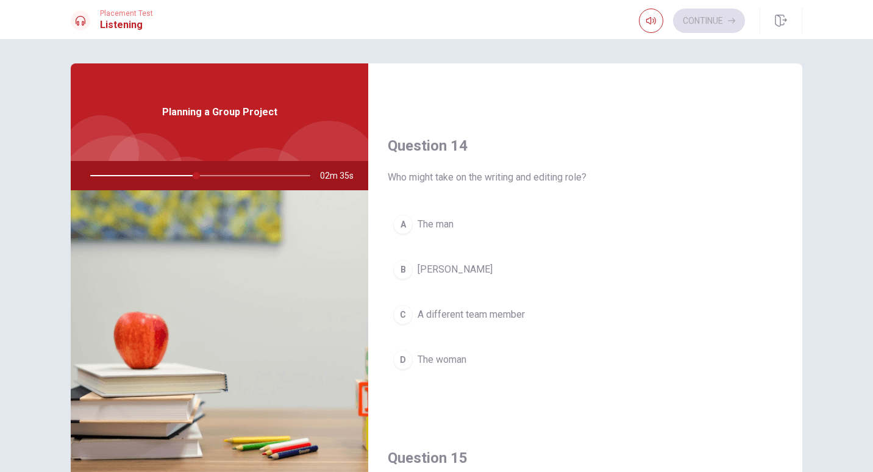
scroll to position [888, 0]
click at [680, 218] on button "A The man" at bounding box center [585, 224] width 395 height 30
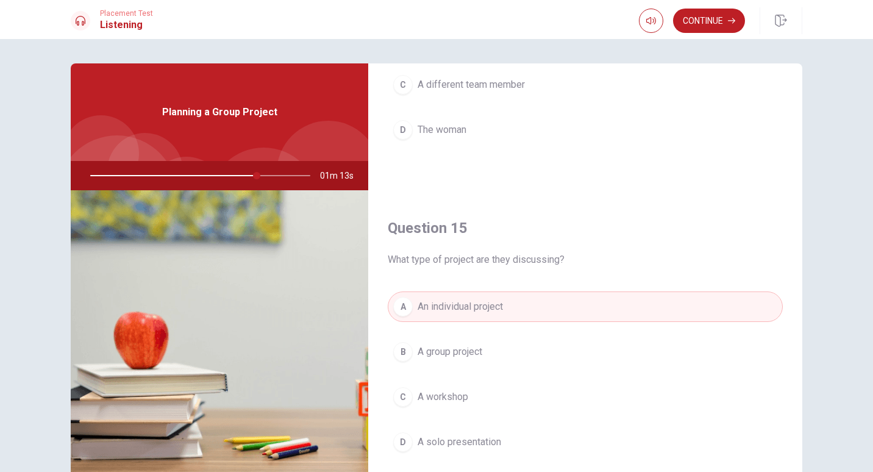
scroll to position [1137, 0]
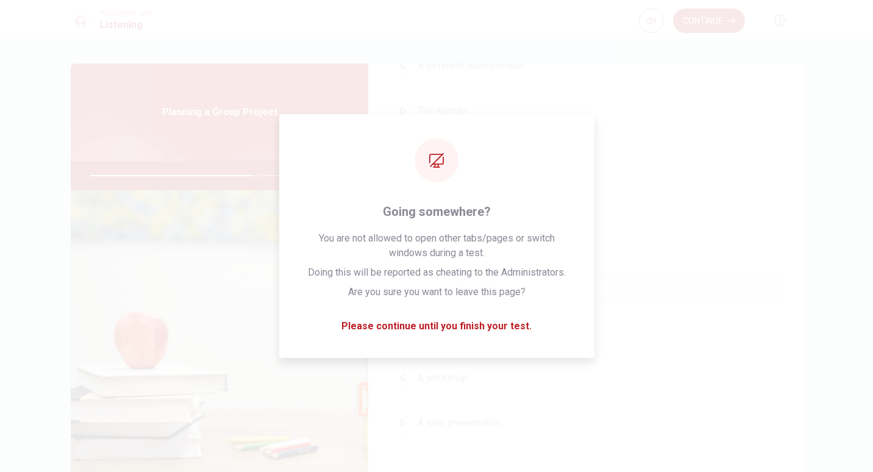
click at [641, 328] on button "B A group project" at bounding box center [585, 332] width 395 height 30
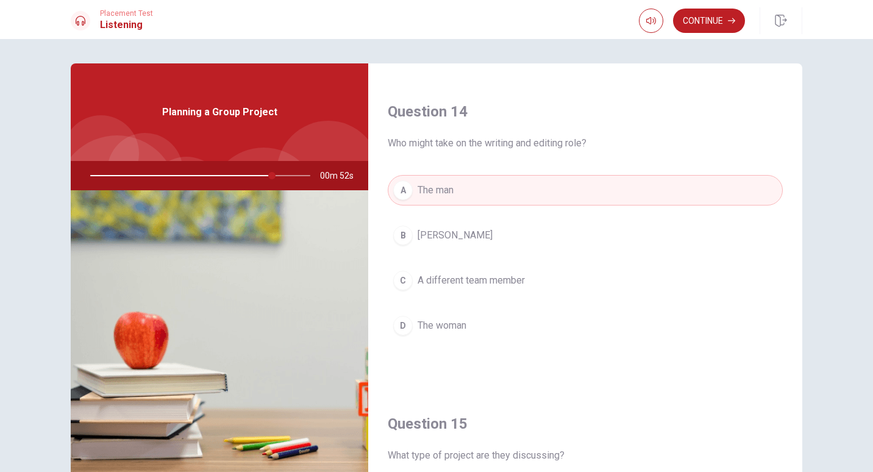
scroll to position [923, 0]
click at [614, 312] on button "D The woman" at bounding box center [585, 324] width 395 height 30
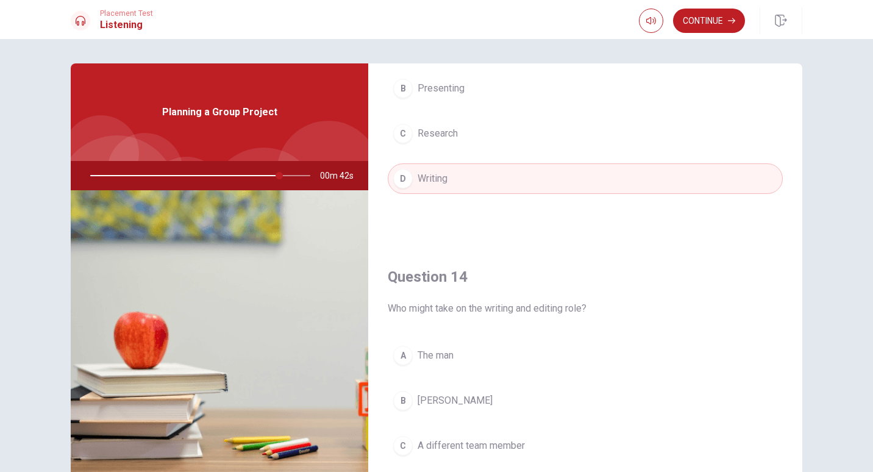
scroll to position [796, 0]
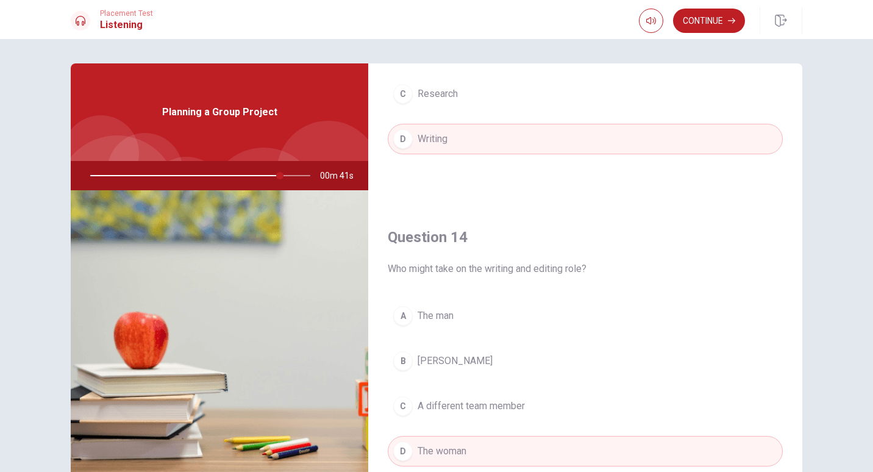
click at [647, 293] on div "Question 14 Who might take on the writing and editing role? A The man B [PERSON…" at bounding box center [585, 359] width 434 height 312
click at [391, 307] on button "A The man" at bounding box center [585, 315] width 395 height 30
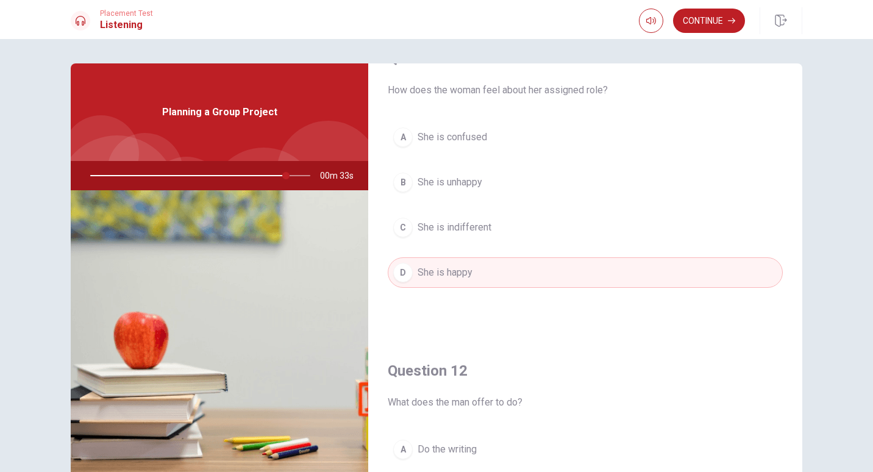
scroll to position [0, 0]
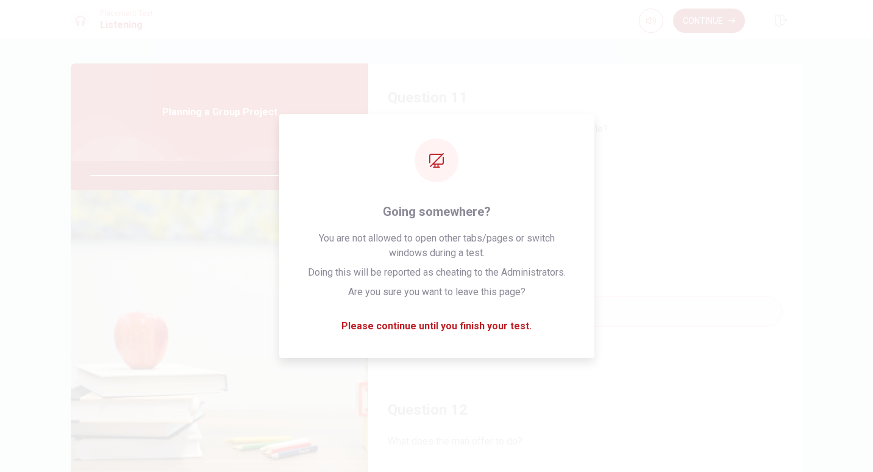
click at [722, 24] on button "Continue" at bounding box center [709, 21] width 72 height 24
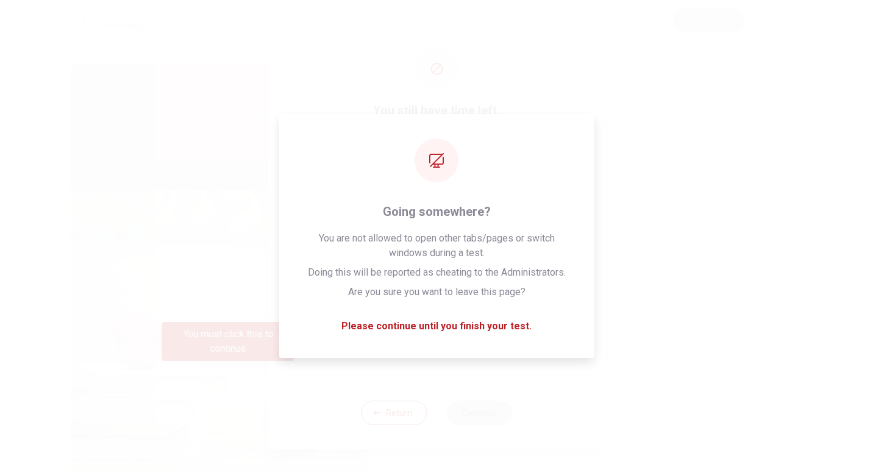
click at [636, 211] on div at bounding box center [436, 236] width 873 height 472
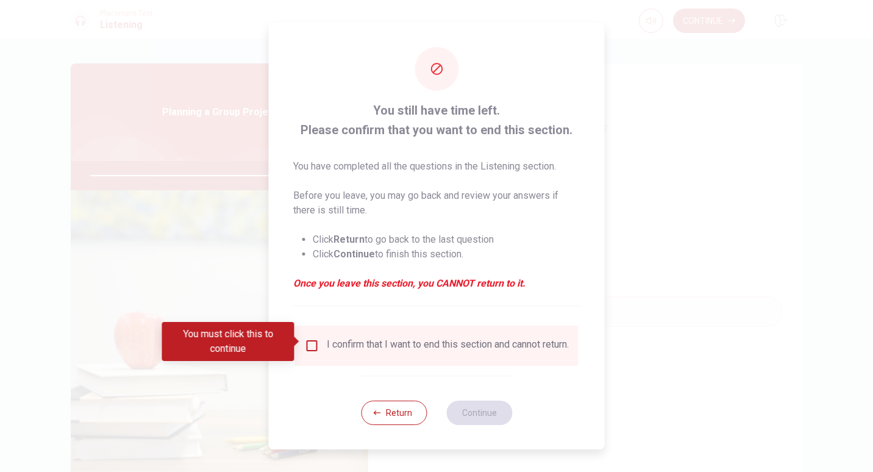
click at [510, 338] on div "I confirm that I want to end this section and cannot return." at bounding box center [448, 345] width 242 height 15
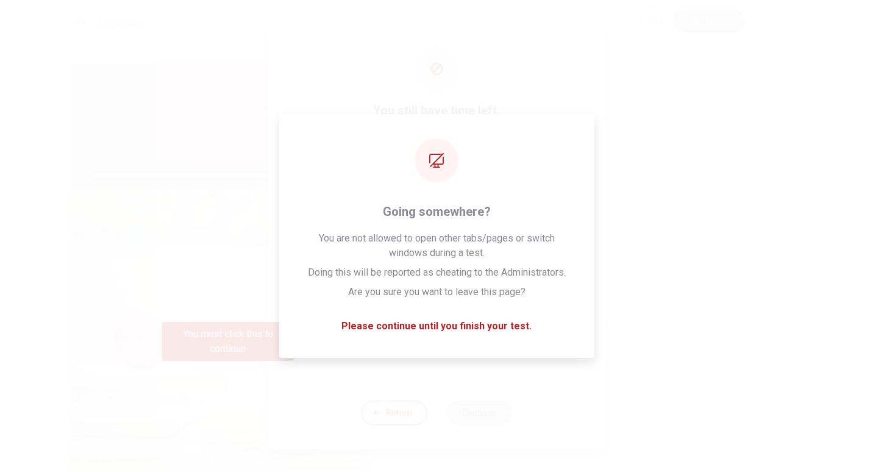
click at [424, 353] on div "I confirm that I want to end this section and cannot return." at bounding box center [448, 345] width 242 height 15
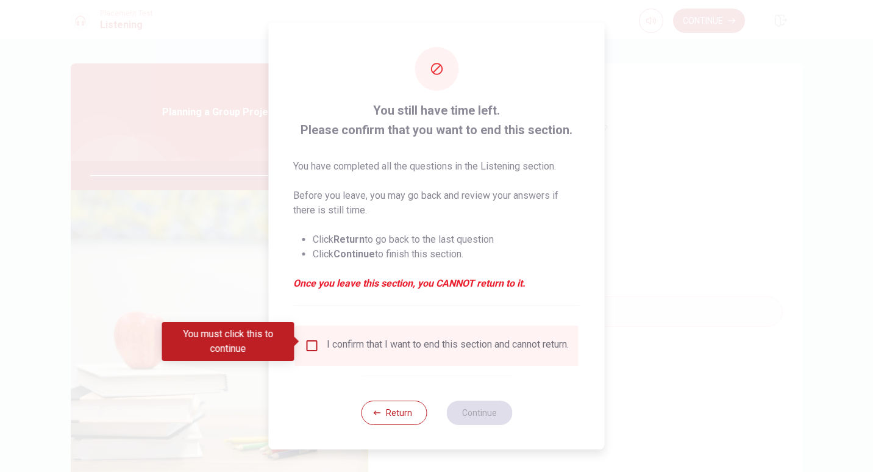
click at [296, 336] on span at bounding box center [297, 341] width 7 height 10
click at [308, 342] on input "You must click this to continue" at bounding box center [312, 345] width 15 height 15
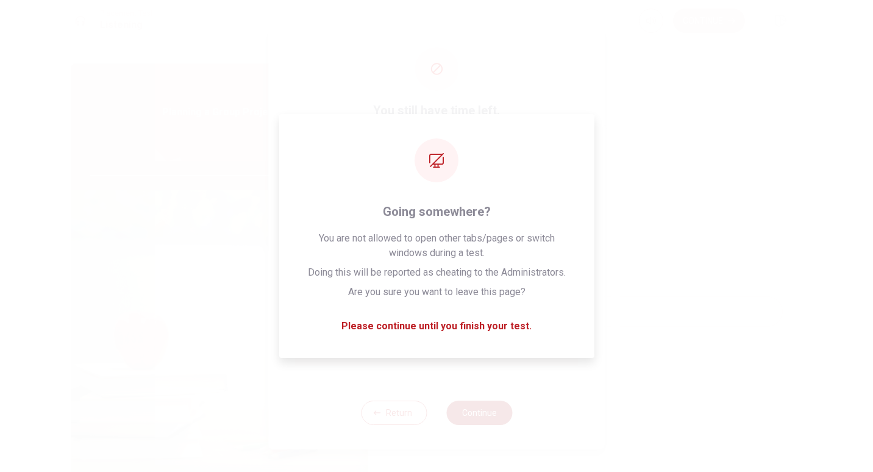
click at [484, 420] on button "Continue" at bounding box center [479, 412] width 66 height 24
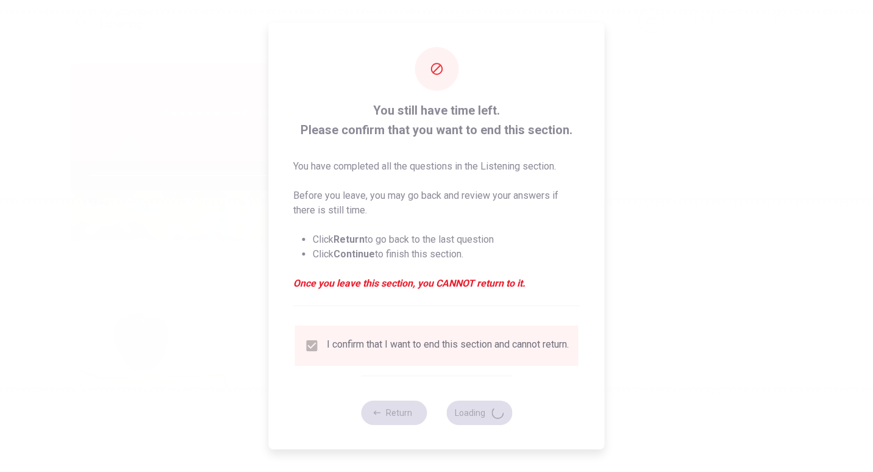
type input "95"
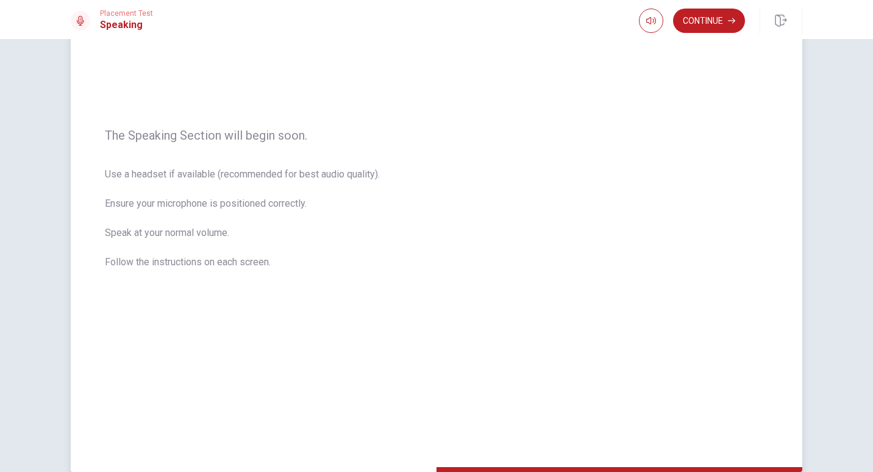
scroll to position [88, 0]
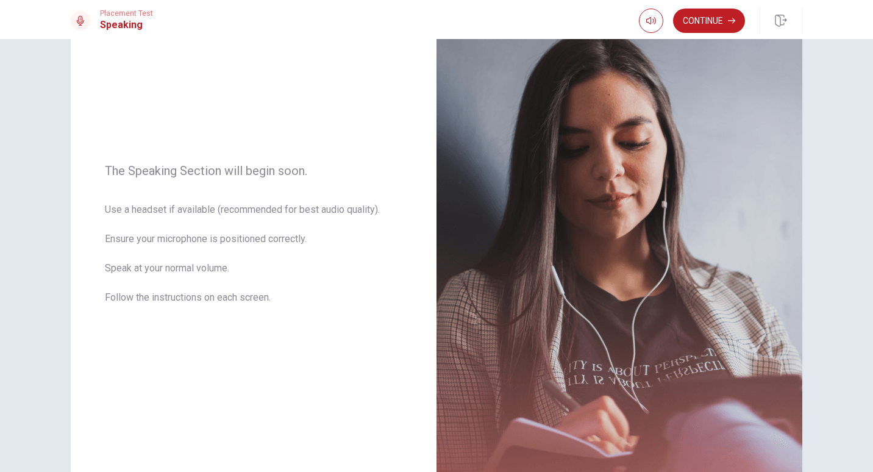
click at [708, 29] on button "Continue" at bounding box center [709, 21] width 72 height 24
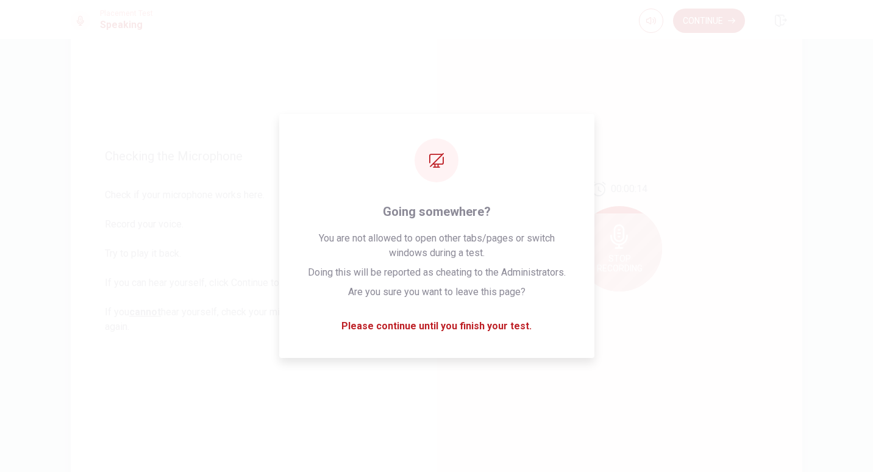
click at [584, 327] on div "00:00:14 Stop Recording" at bounding box center [619, 241] width 366 height 531
click at [695, 338] on div "00:00:13 Stop Recording" at bounding box center [619, 241] width 366 height 531
click at [620, 235] on icon at bounding box center [618, 240] width 18 height 24
click at [630, 299] on icon "Play Audio" at bounding box center [632, 300] width 5 height 7
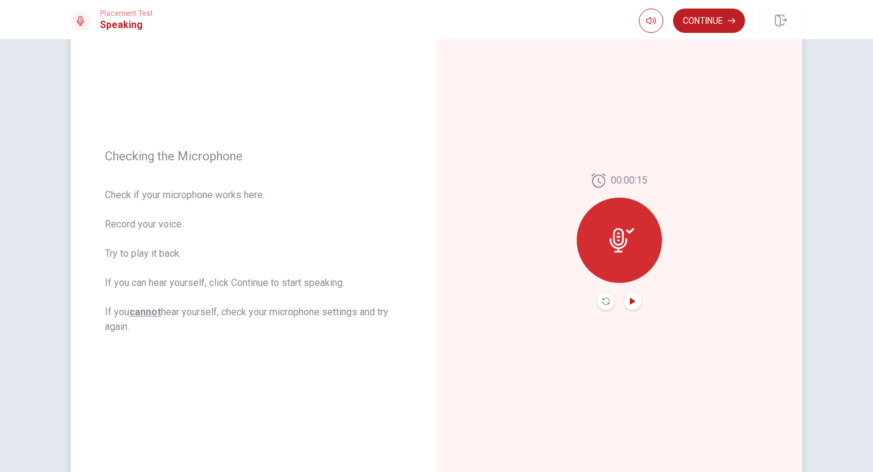
click at [603, 297] on icon "Record Again" at bounding box center [605, 300] width 7 height 7
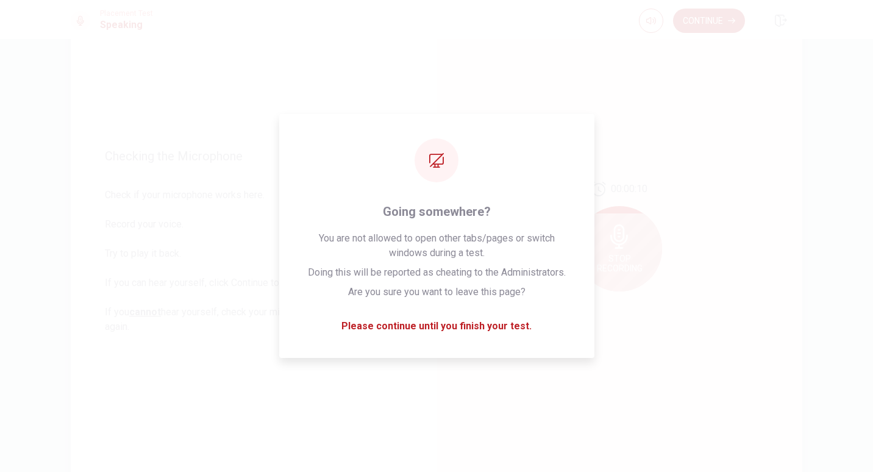
click at [622, 252] on div "Stop Recording" at bounding box center [618, 248] width 85 height 85
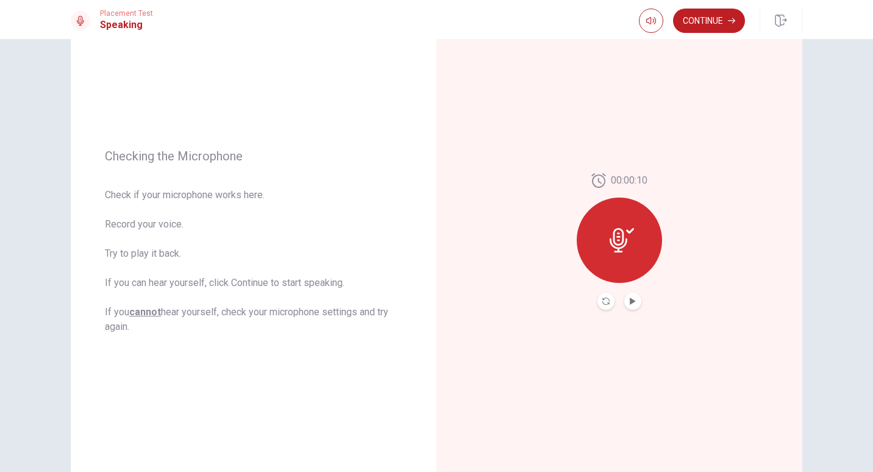
click at [606, 293] on div at bounding box center [619, 301] width 44 height 17
click at [603, 300] on icon "Record Again" at bounding box center [605, 300] width 7 height 7
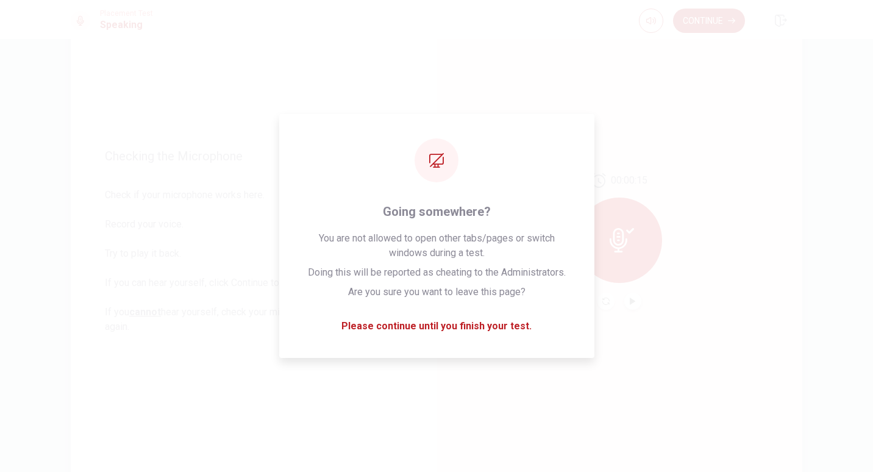
click at [605, 302] on icon "Record Again" at bounding box center [605, 300] width 7 height 7
click at [651, 373] on div "00:00:15" at bounding box center [619, 241] width 366 height 531
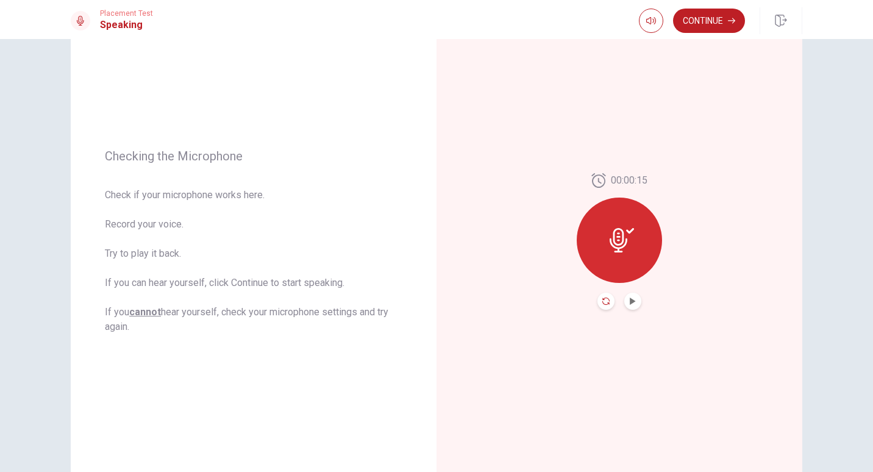
click at [603, 298] on icon "Record Again" at bounding box center [605, 300] width 7 height 7
click at [654, 355] on div "00:00:15" at bounding box center [619, 241] width 366 height 531
click at [598, 298] on button "Record Again" at bounding box center [605, 301] width 17 height 17
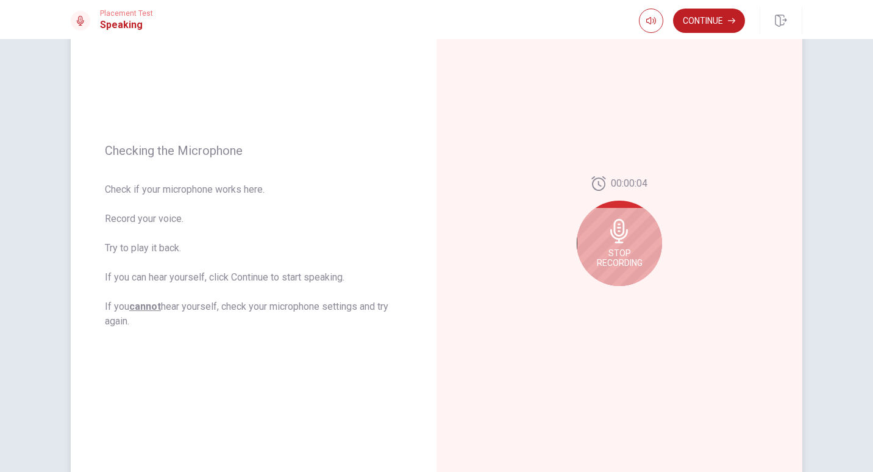
scroll to position [93, 0]
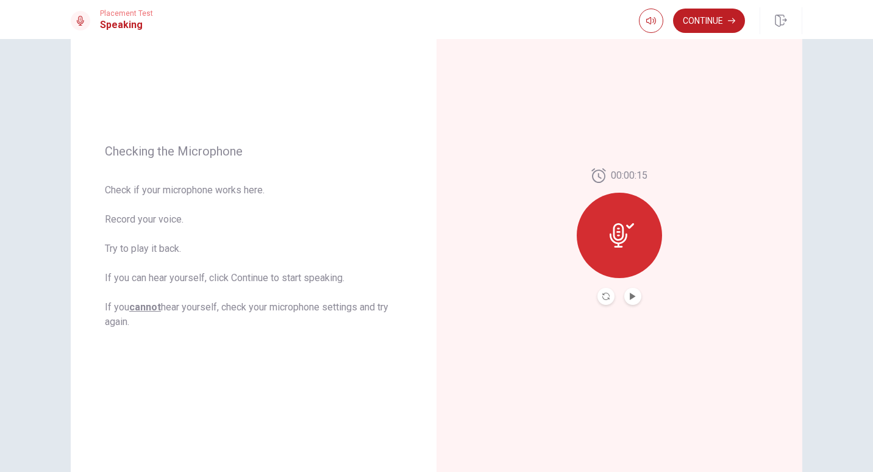
click at [597, 290] on button "Record Again" at bounding box center [605, 296] width 17 height 17
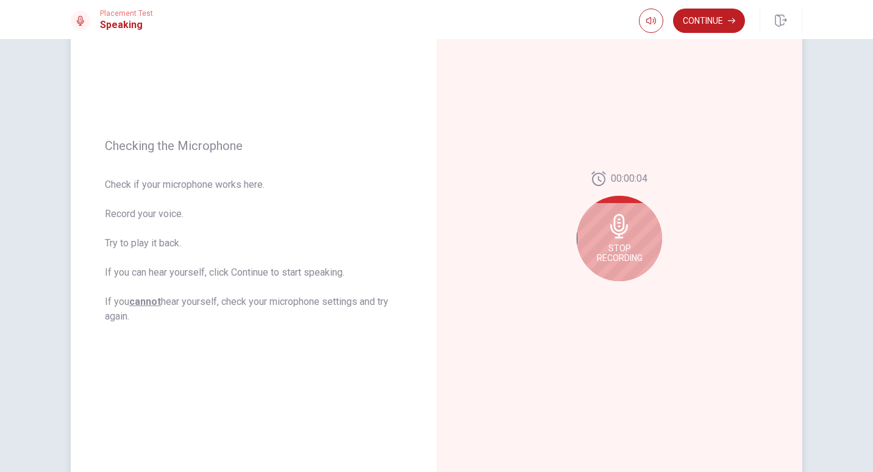
scroll to position [99, 0]
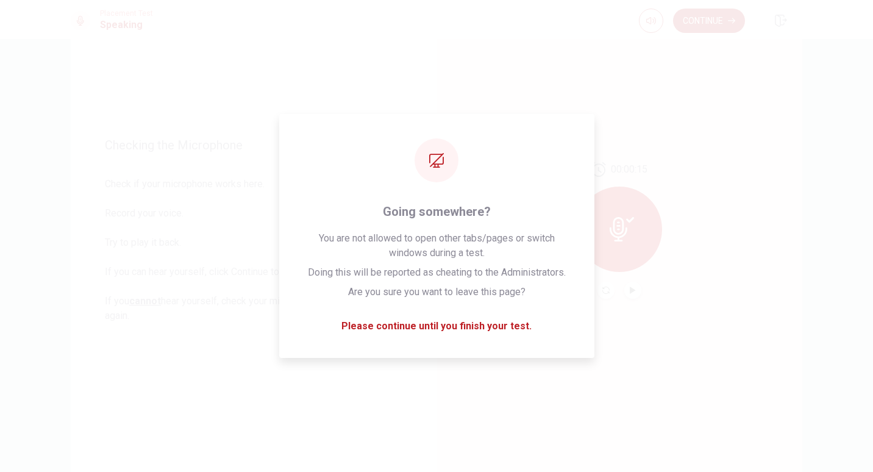
click at [630, 291] on icon "Play Audio" at bounding box center [632, 289] width 5 height 7
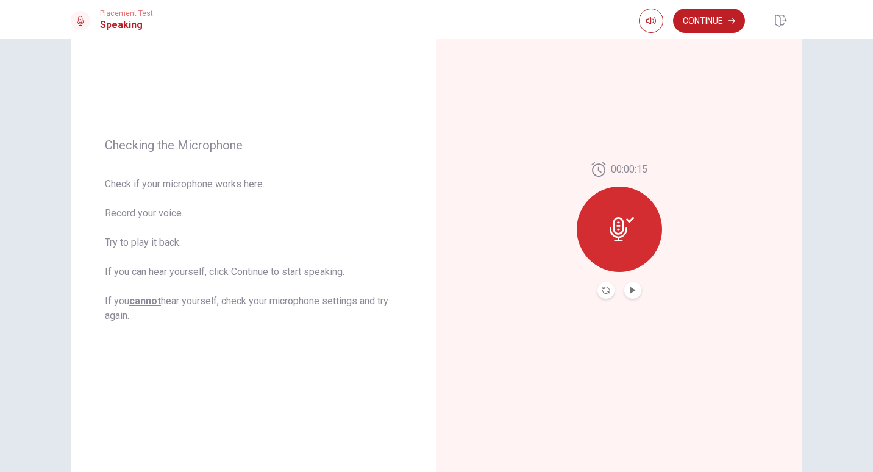
click at [602, 289] on icon "Record Again" at bounding box center [605, 289] width 7 height 7
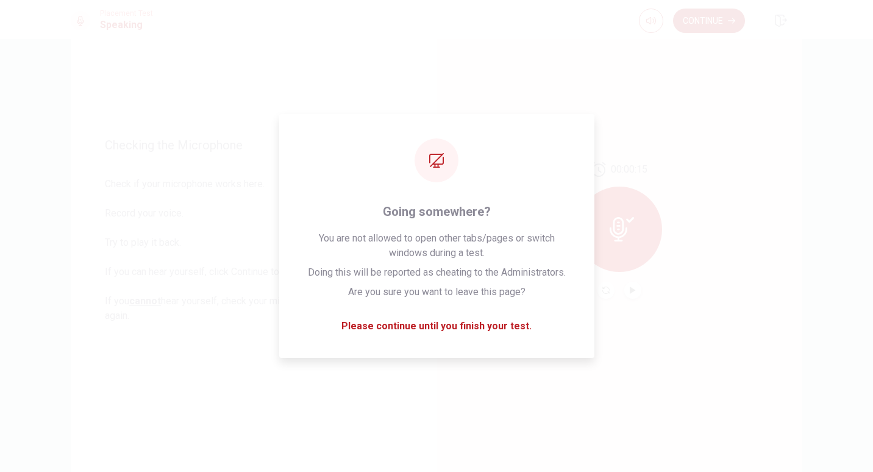
click at [685, 327] on div "00:00:15" at bounding box center [619, 230] width 366 height 531
click at [663, 323] on div "00:00:15" at bounding box center [619, 230] width 366 height 531
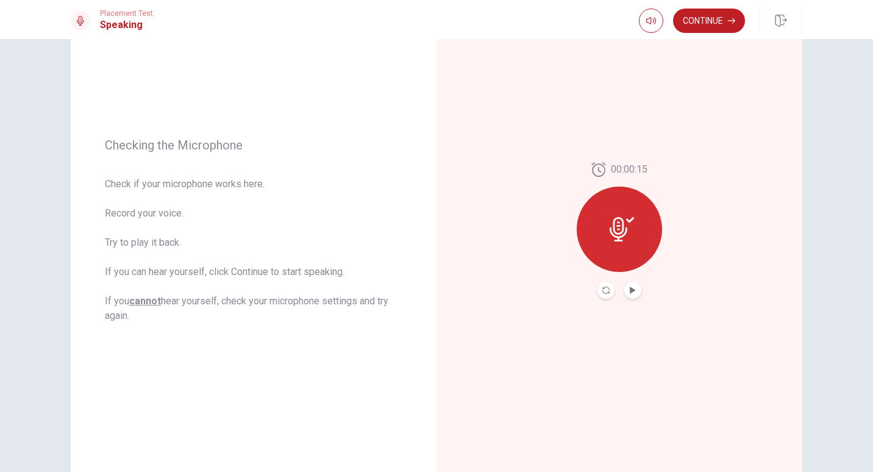
click at [602, 286] on icon "Record Again" at bounding box center [605, 289] width 7 height 7
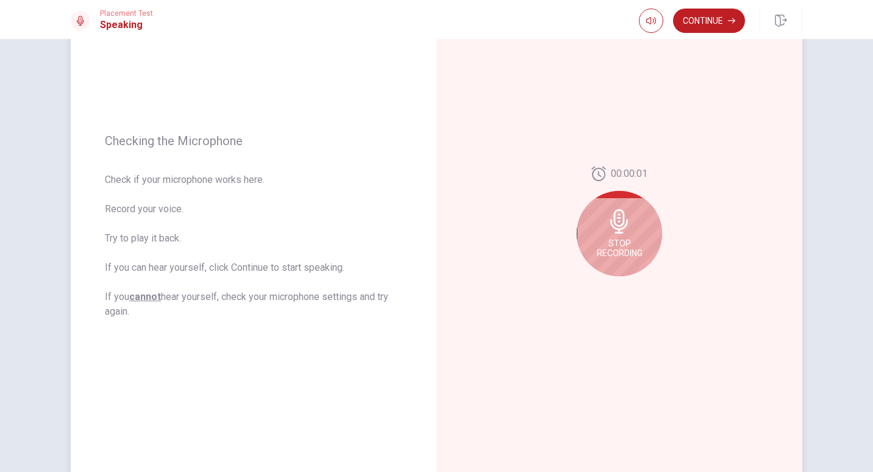
scroll to position [104, 0]
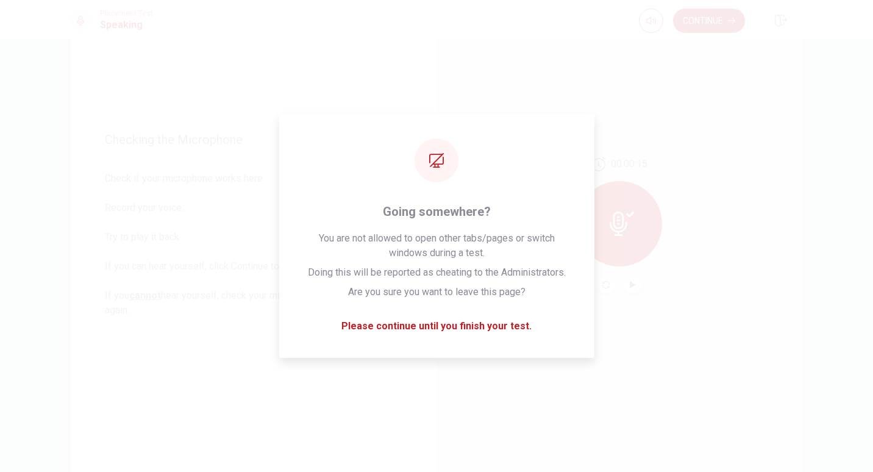
click at [750, 266] on div "00:00:15" at bounding box center [619, 224] width 366 height 531
click at [718, 23] on button "Continue" at bounding box center [709, 21] width 72 height 24
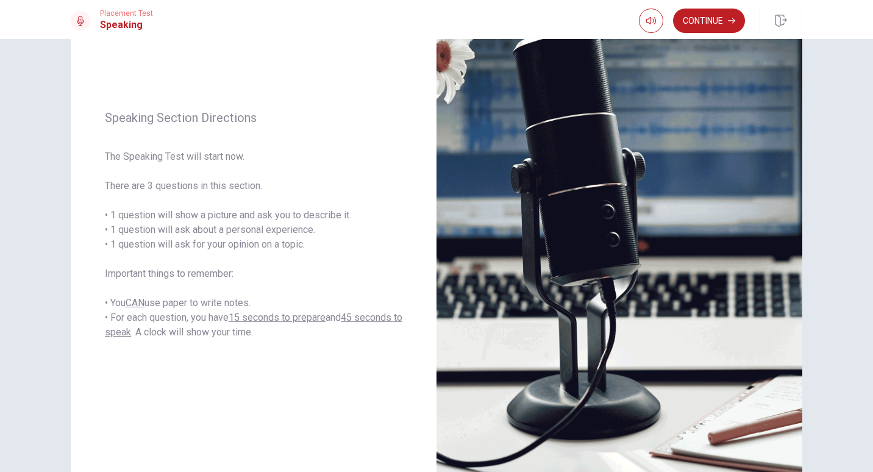
click at [703, 26] on button "Continue" at bounding box center [709, 21] width 72 height 24
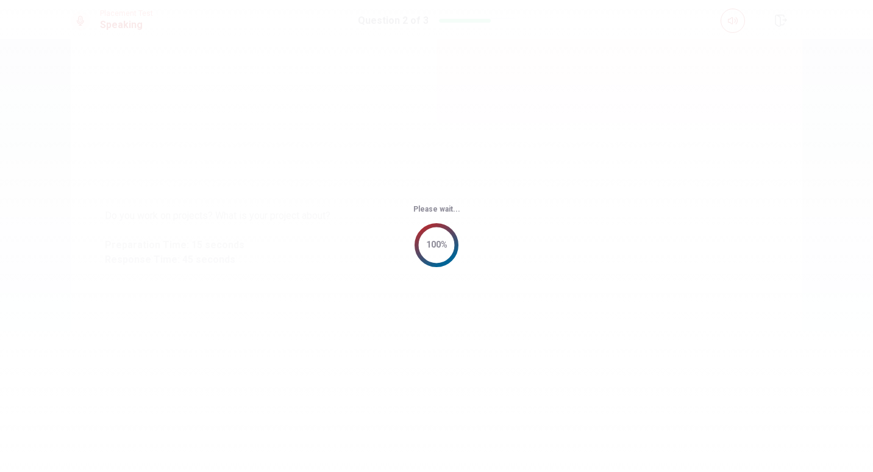
scroll to position [0, 0]
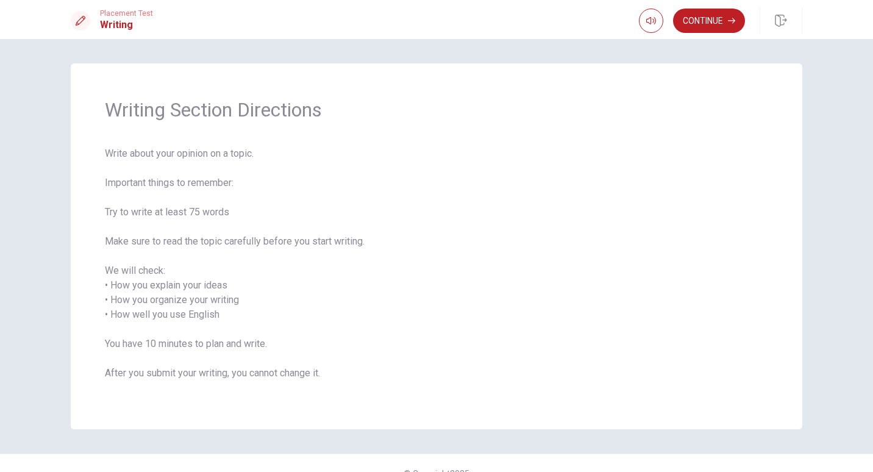
click at [689, 374] on span "Write about your opinion on a topic. Important things to remember: Try to write…" at bounding box center [436, 270] width 663 height 249
click at [701, 27] on button "Continue" at bounding box center [709, 21] width 72 height 24
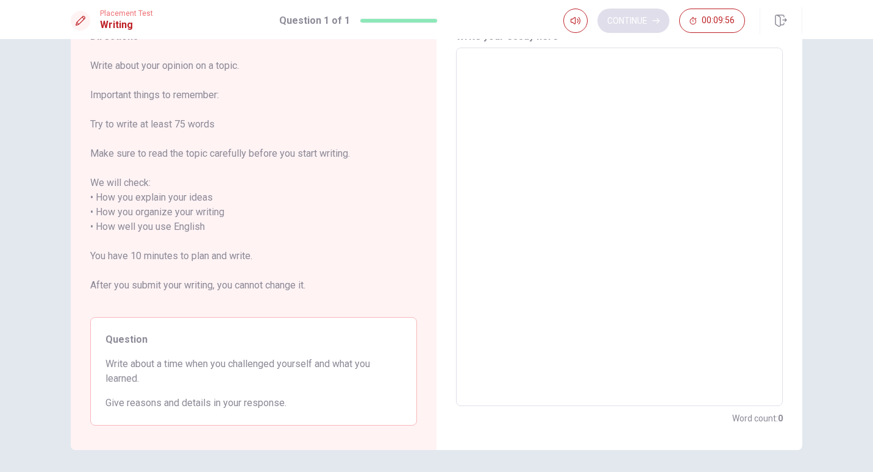
scroll to position [59, 0]
click at [573, 156] on textarea at bounding box center [619, 226] width 310 height 338
type textarea "i"
type textarea "x"
type textarea "I"
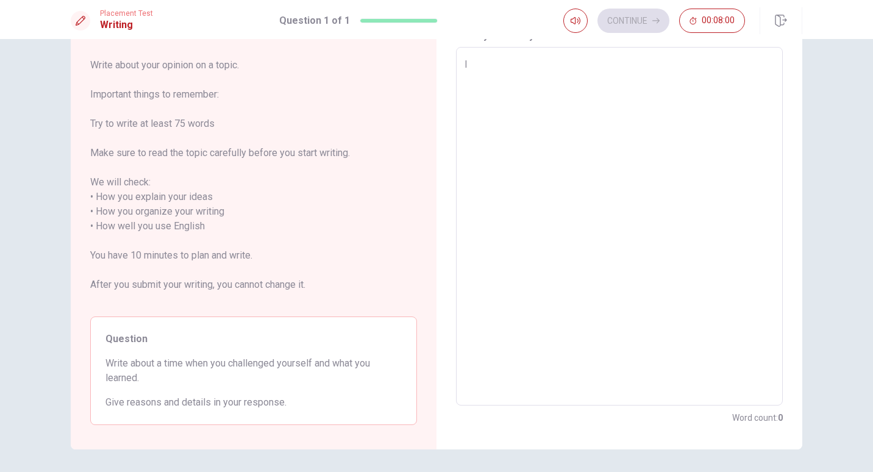
type textarea "x"
type textarea "I"
type textarea "x"
type textarea "I h"
type textarea "x"
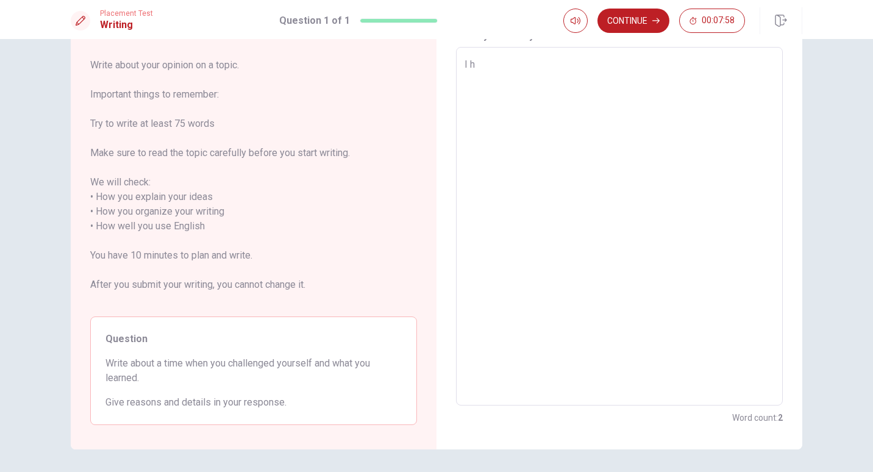
type textarea "I"
type textarea "x"
type textarea "I"
type textarea "x"
type textarea "w"
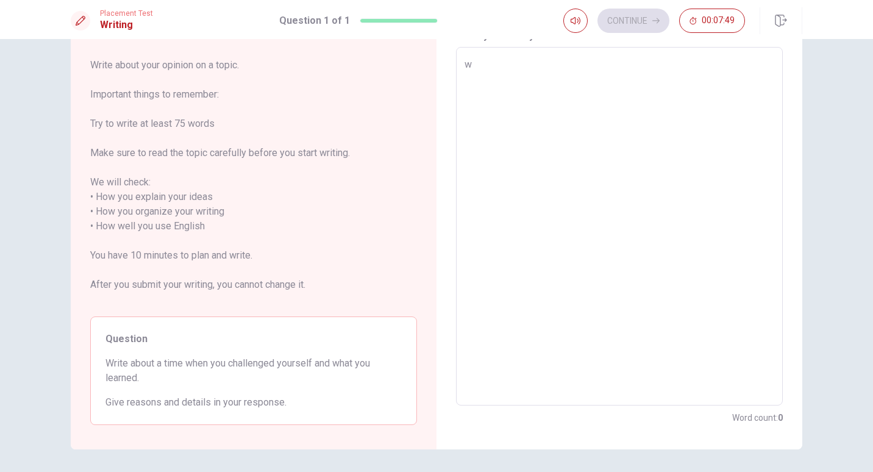
type textarea "x"
type textarea "wh"
type textarea "x"
type textarea "whe"
type textarea "x"
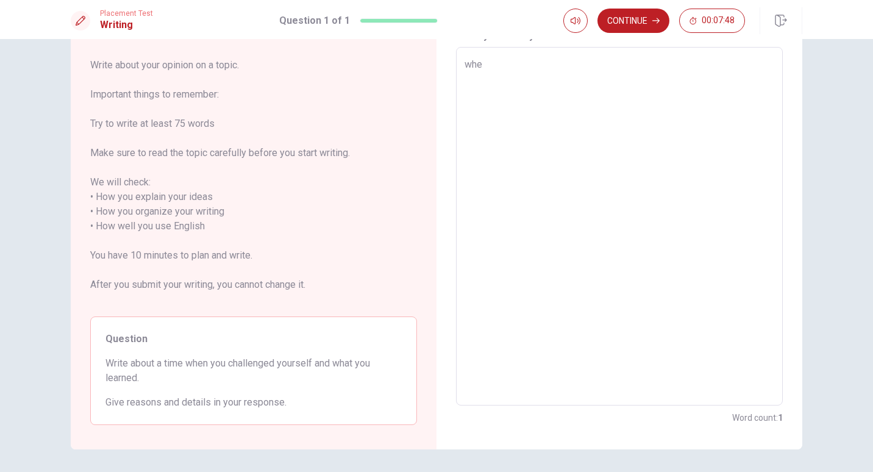
type textarea "when"
type textarea "x"
type textarea "when"
type textarea "x"
type textarea "when i"
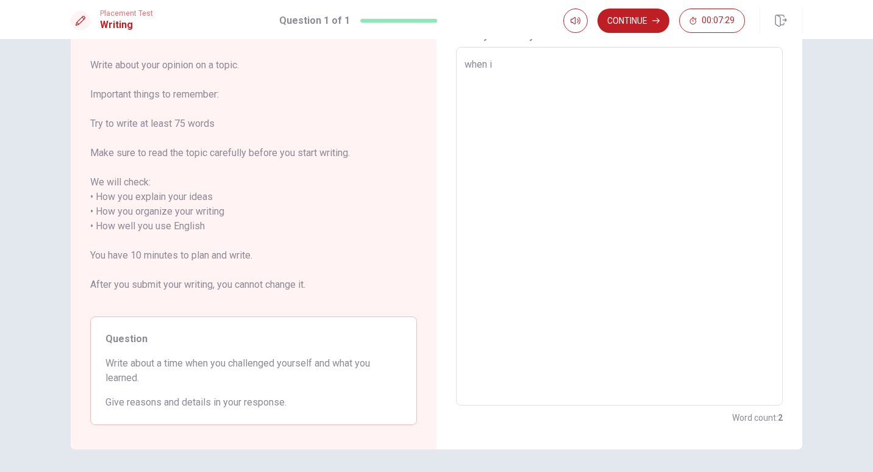
type textarea "x"
type textarea "when"
type textarea "x"
type textarea "when"
type textarea "x"
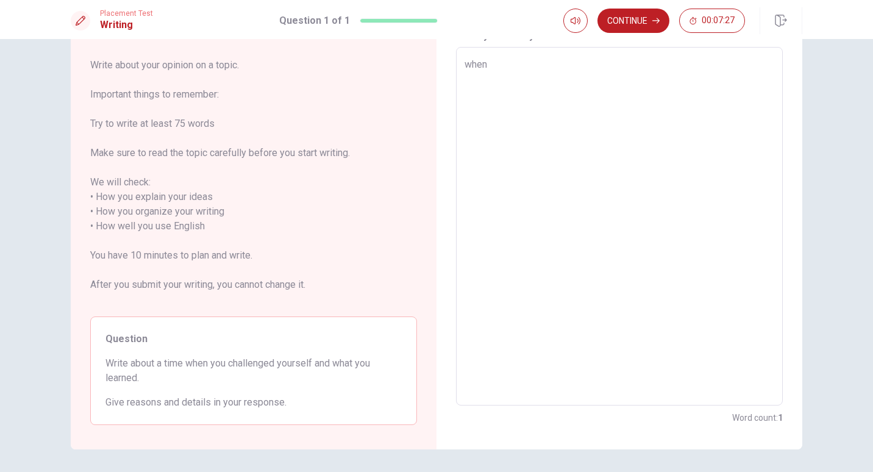
type textarea "whe"
type textarea "x"
type textarea "wh"
type textarea "x"
type textarea "w"
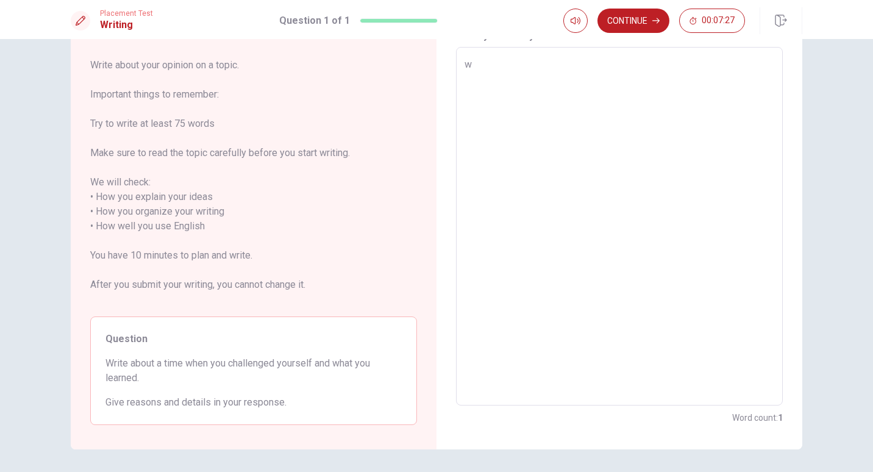
type textarea "x"
type textarea "W"
type textarea "x"
type textarea "WH"
type textarea "x"
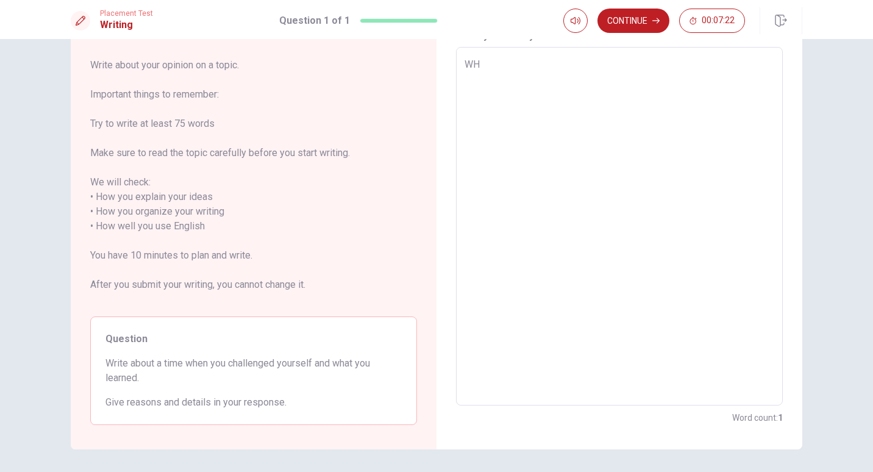
type textarea "W"
type textarea "x"
type textarea "Wh"
type textarea "x"
type textarea "Whe"
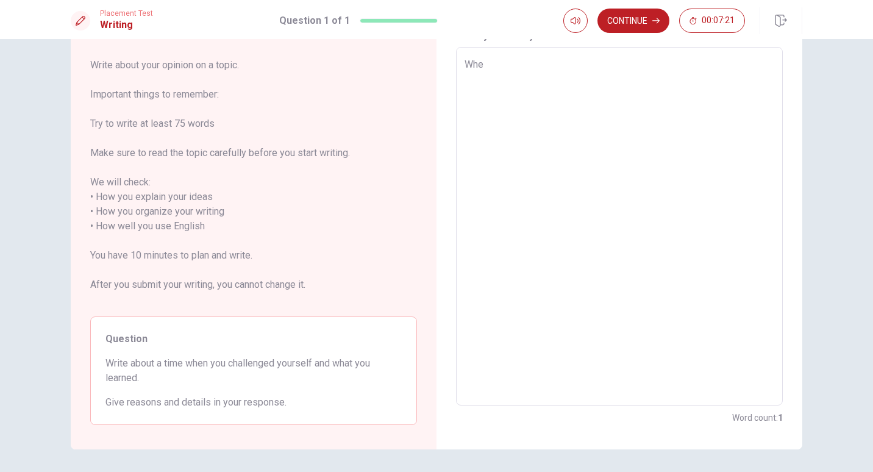
type textarea "x"
type textarea "When"
type textarea "x"
type textarea "When"
type textarea "x"
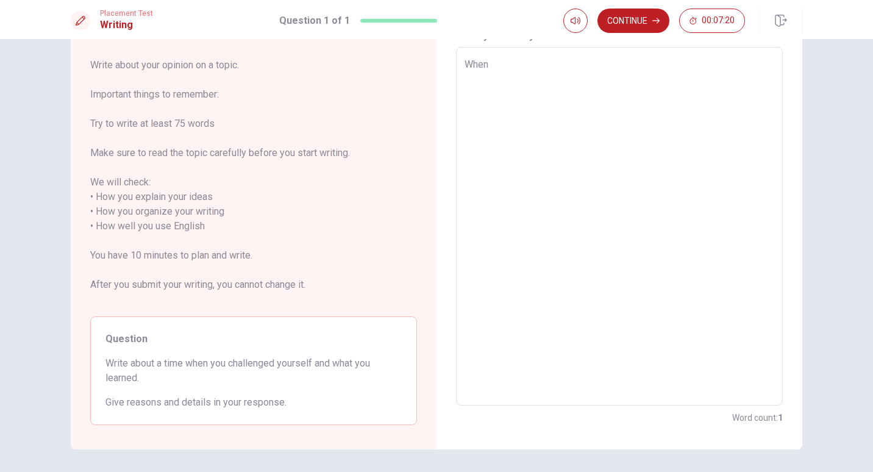
type textarea "When i"
type textarea "x"
type textarea "When i"
type textarea "x"
type textarea "When i"
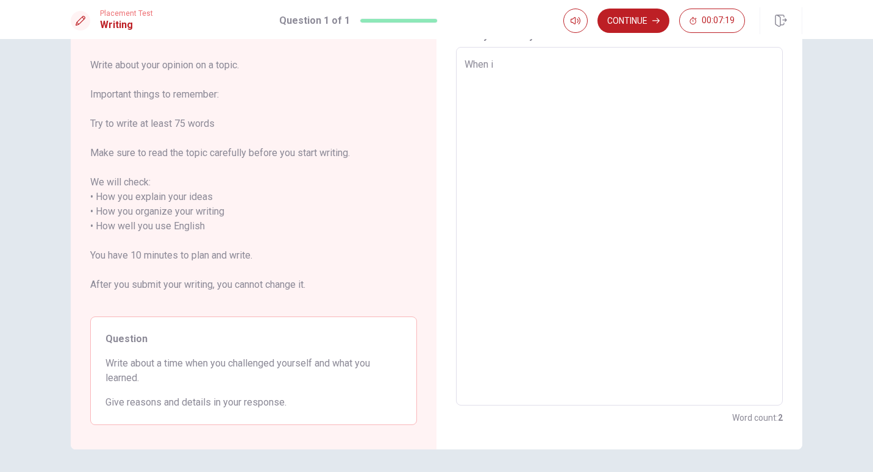
type textarea "x"
type textarea "When"
type textarea "x"
type textarea "When I"
type textarea "x"
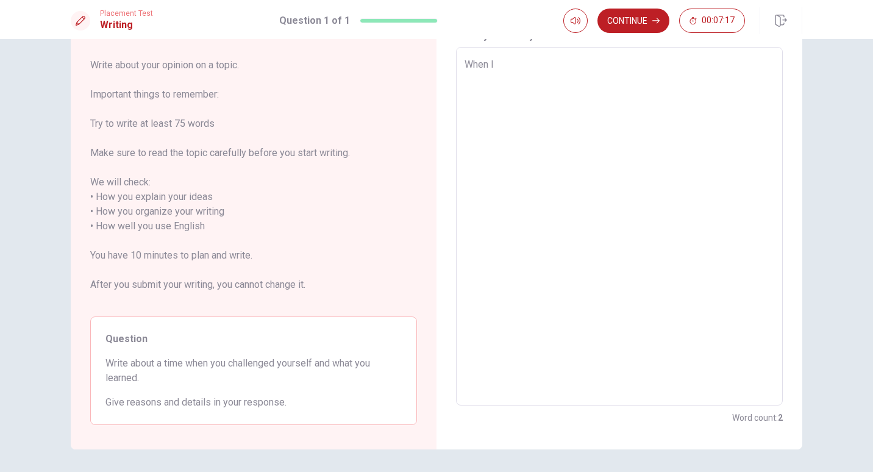
type textarea "When I"
type textarea "x"
type textarea "When I w"
type textarea "x"
type textarea "When I wa"
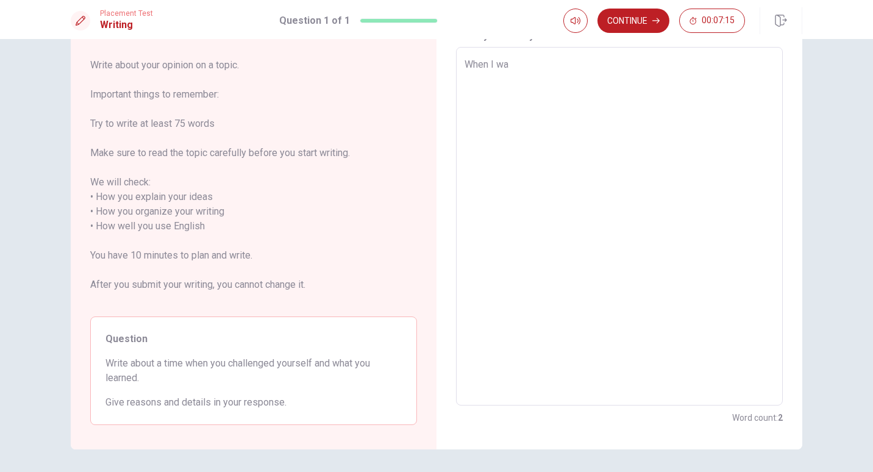
type textarea "x"
type textarea "When I was"
type textarea "x"
type textarea "When I was"
type textarea "x"
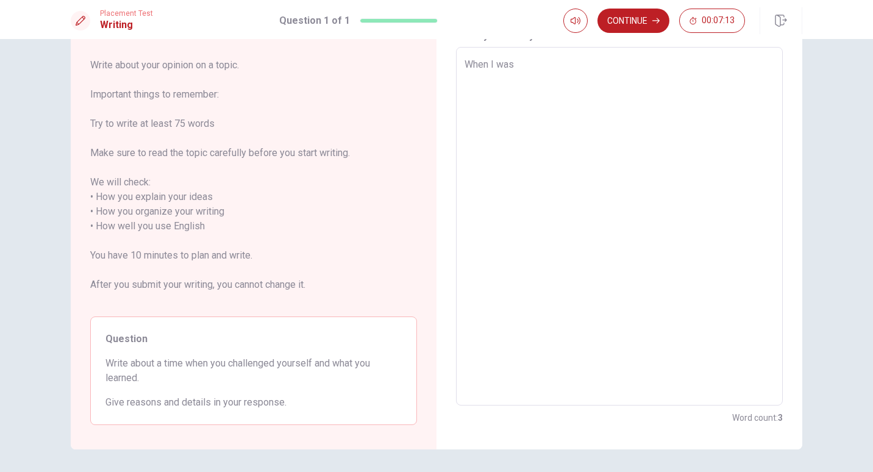
type textarea "When I was y"
type textarea "x"
type textarea "When I was yo"
type textarea "x"
type textarea "When I was you"
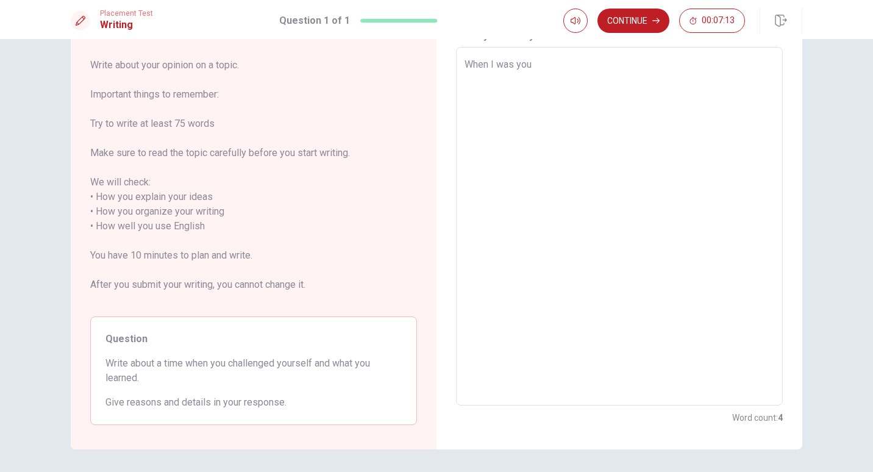
type textarea "x"
type textarea "When I was youn"
type textarea "x"
type textarea "When I was young"
type textarea "x"
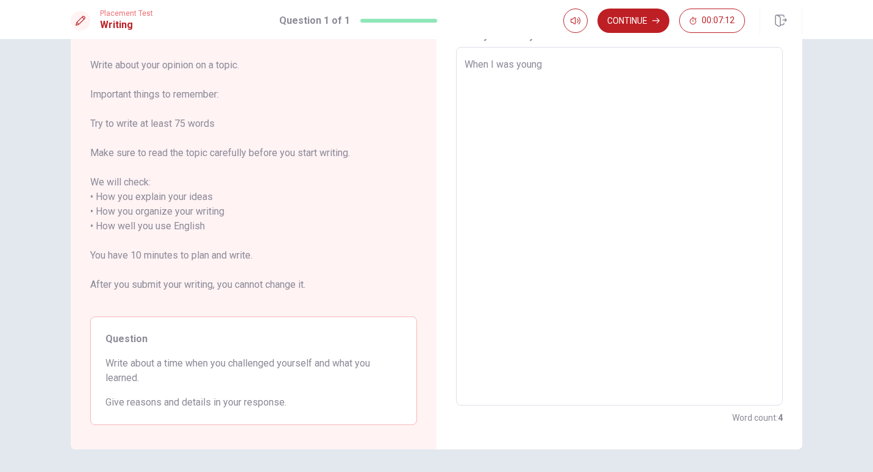
type textarea "When I was young"
type textarea "x"
type textarea "When I was young"
type textarea "x"
type textarea "When I was young,"
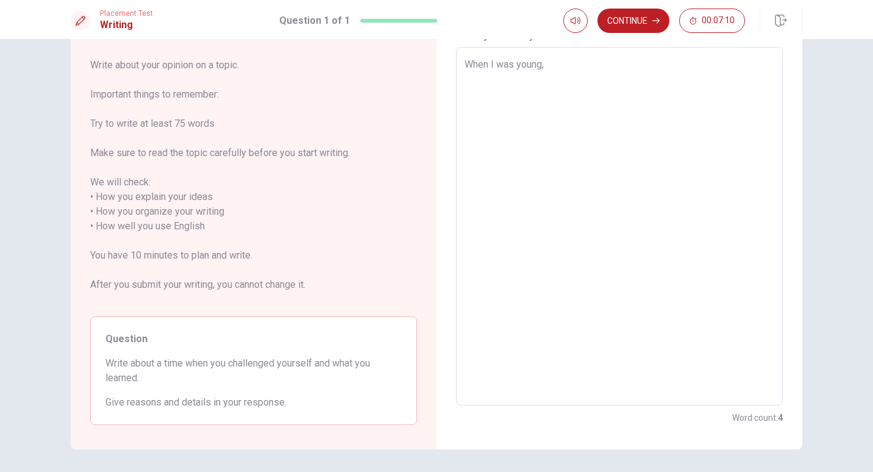
type textarea "x"
type textarea "When I was young,"
type textarea "x"
type textarea "When I was young, m"
type textarea "x"
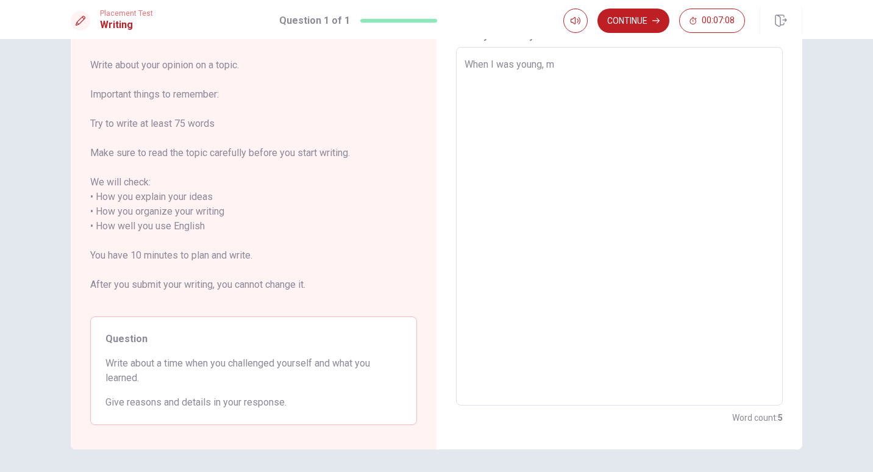
type textarea "When I was young, my"
type textarea "x"
type textarea "When I was young, my"
type textarea "x"
type textarea "When I was young, my d"
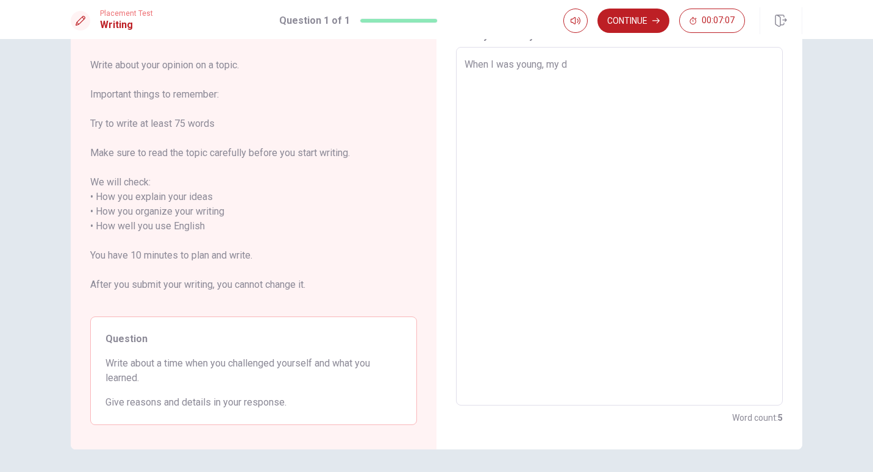
type textarea "x"
type textarea "When I was young, my dr"
type textarea "x"
type textarea "When I was young, my dre"
type textarea "x"
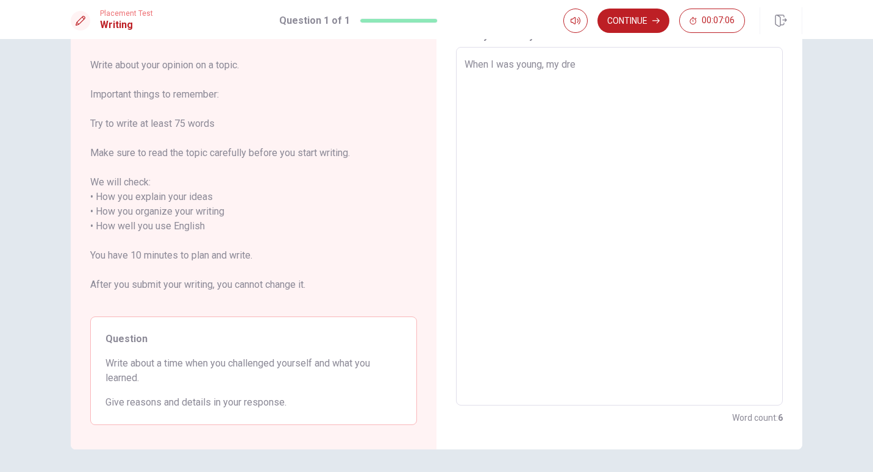
type textarea "When I was young, my drea"
type textarea "x"
type textarea "When I was young, my dream"
type textarea "x"
type textarea "When I was young, my dream"
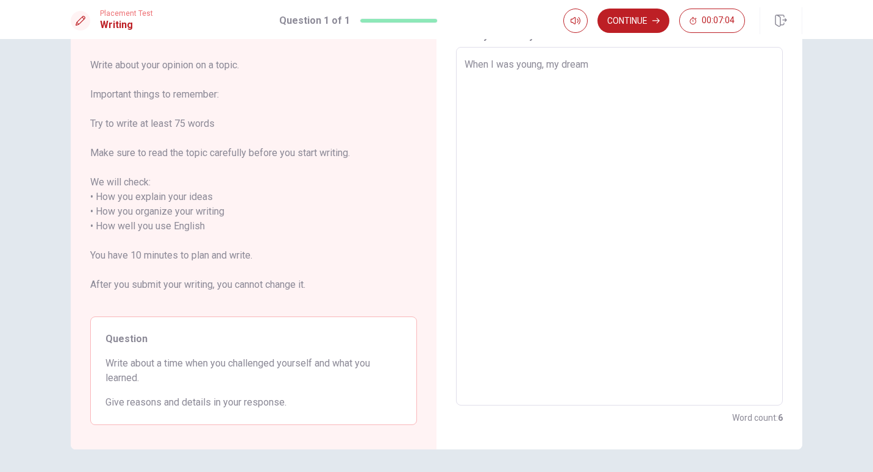
type textarea "x"
type textarea "When I was young, my dream i"
type textarea "x"
type textarea "When I was young, my dream is"
type textarea "x"
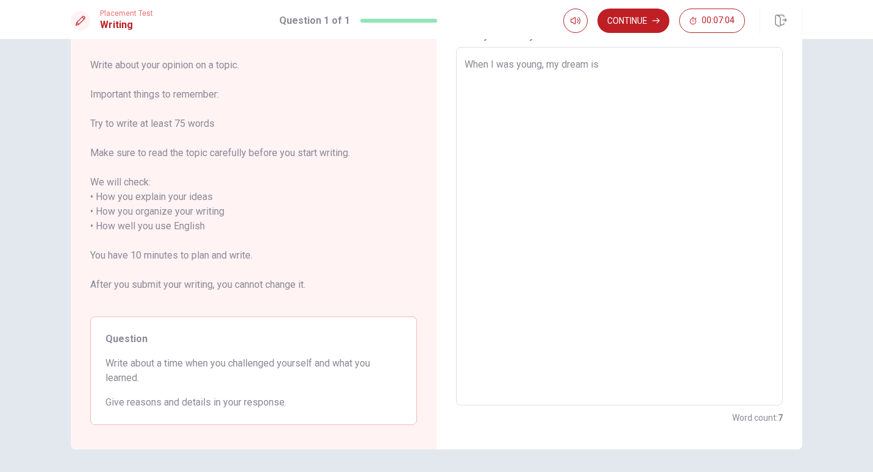
type textarea "When I was young, my dream is"
type textarea "x"
type textarea "When I was young, y dream is"
type textarea "x"
type textarea "When I was young, My dream is"
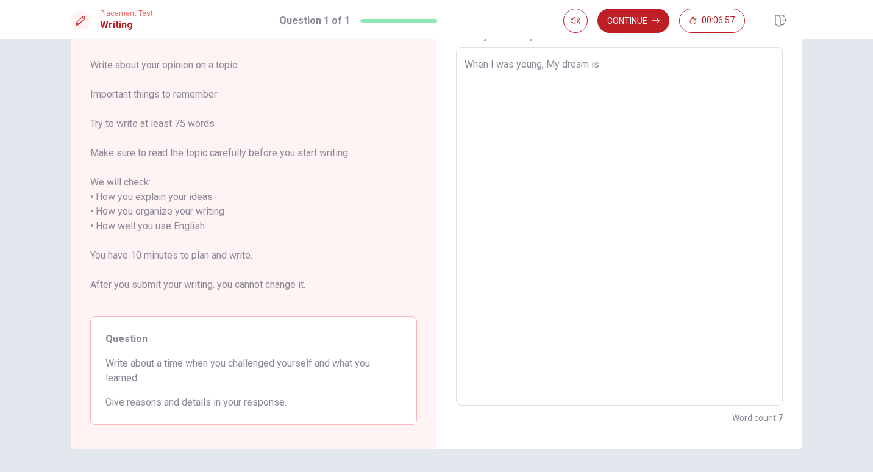
click at [637, 68] on textarea "When I was young, My dream is" at bounding box center [619, 226] width 310 height 338
type textarea "x"
type textarea "When I was young, My dream is t"
type textarea "x"
type textarea "When I was young, My dream is te"
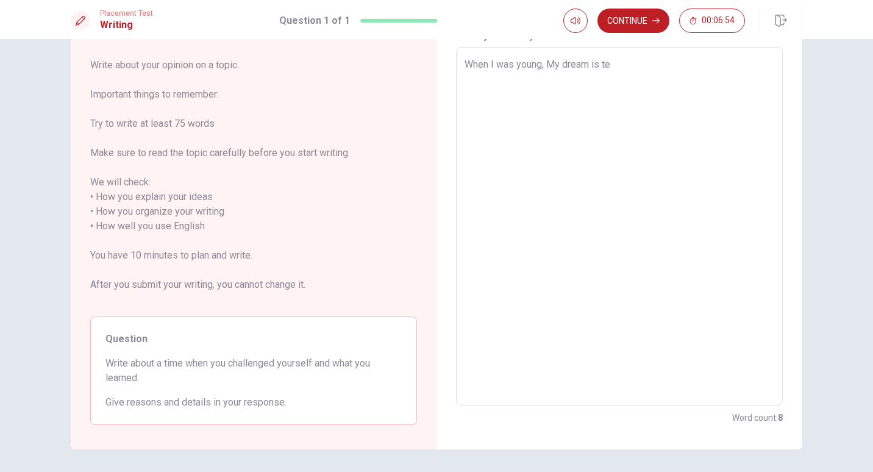
type textarea "x"
type textarea "When I was young, My dream is tea"
type textarea "x"
type textarea "When I was young, My dream is teac"
type textarea "x"
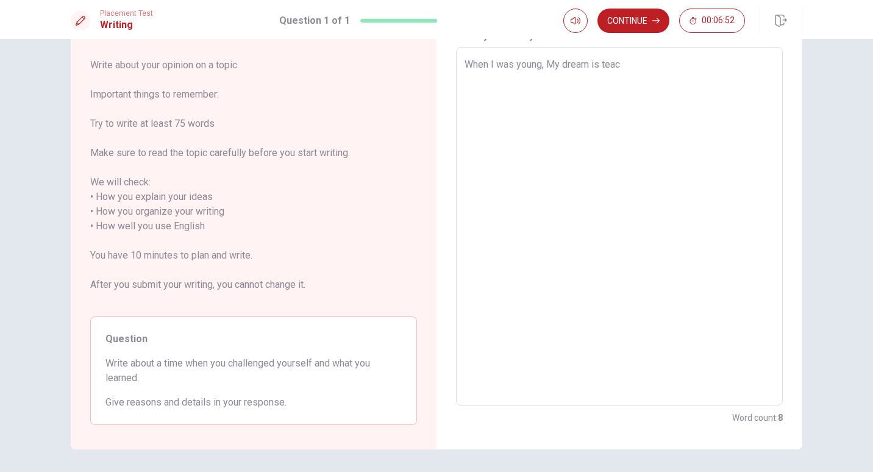
type textarea "When I was young, My dream is teach"
type textarea "x"
type textarea "When I was young, My dream is teache"
type textarea "x"
type textarea "When I was young, My dream is teacher"
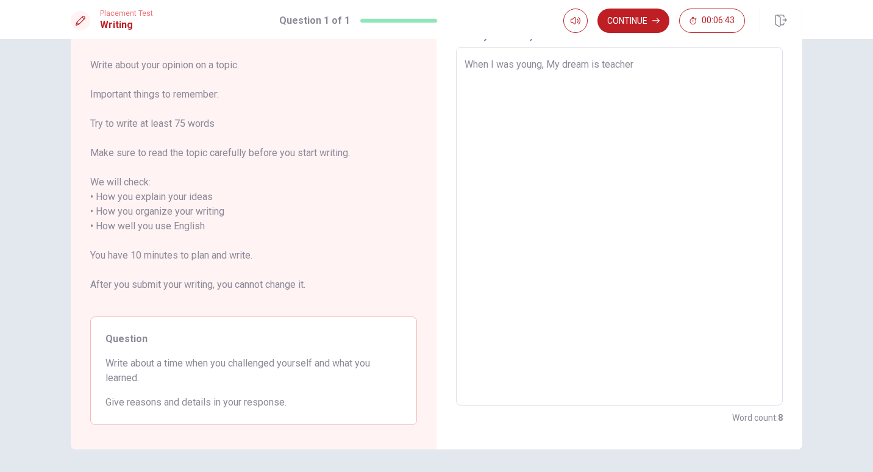
type textarea "x"
type textarea "When I was young, My dream i teacher"
type textarea "x"
type textarea "When I was young, My dream teacher"
type textarea "x"
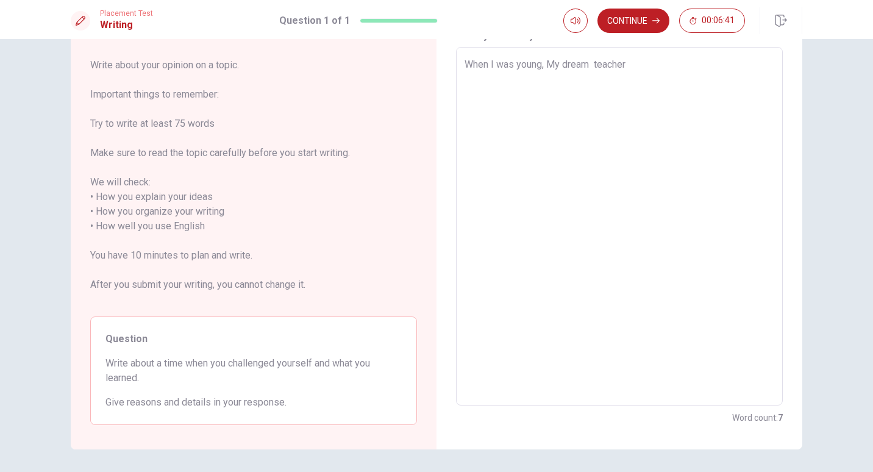
type textarea "When I was young, My dream w teacher"
type textarea "x"
type textarea "When I was young, My dream wa teacher"
type textarea "x"
type textarea "When I was young, My dream was teacher"
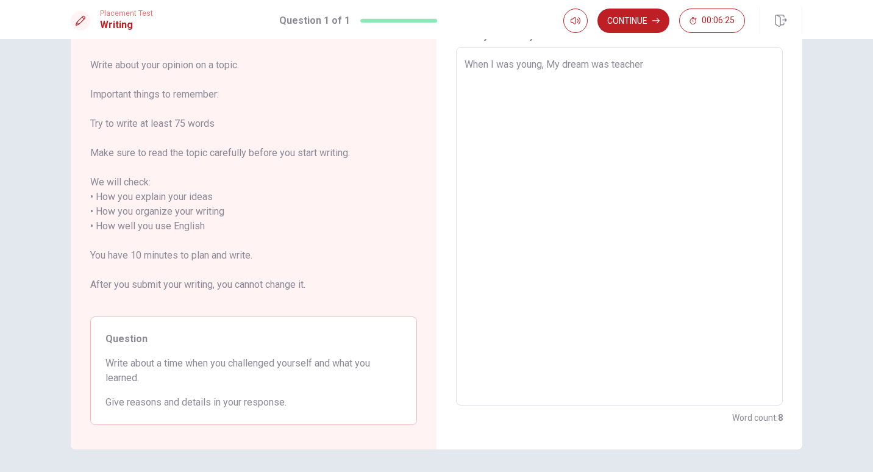
click at [680, 63] on textarea "When I was young, My dream was teacher" at bounding box center [619, 226] width 310 height 338
type textarea "x"
type textarea "When I was young, My dream was teacher."
type textarea "x"
type textarea "When I was young, My dream was teacher."
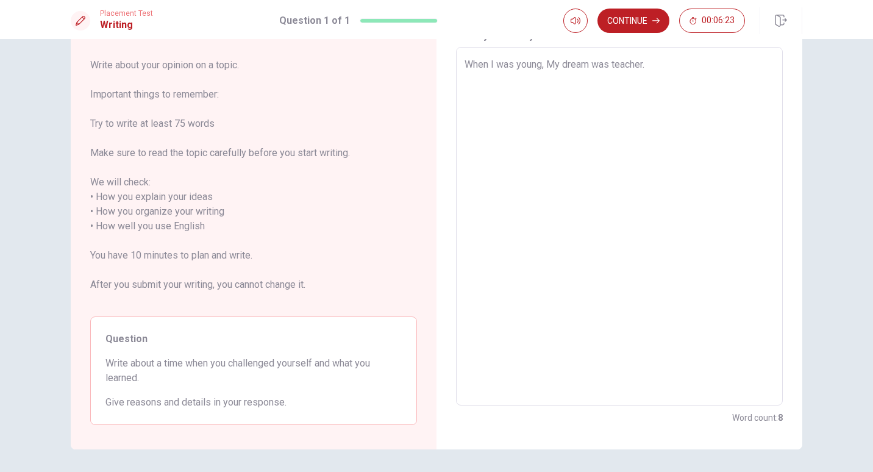
type textarea "x"
type textarea "When I was young, My dream was teacher. so"
type textarea "x"
type textarea "When I was young, My dream was teacher. so"
type textarea "x"
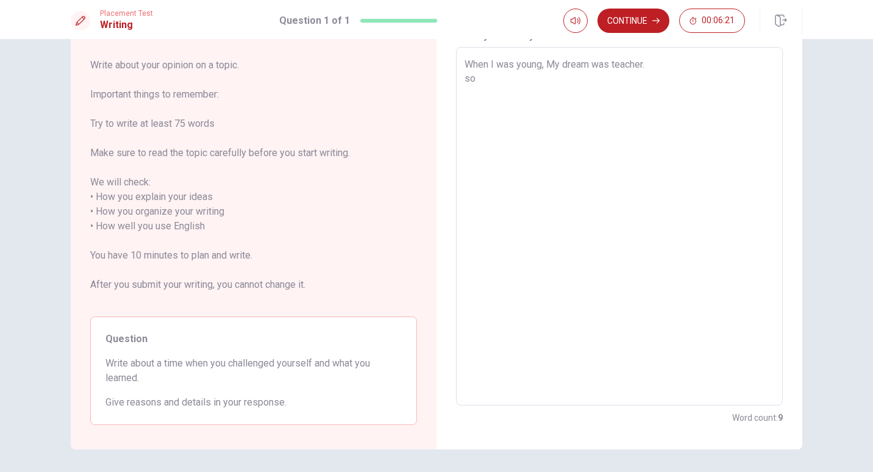
type textarea "When I was young, My dream was teacher. so i"
type textarea "x"
type textarea "When I was young, My dream was teacher. so"
type textarea "x"
type textarea "When I was young, My dream was teacher. so I"
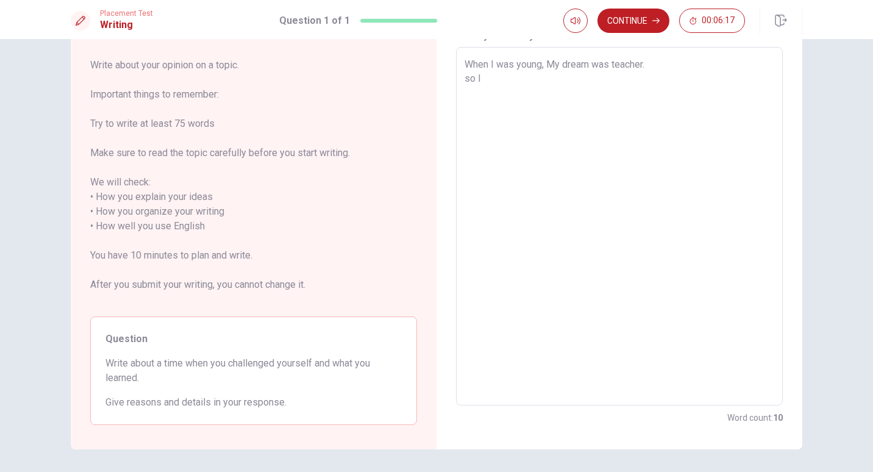
type textarea "x"
type textarea "When I was young, My dream was teacher. so I"
type textarea "x"
type textarea "When I was young, My dream was teacher. so I s"
type textarea "x"
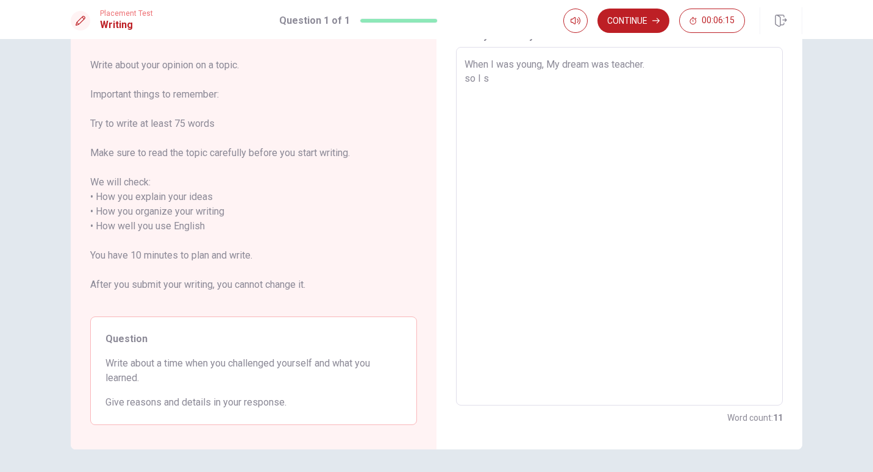
type textarea "When I was young, My dream was teacher. so I st"
type textarea "x"
type textarea "When I was young, My dream was teacher. so I std"
type textarea "x"
type textarea "When I was young, My dream was teacher. so I stdy"
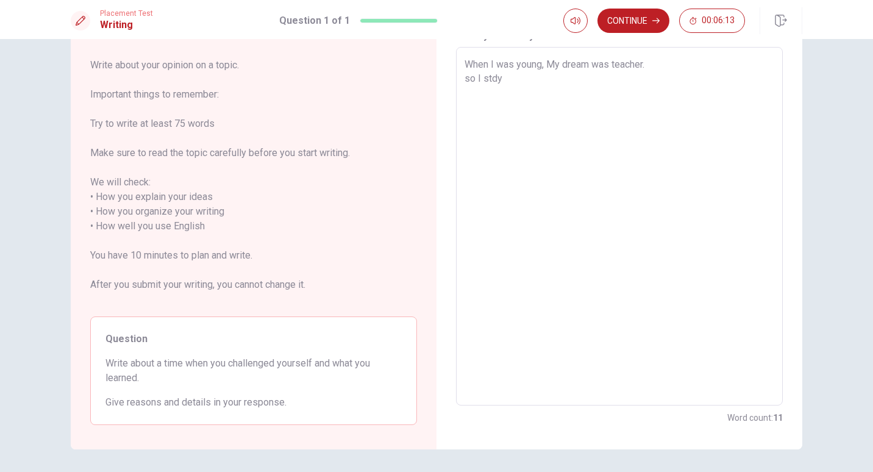
type textarea "x"
type textarea "When I was young, My dream was teacher. so I std"
type textarea "x"
type textarea "When I was young, My dream was teacher. so I st"
type textarea "x"
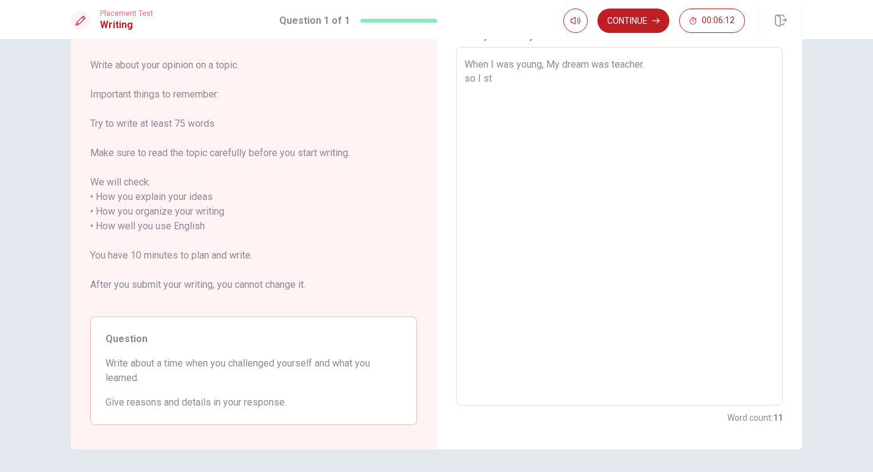
type textarea "When I was young, My dream was teacher. so I sty"
type textarea "x"
type textarea "When I was young, My dream was teacher. so I st"
type textarea "x"
type textarea "When I was young, My dream was teacher. so I stu"
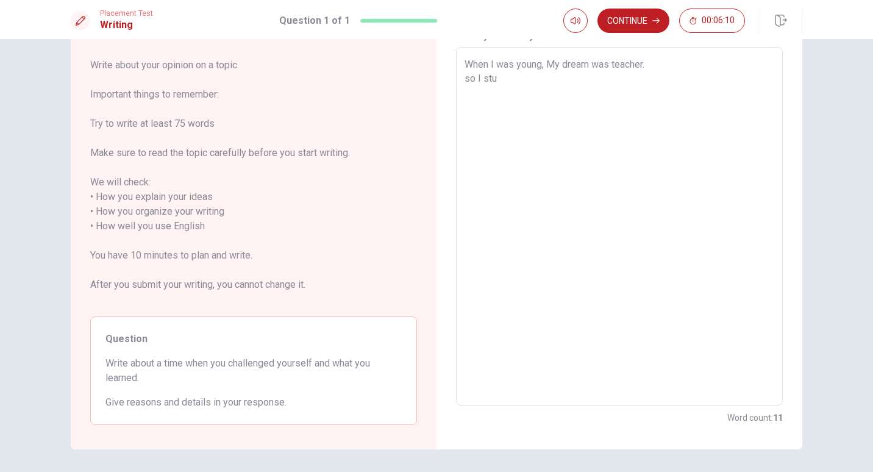
type textarea "x"
type textarea "When I was young, My dream was teacher. so I stue"
type textarea "x"
type textarea "When I was young, My dream was teacher. so I stuey"
type textarea "x"
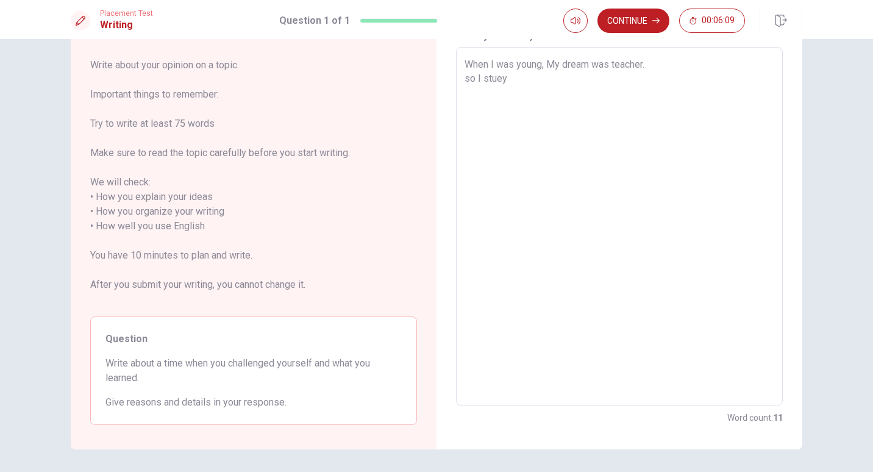
type textarea "When I was young, My dream was teacher. so I stue"
type textarea "x"
type textarea "When I was young, My dream was teacher. so I stu"
type textarea "x"
type textarea "When I was young, My dream was teacher. so I stud"
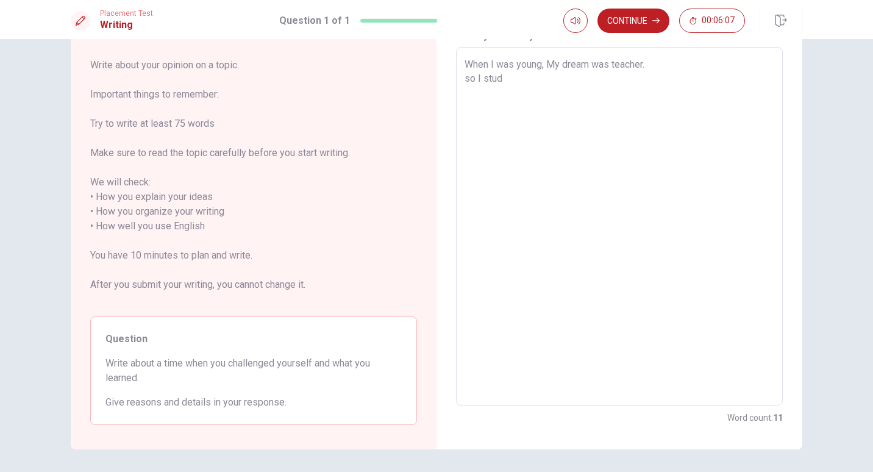
type textarea "x"
type textarea "When I was young, My dream was teacher. so I study"
type textarea "x"
type textarea "When I was young, My dream was teacher. so I stud"
type textarea "x"
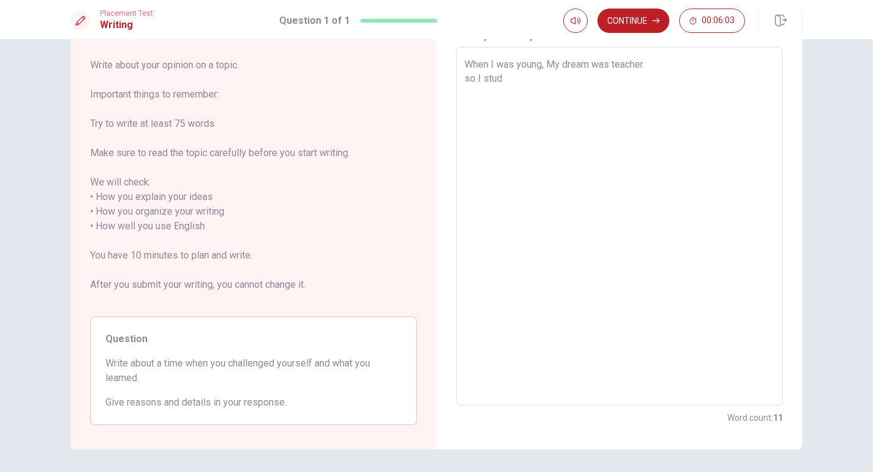
type textarea "When I was young, My dream was teacher. so I studi"
type textarea "x"
type textarea "When I was young, My dream was teacher. so I studie"
type textarea "x"
type textarea "When I was young, My dream was teacher. so I studied"
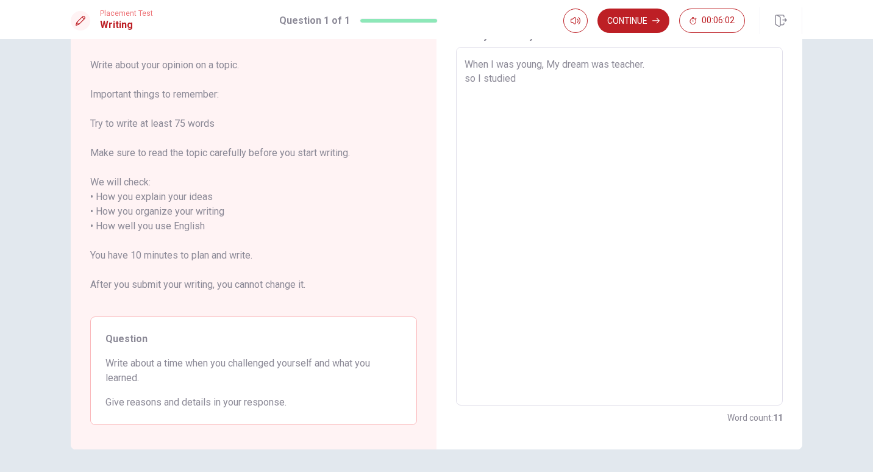
type textarea "x"
type textarea "When I was young, My dream was teacher. so I studied"
type textarea "x"
type textarea "When I was young, My dream was teacher. so I studied h"
type textarea "x"
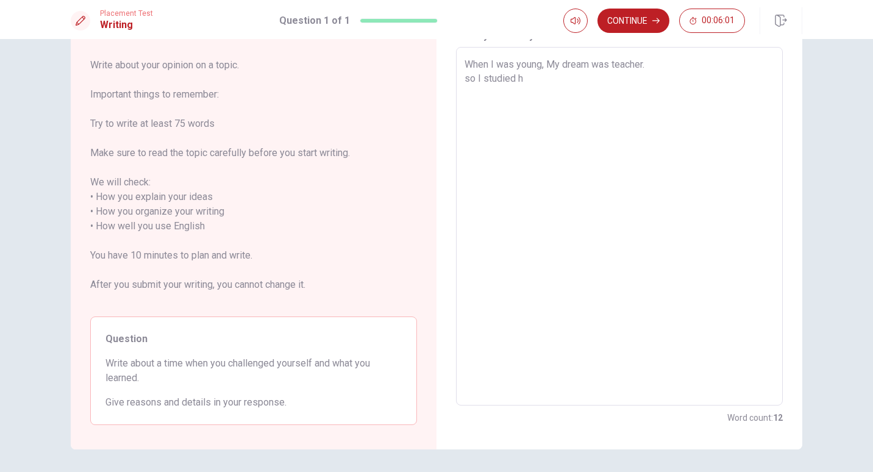
type textarea "When I was young, My dream was teacher. so I studied he"
click at [493, 139] on textarea "When I was young, My dream was teacher. so I studied hard for hair artist and t…" at bounding box center [619, 226] width 310 height 338
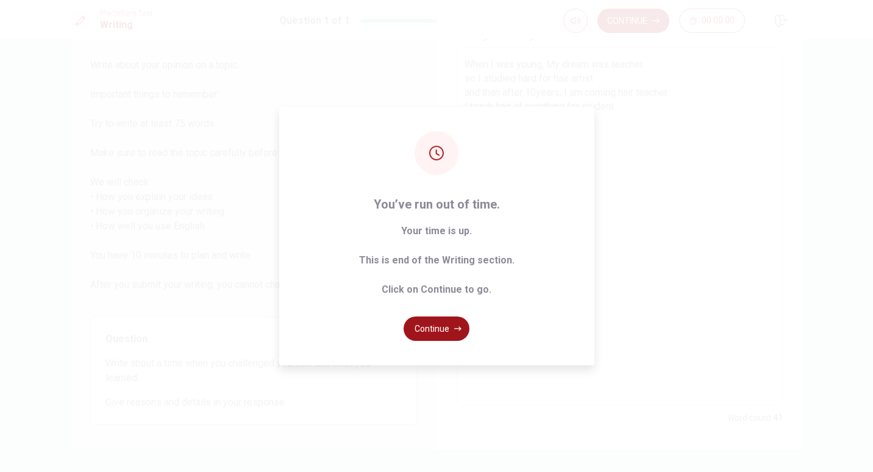
click at [453, 321] on button "Continue" at bounding box center [436, 328] width 66 height 24
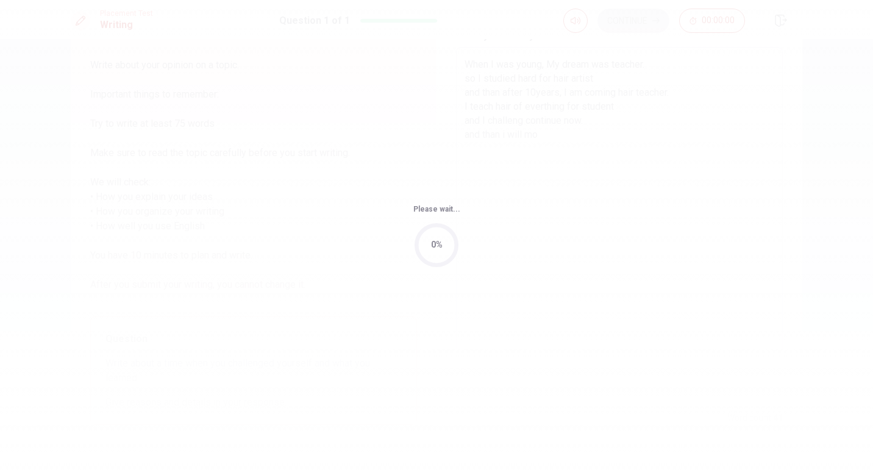
scroll to position [0, 0]
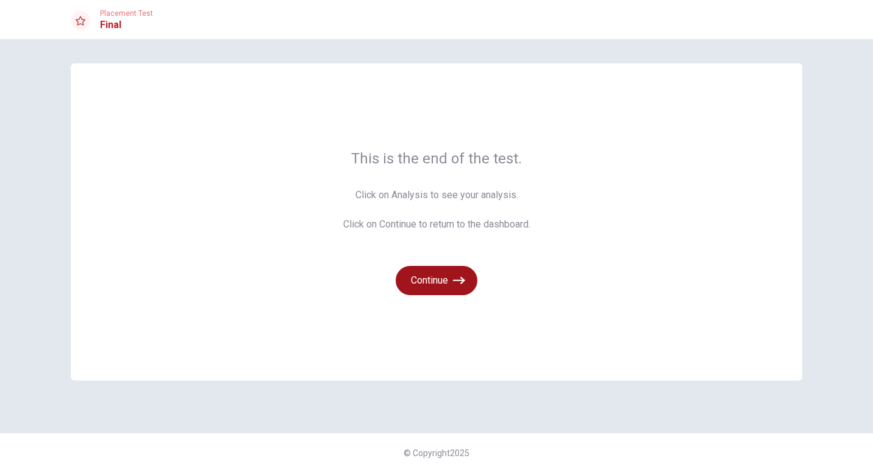
click at [450, 285] on button "Continue" at bounding box center [436, 280] width 82 height 29
